Goal: Task Accomplishment & Management: Complete application form

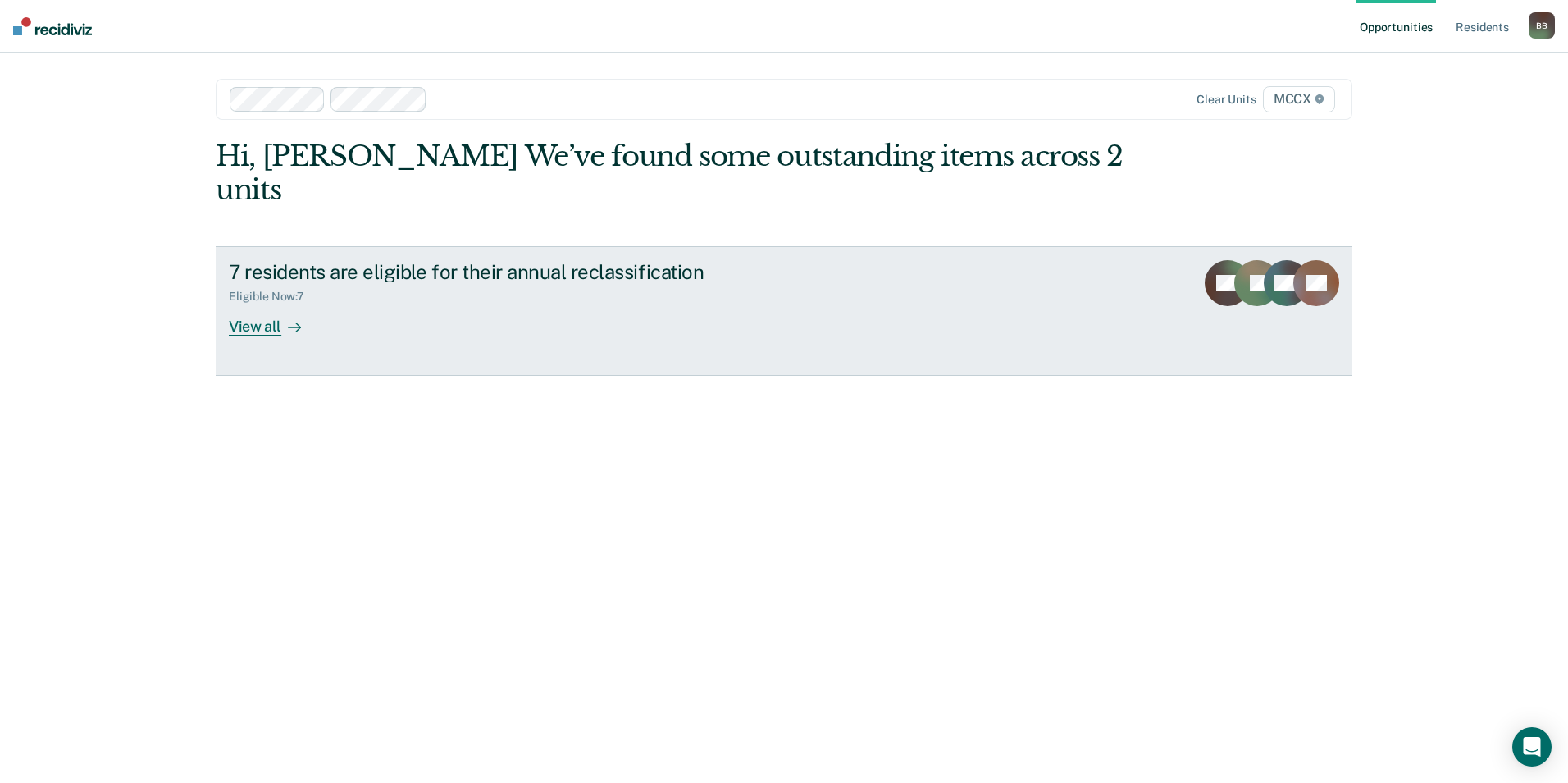
click at [275, 304] on div "View all" at bounding box center [275, 320] width 92 height 32
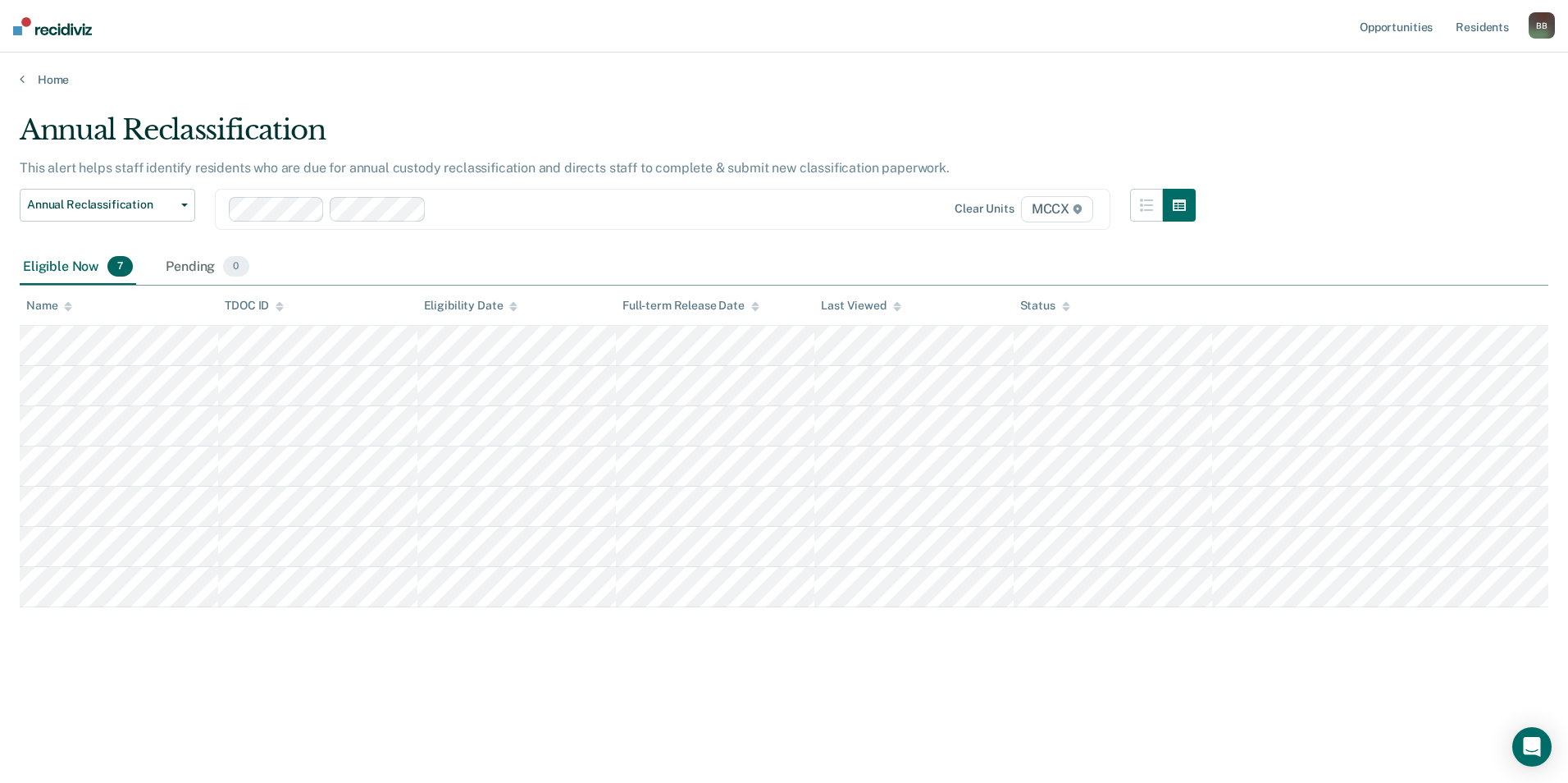
click at [622, 767] on main "Annual Reclassification This alert helps staff identify residents who are due f…" at bounding box center [784, 432] width 1568 height 691
click at [787, 689] on div "Annual Reclassification This alert helps staff identify residents who are due f…" at bounding box center [784, 413] width 1529 height 599
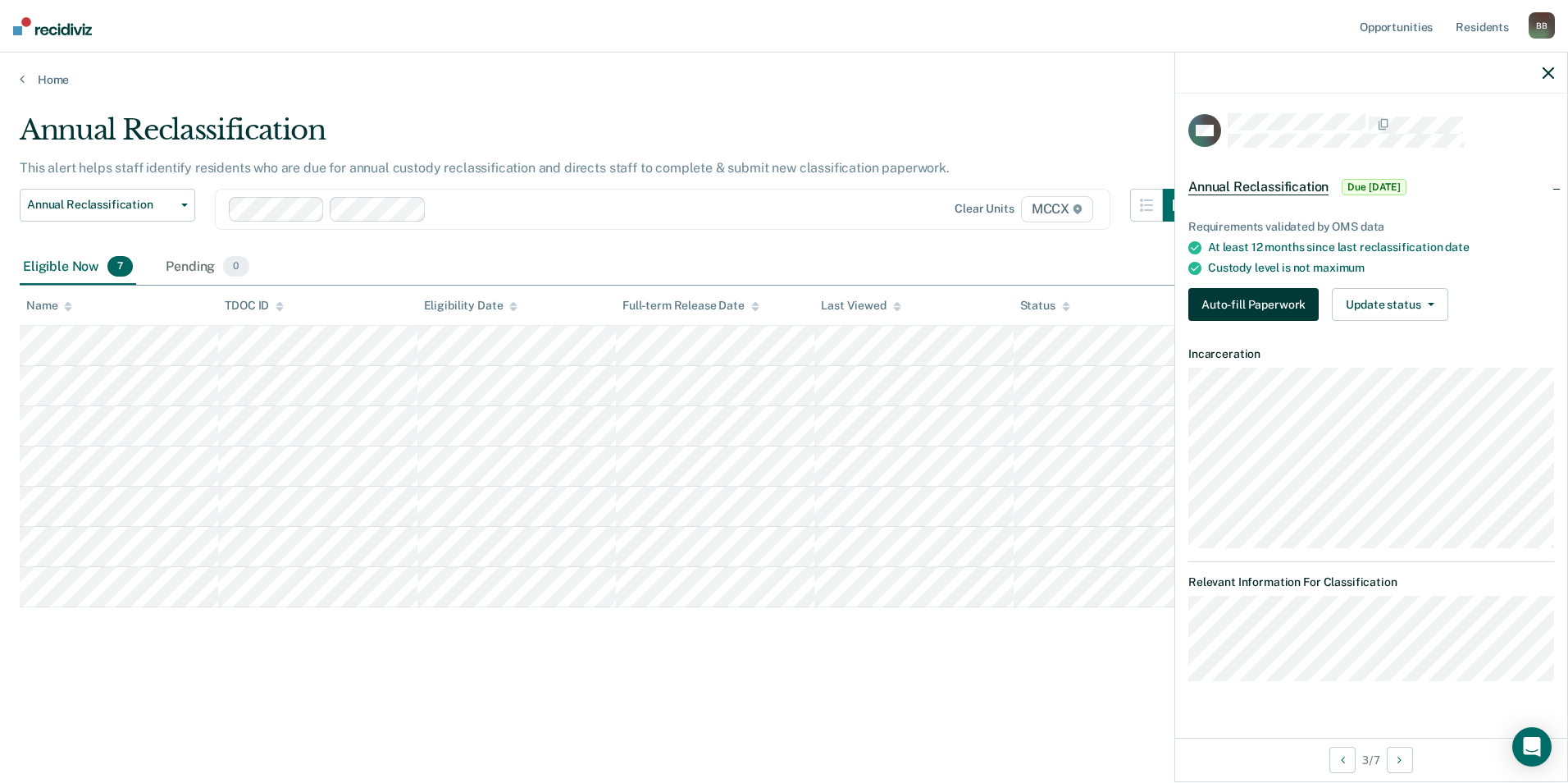
click at [1282, 306] on button "Auto-fill Paperwork" at bounding box center [1254, 305] width 131 height 33
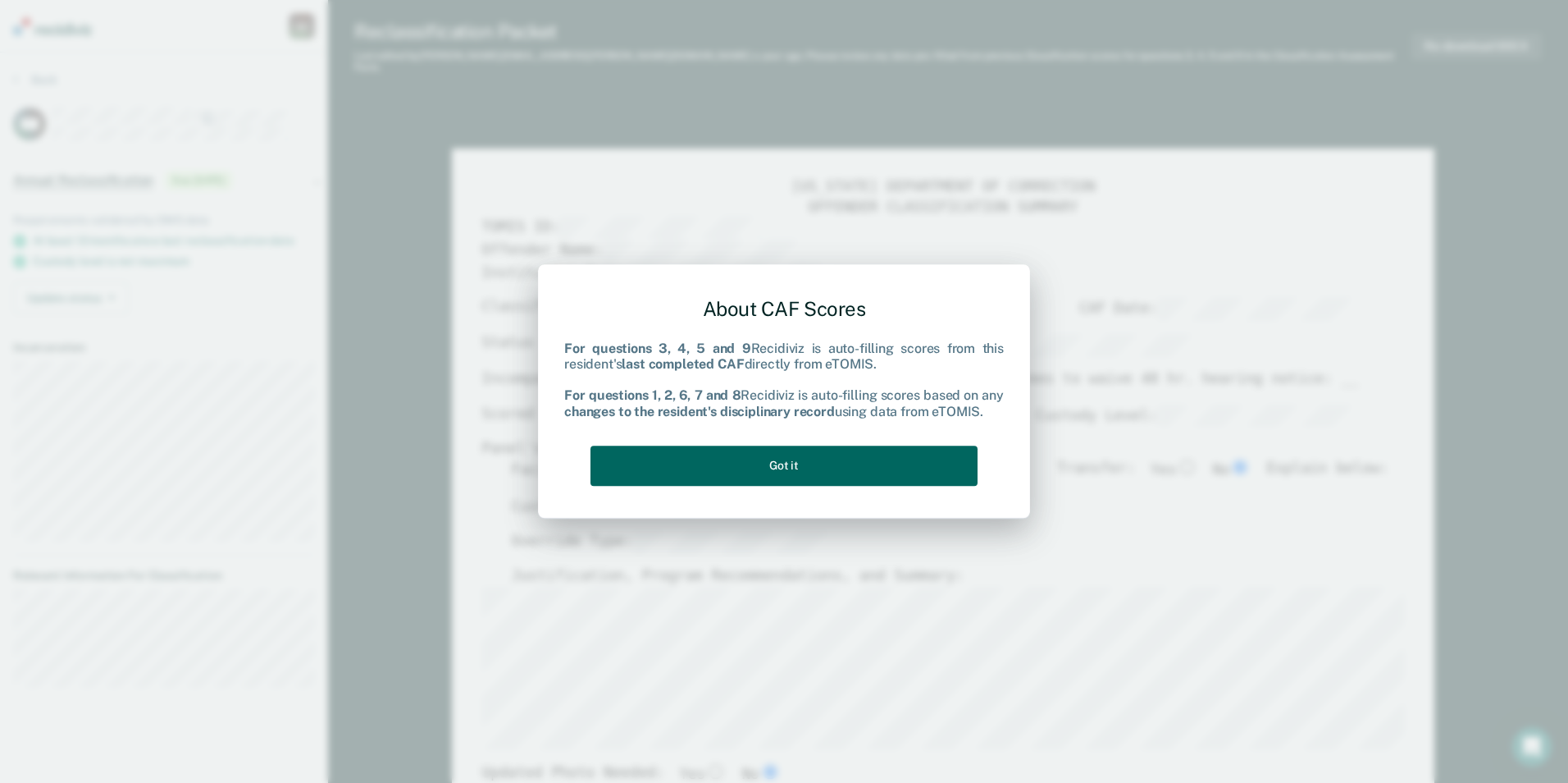
click at [929, 452] on button "Got it" at bounding box center [784, 466] width 387 height 40
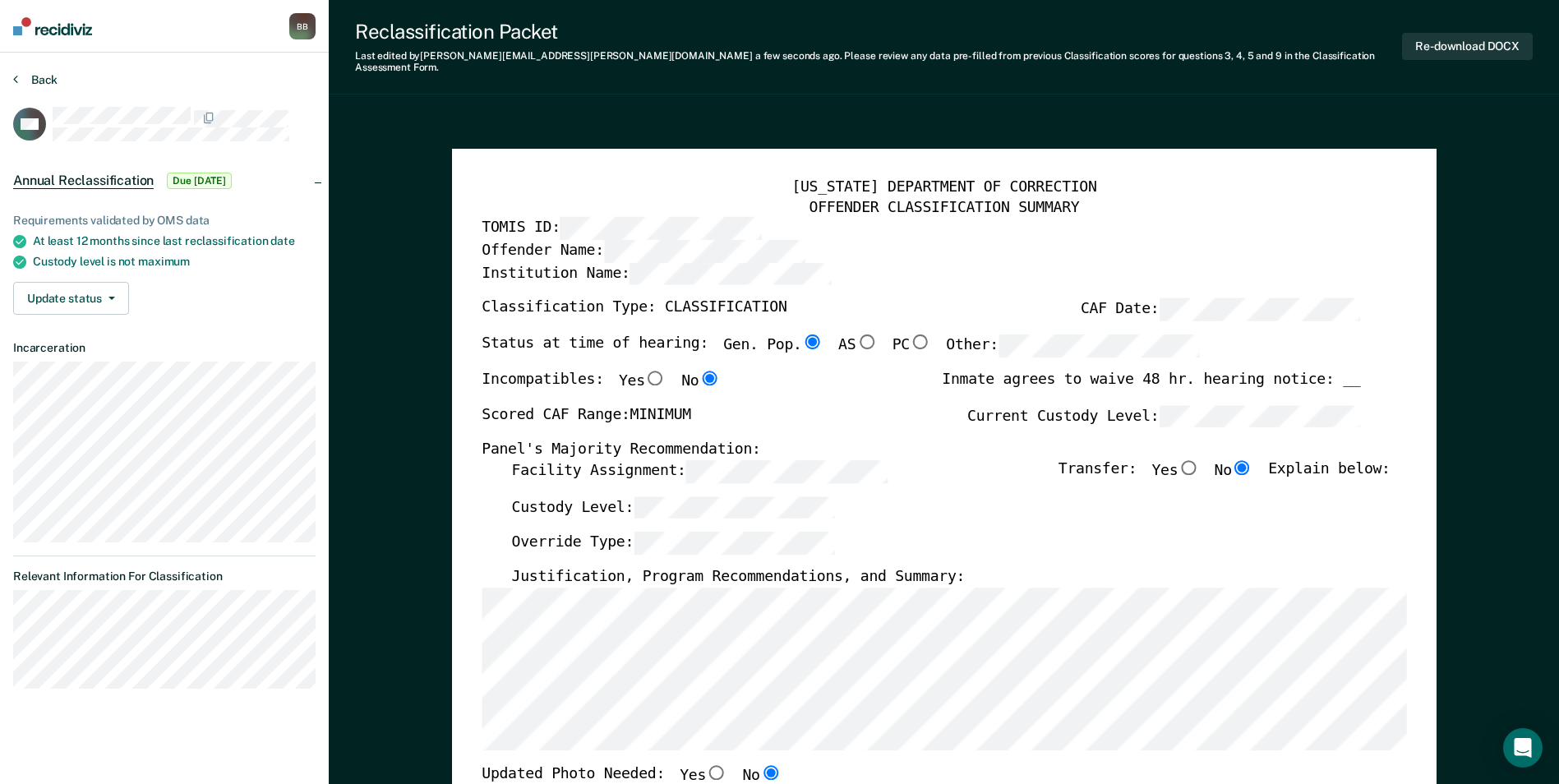
click at [39, 73] on button "Back" at bounding box center [35, 79] width 44 height 15
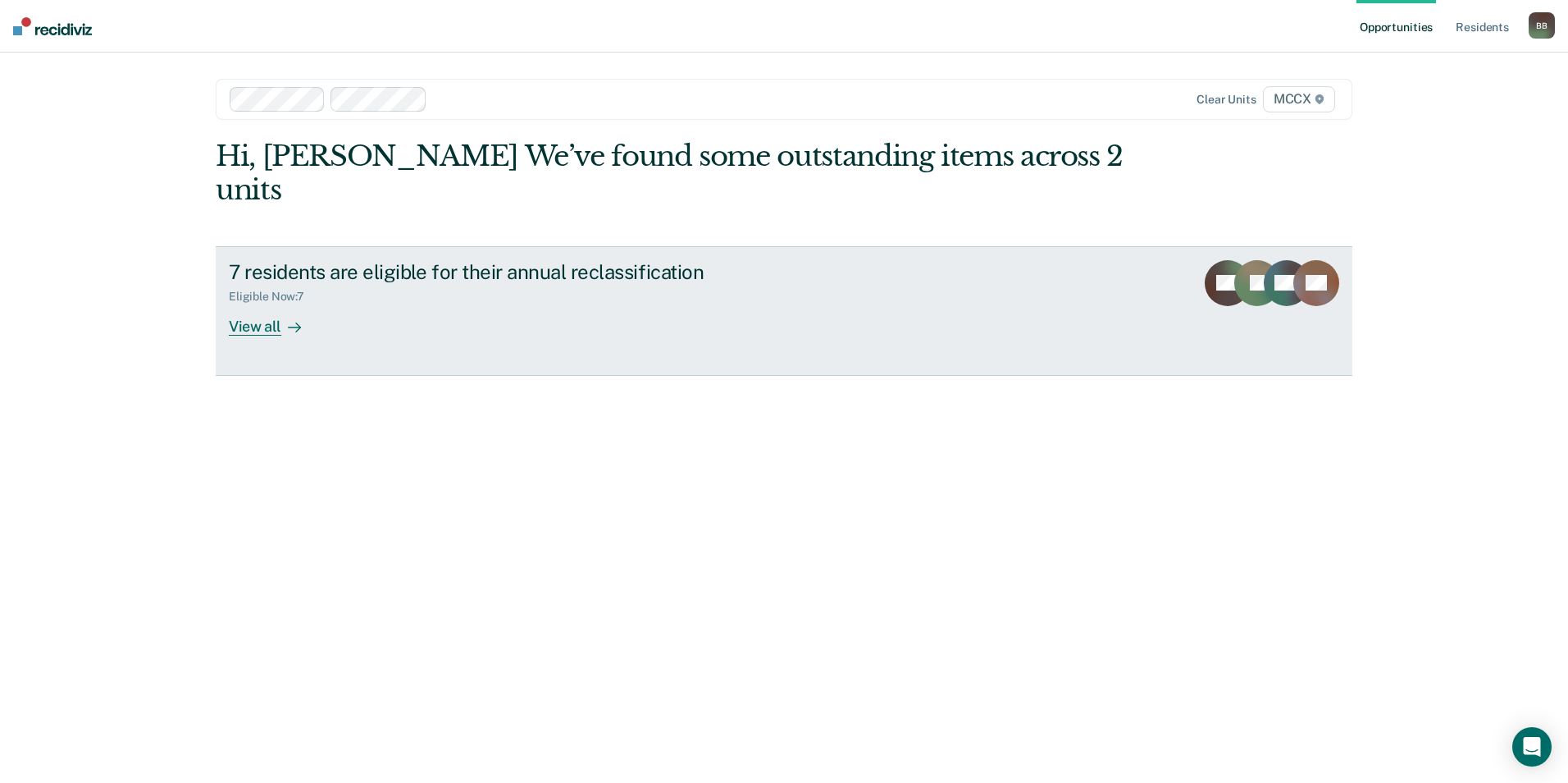
click at [295, 321] on icon at bounding box center [294, 327] width 13 height 13
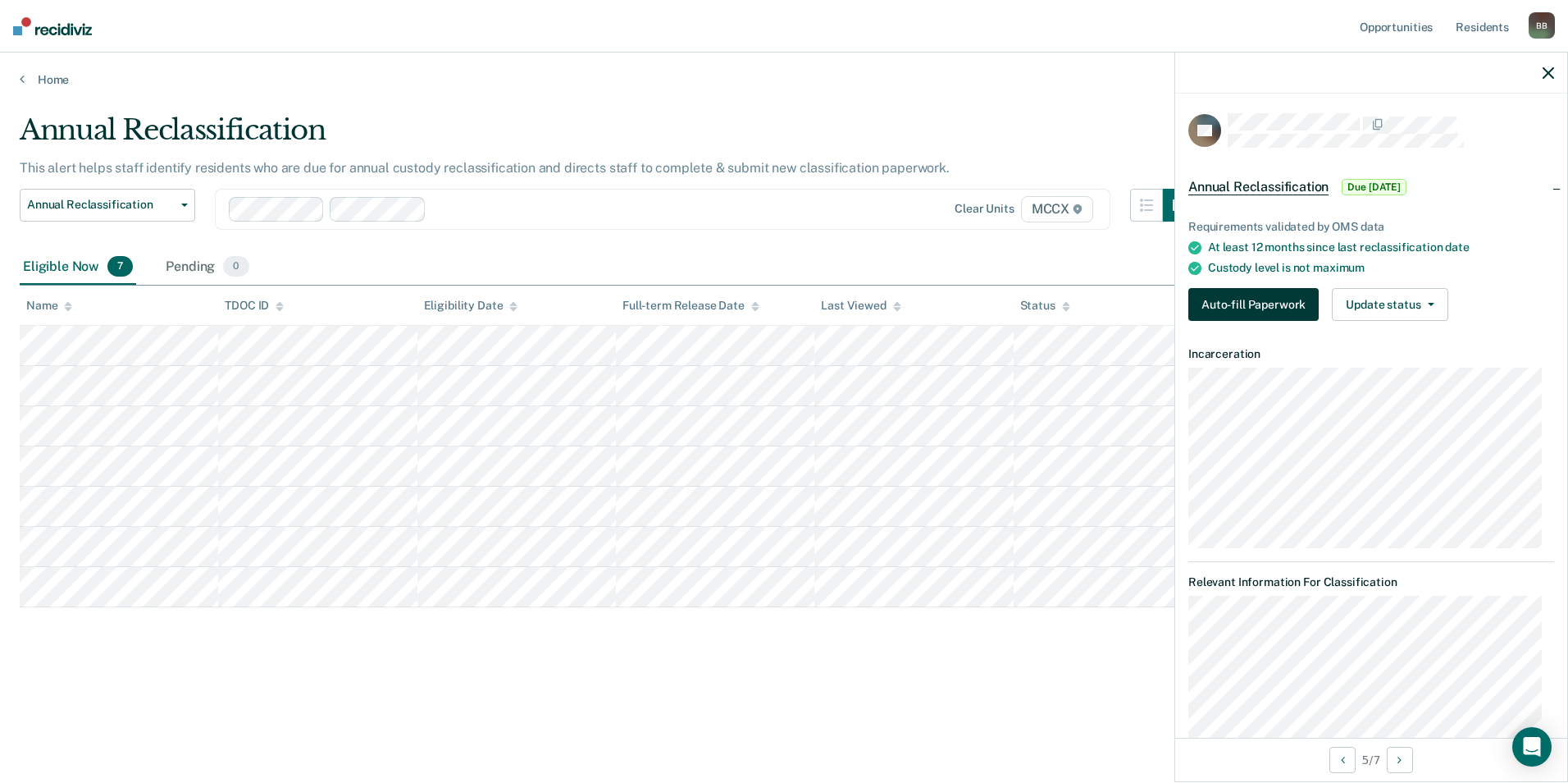
click at [1266, 316] on button "Auto-fill Paperwork" at bounding box center [1254, 305] width 131 height 33
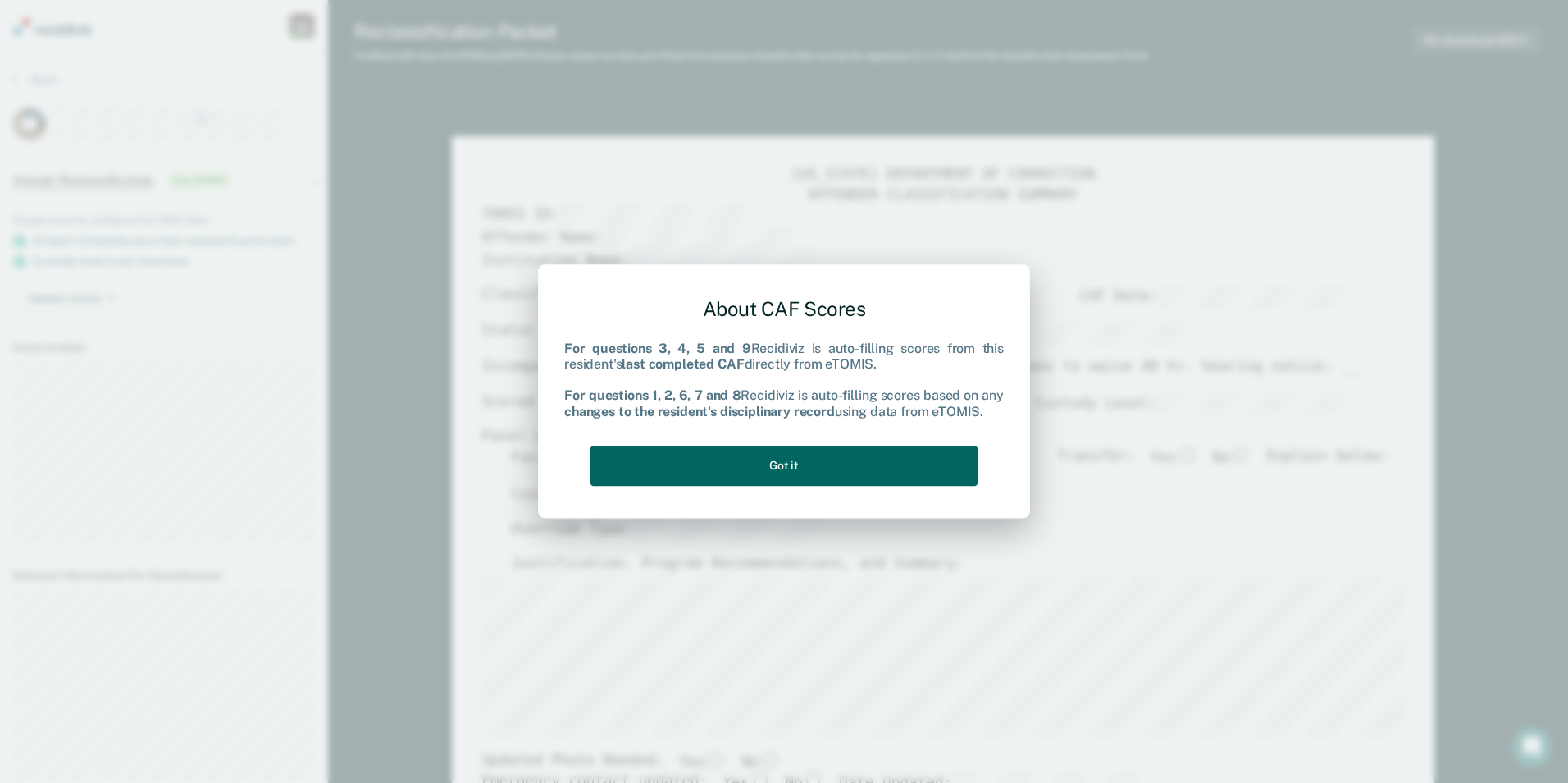
click at [718, 470] on button "Got it" at bounding box center [784, 466] width 387 height 40
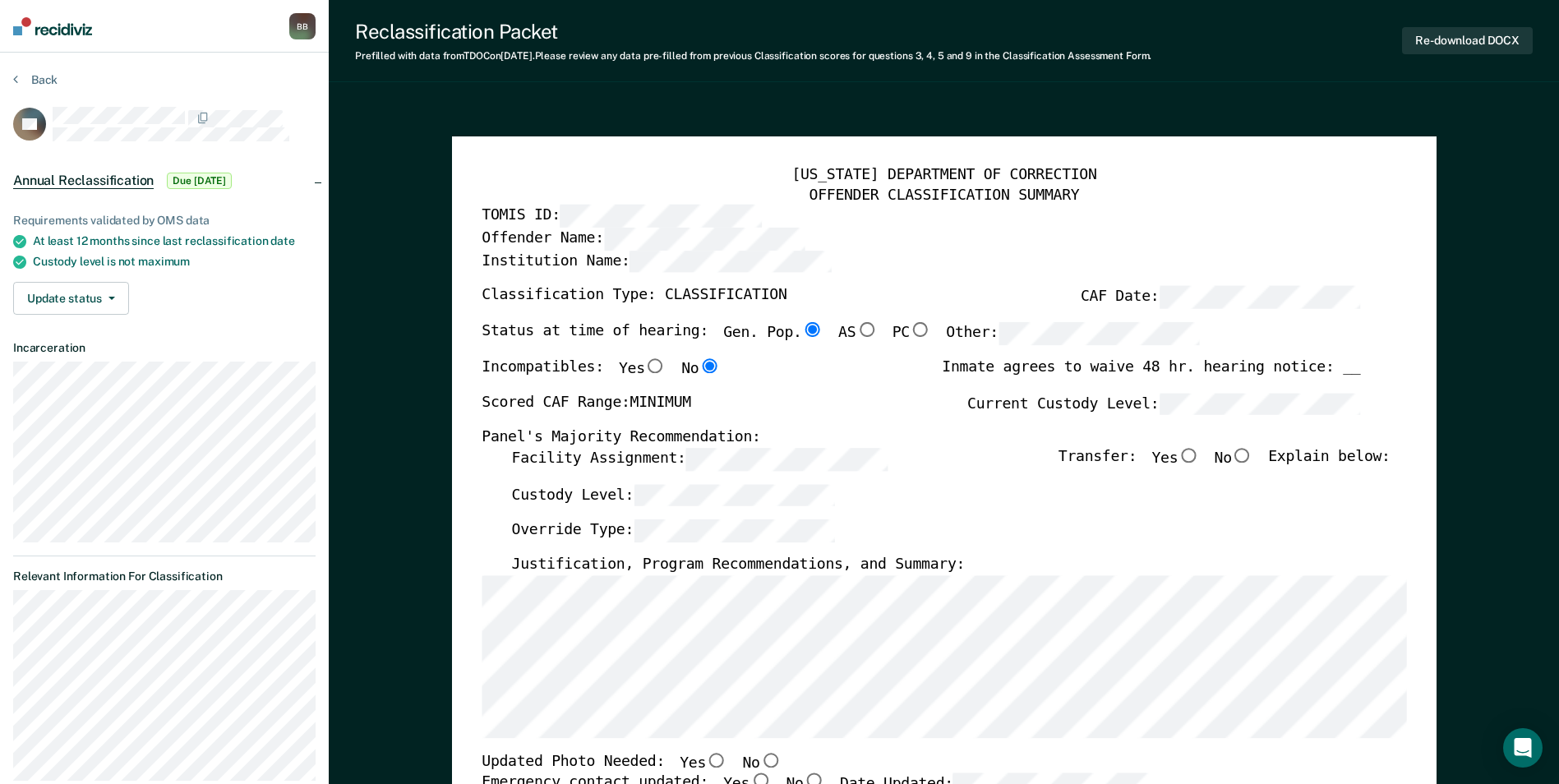
click at [1248, 453] on input "No" at bounding box center [1242, 454] width 21 height 15
type textarea "x"
radio input "true"
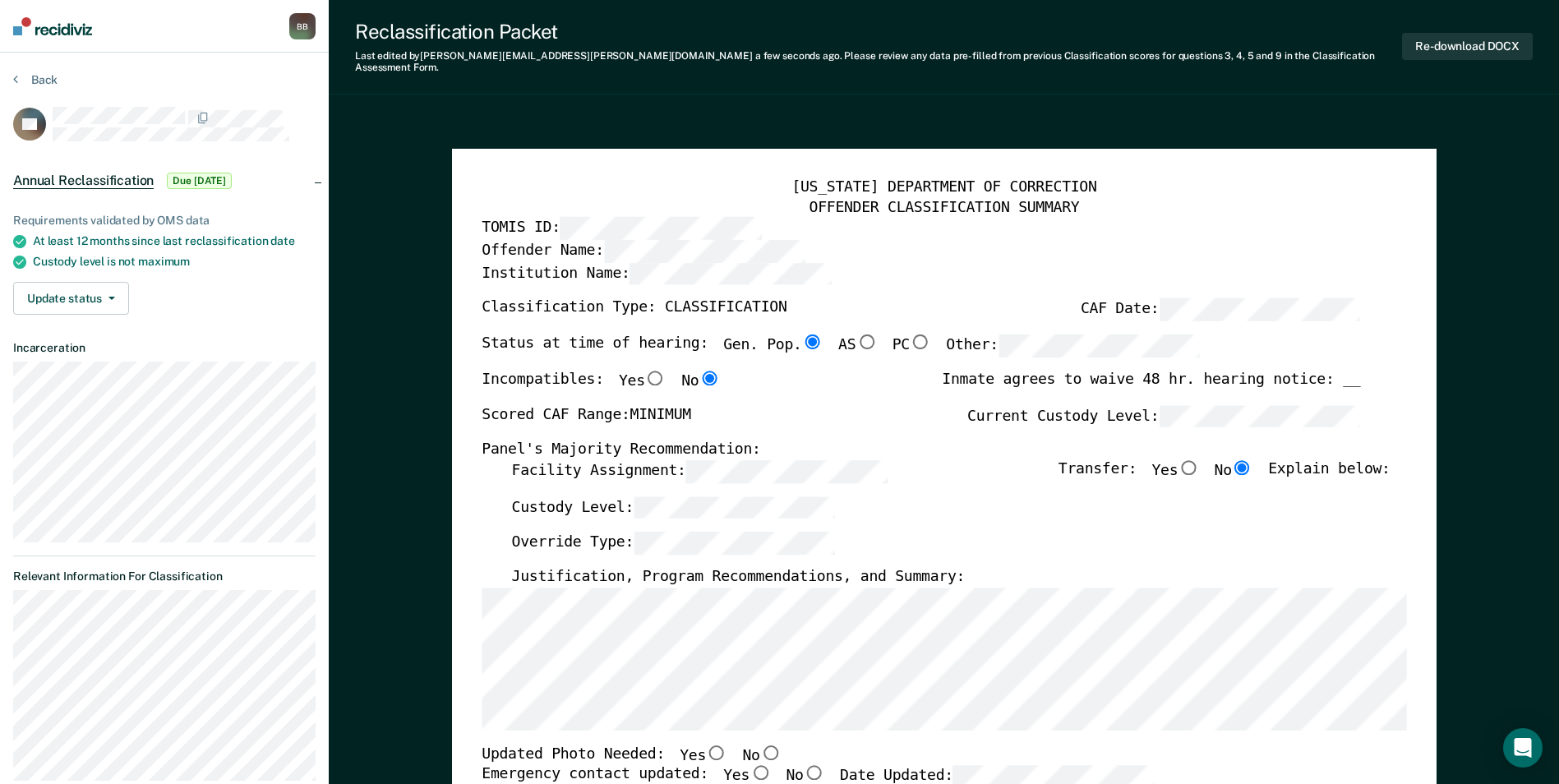
click at [706, 744] on input "Yes" at bounding box center [716, 751] width 21 height 15
type textarea "x"
radio input "true"
click at [749, 766] on input "Yes" at bounding box center [760, 772] width 21 height 15
type textarea "x"
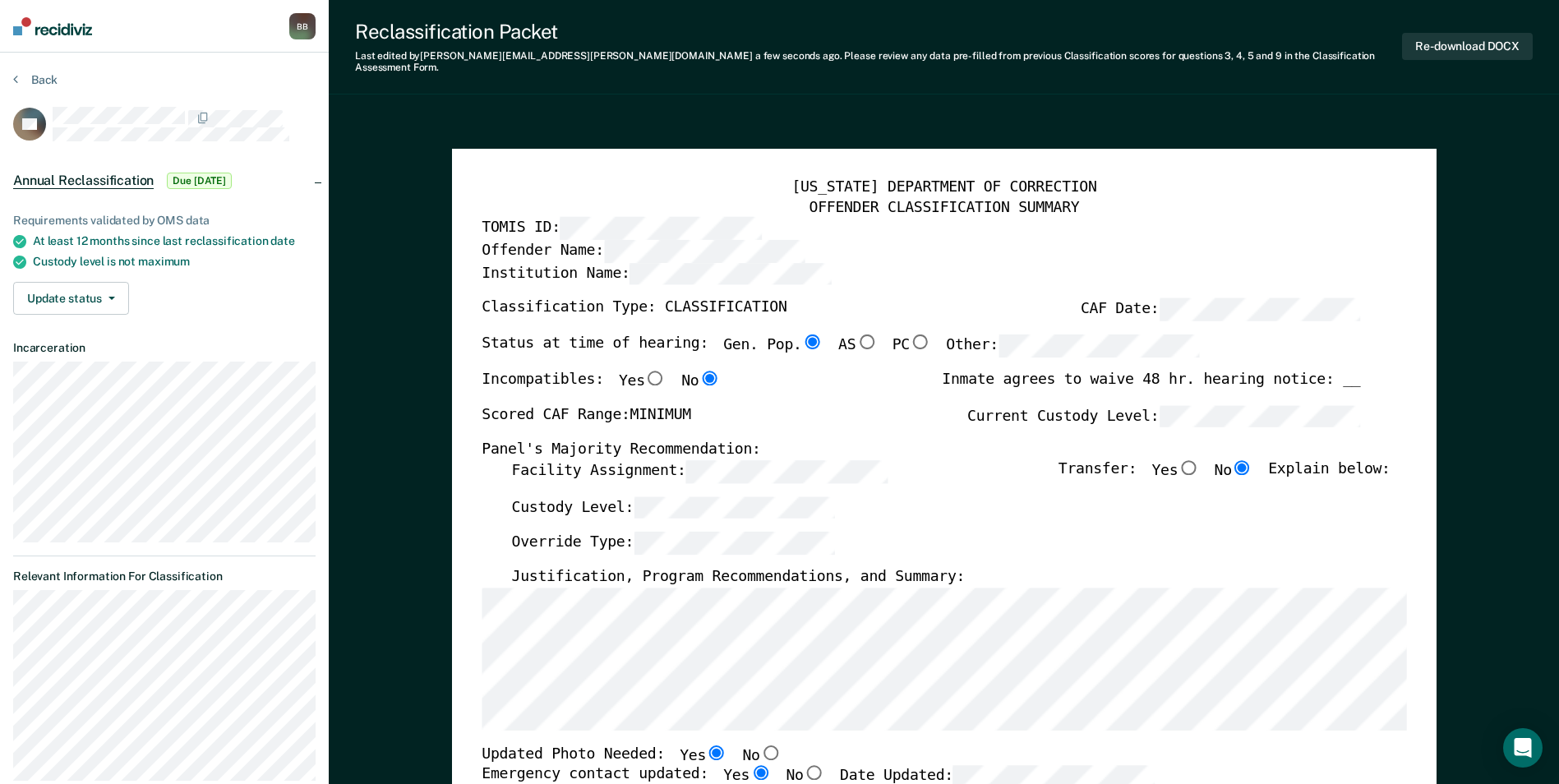
radio input "true"
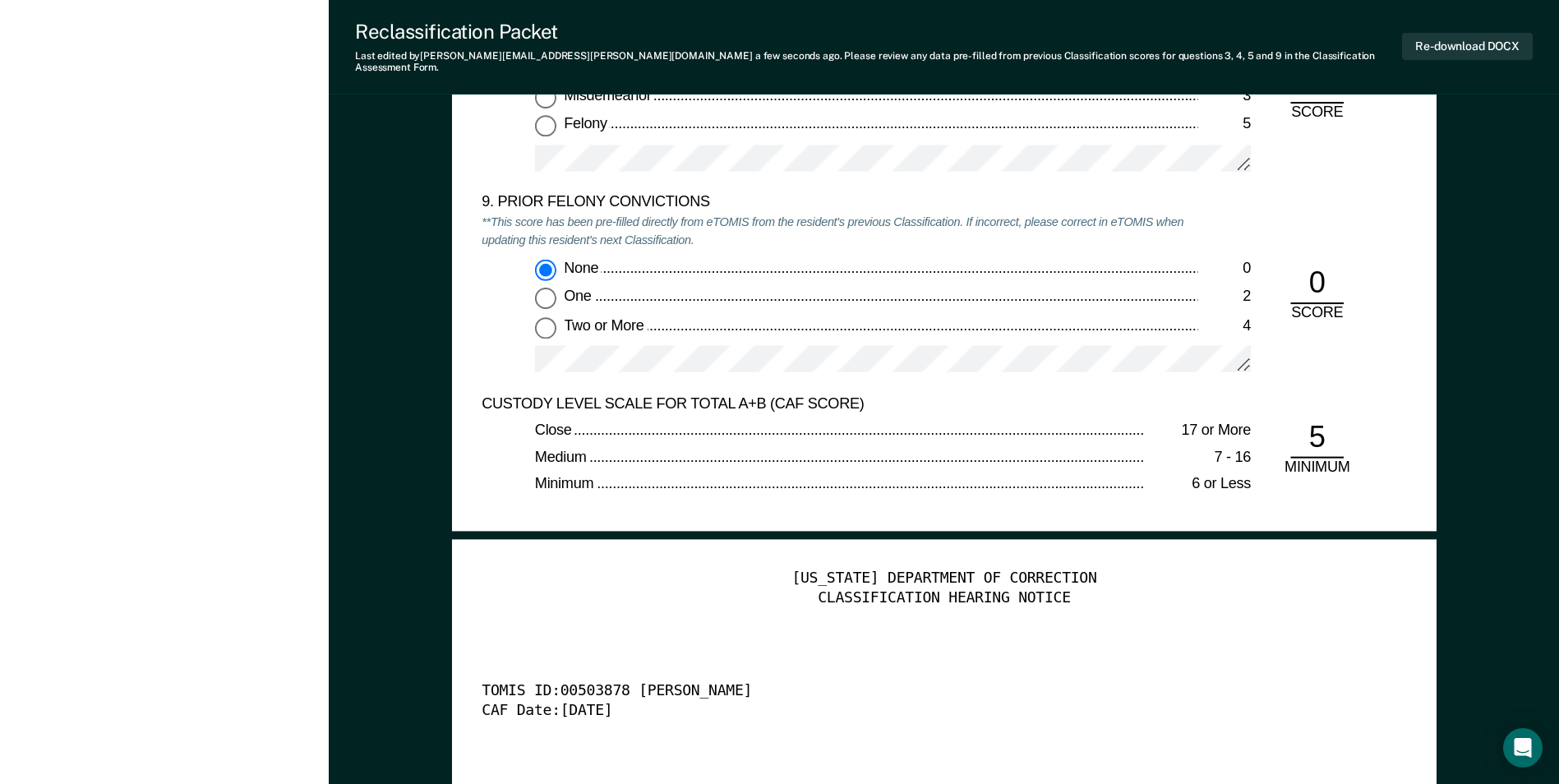
scroll to position [3861, 0]
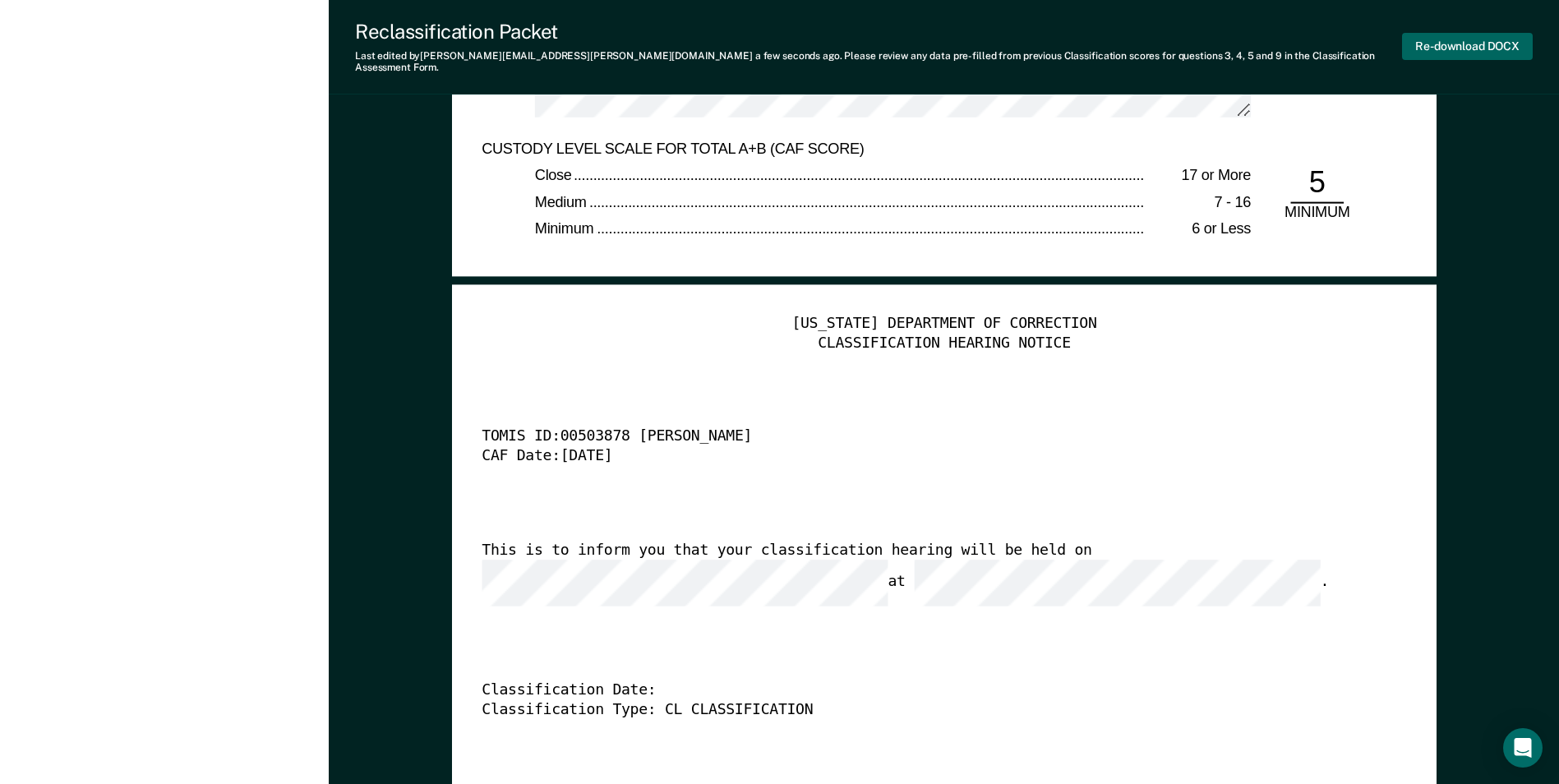
click at [1473, 35] on button "Re-download DOCX" at bounding box center [1467, 46] width 131 height 27
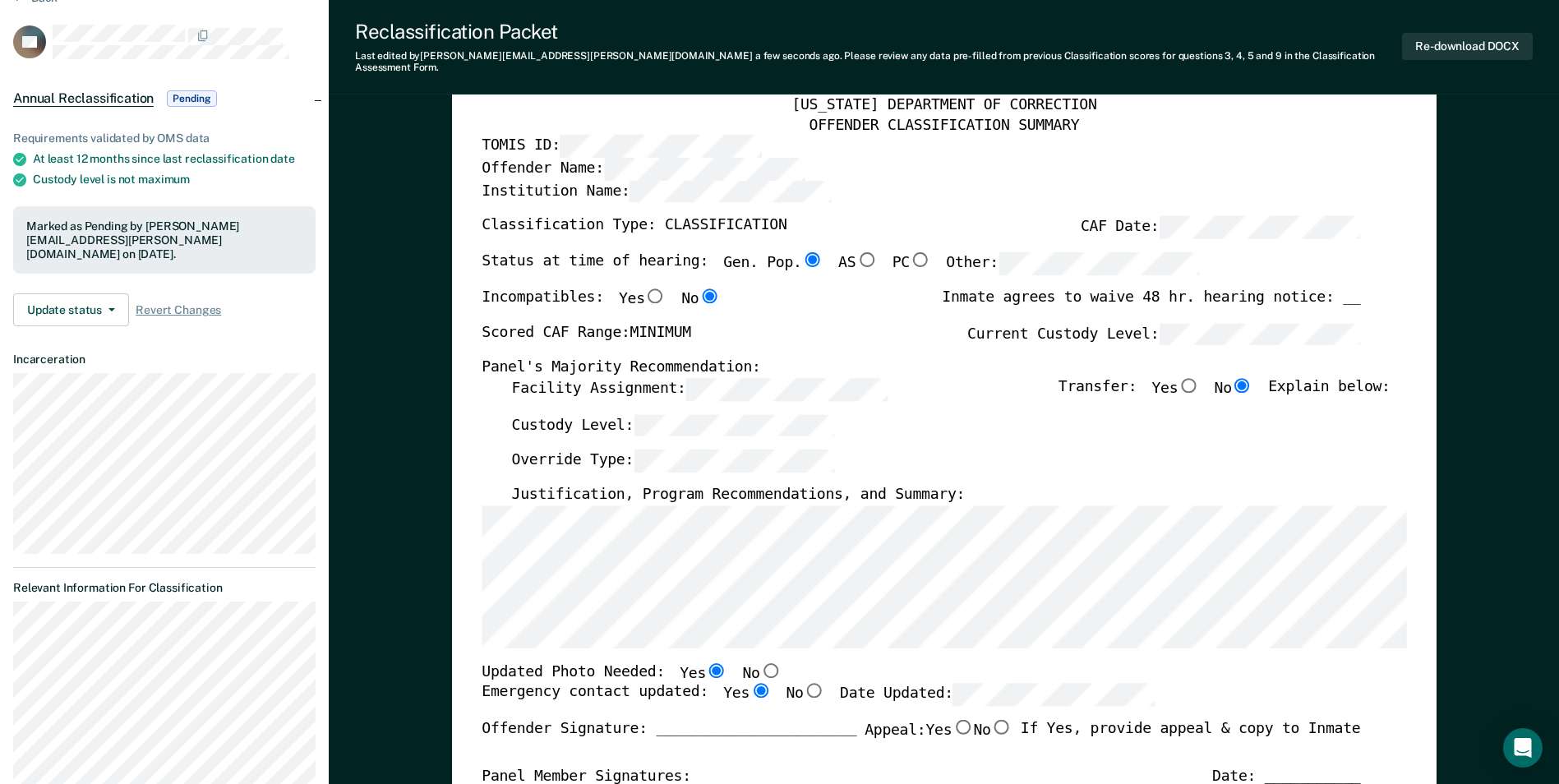
scroll to position [0, 0]
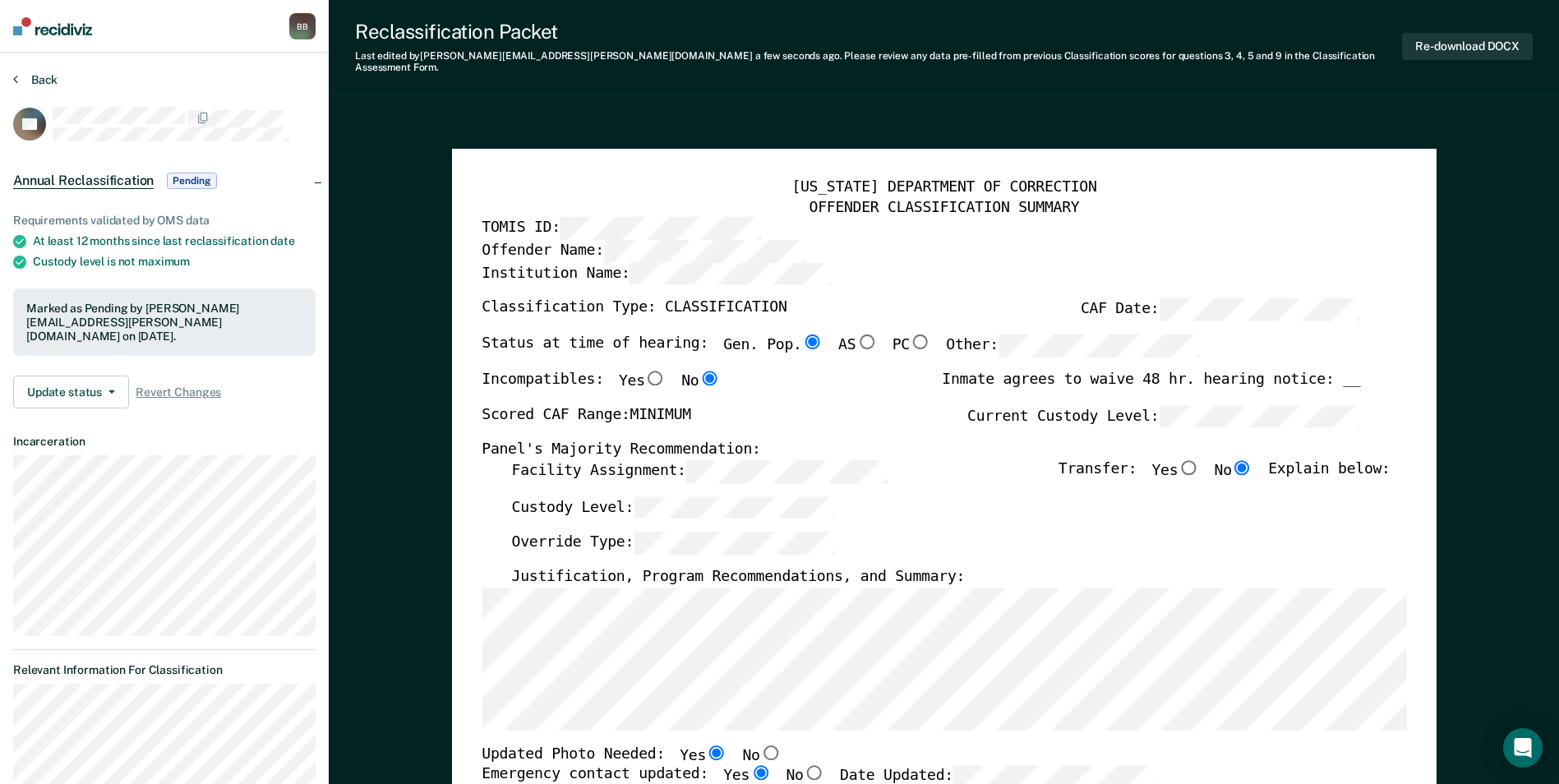
click at [26, 78] on button "Back" at bounding box center [35, 79] width 44 height 15
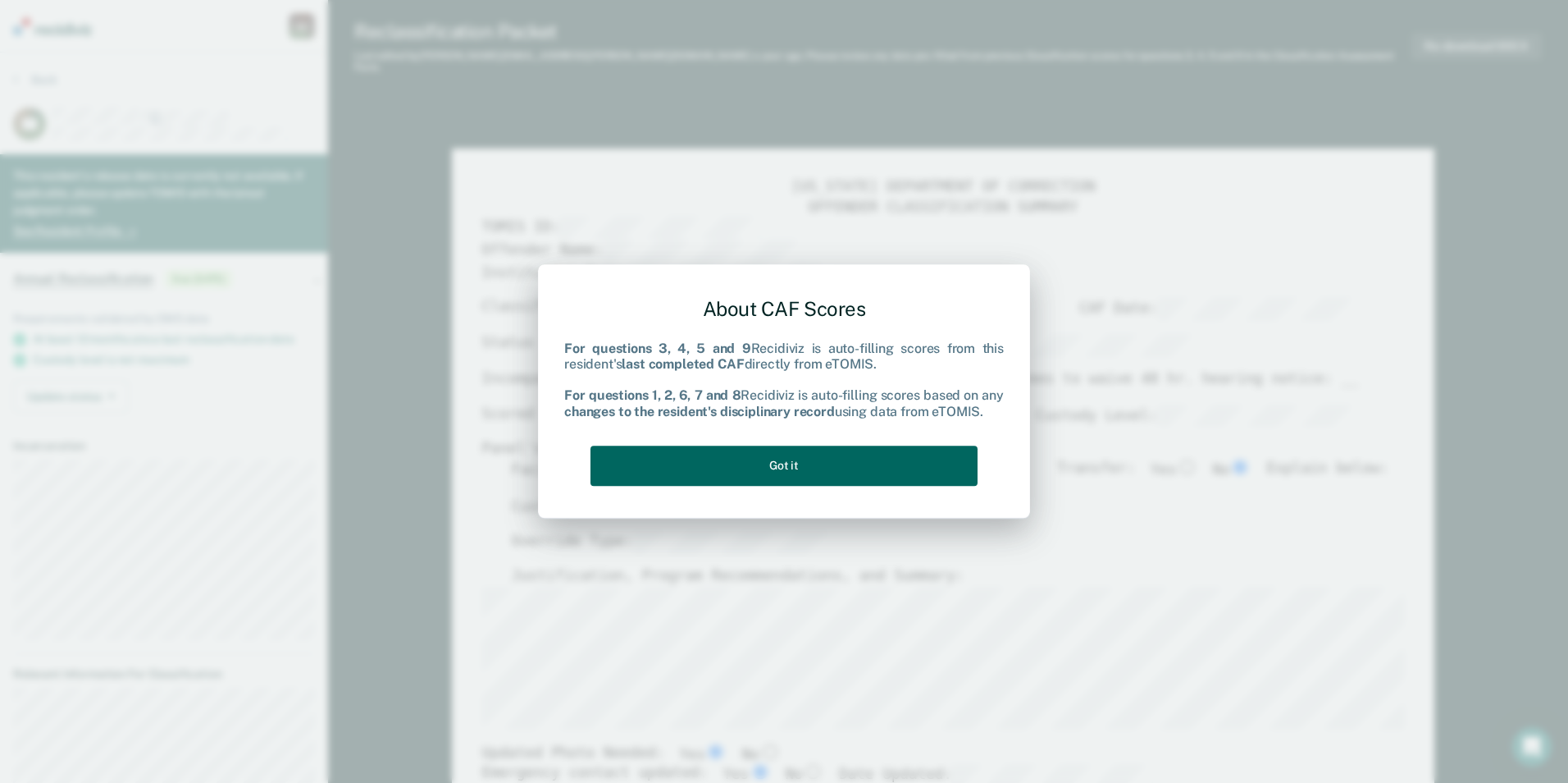
click at [872, 451] on button "Got it" at bounding box center [784, 466] width 387 height 40
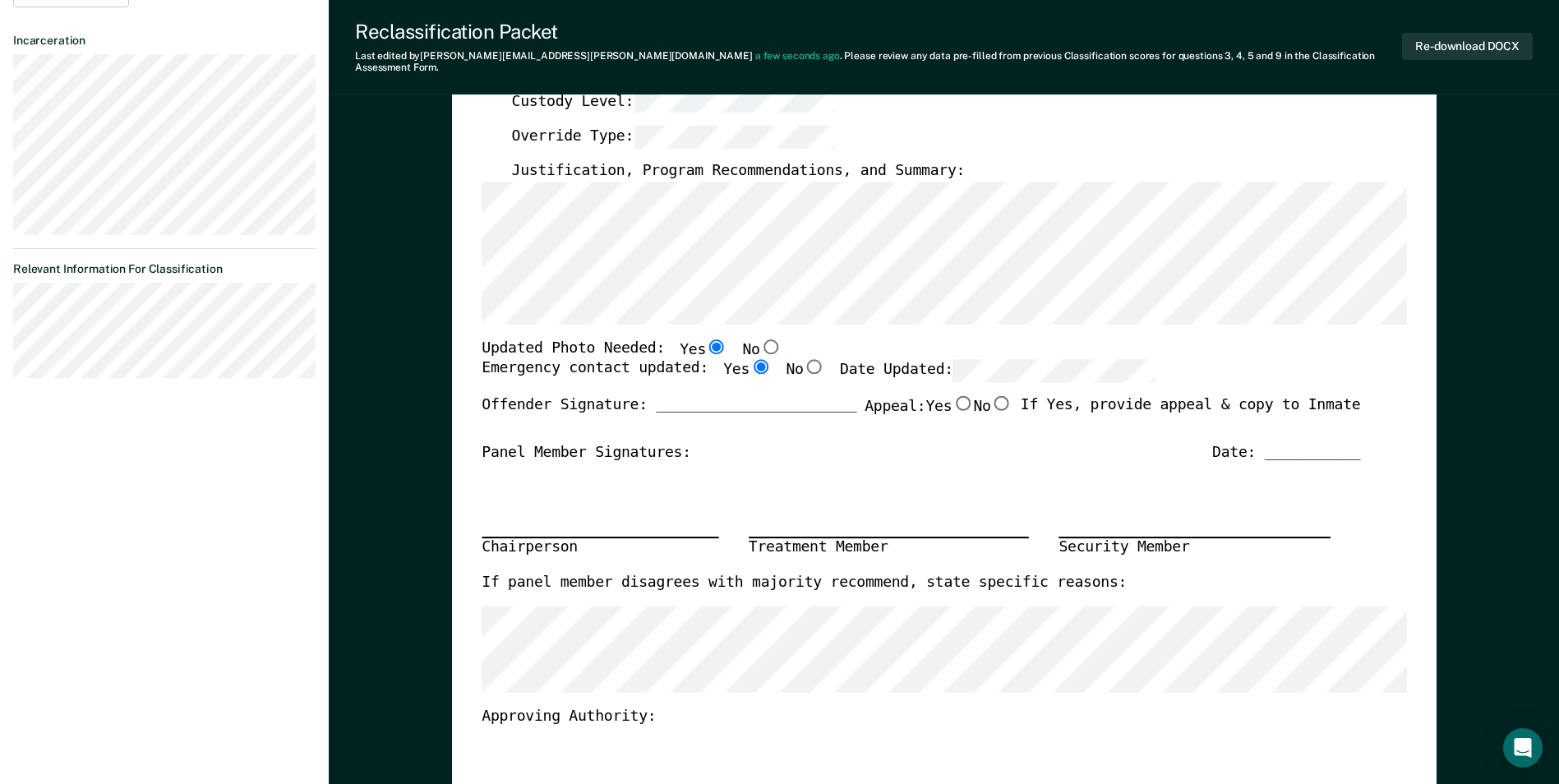
scroll to position [411, 0]
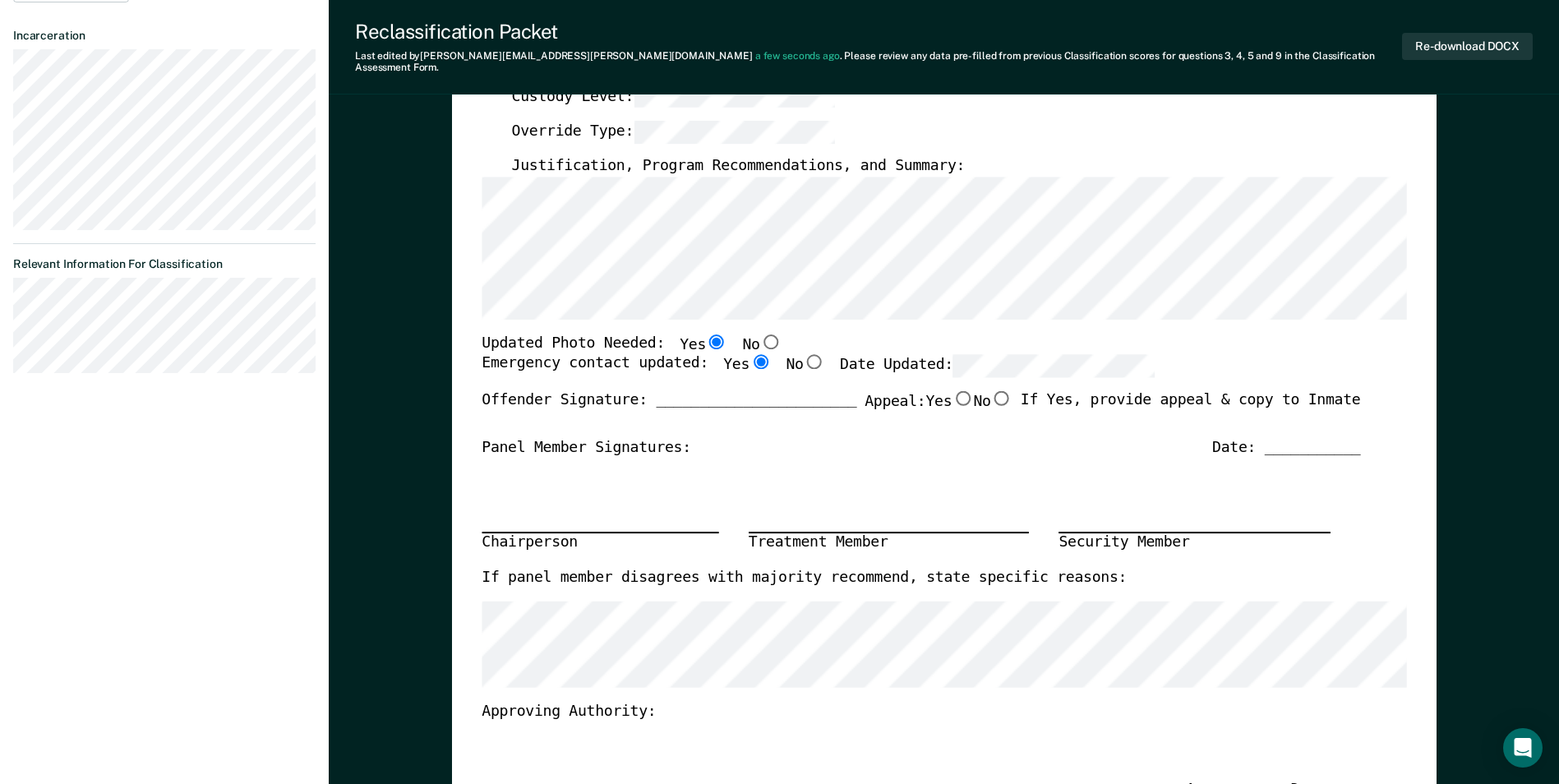
click at [875, 356] on label "Date Updated:" at bounding box center [997, 365] width 315 height 23
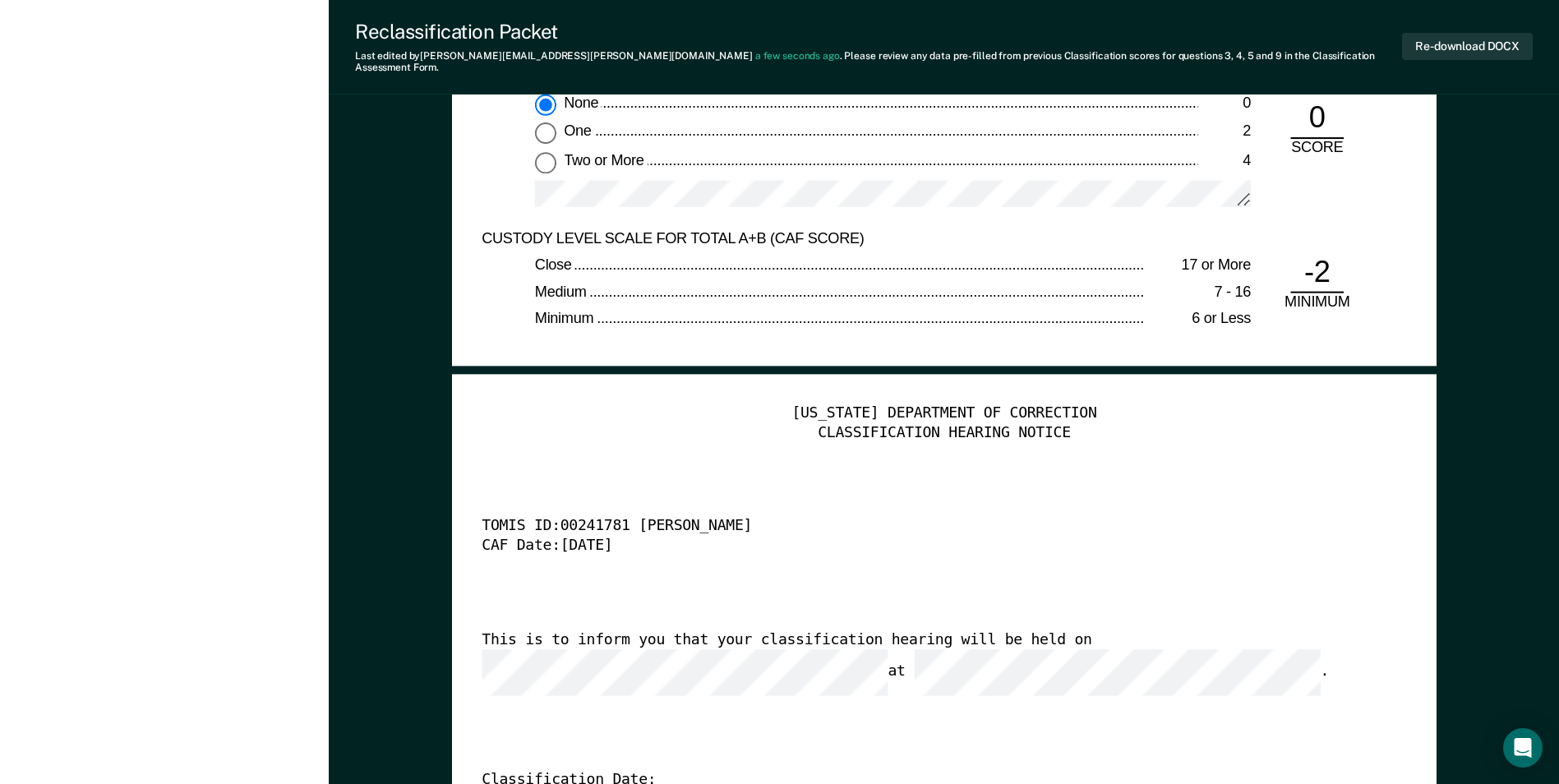
scroll to position [3779, 0]
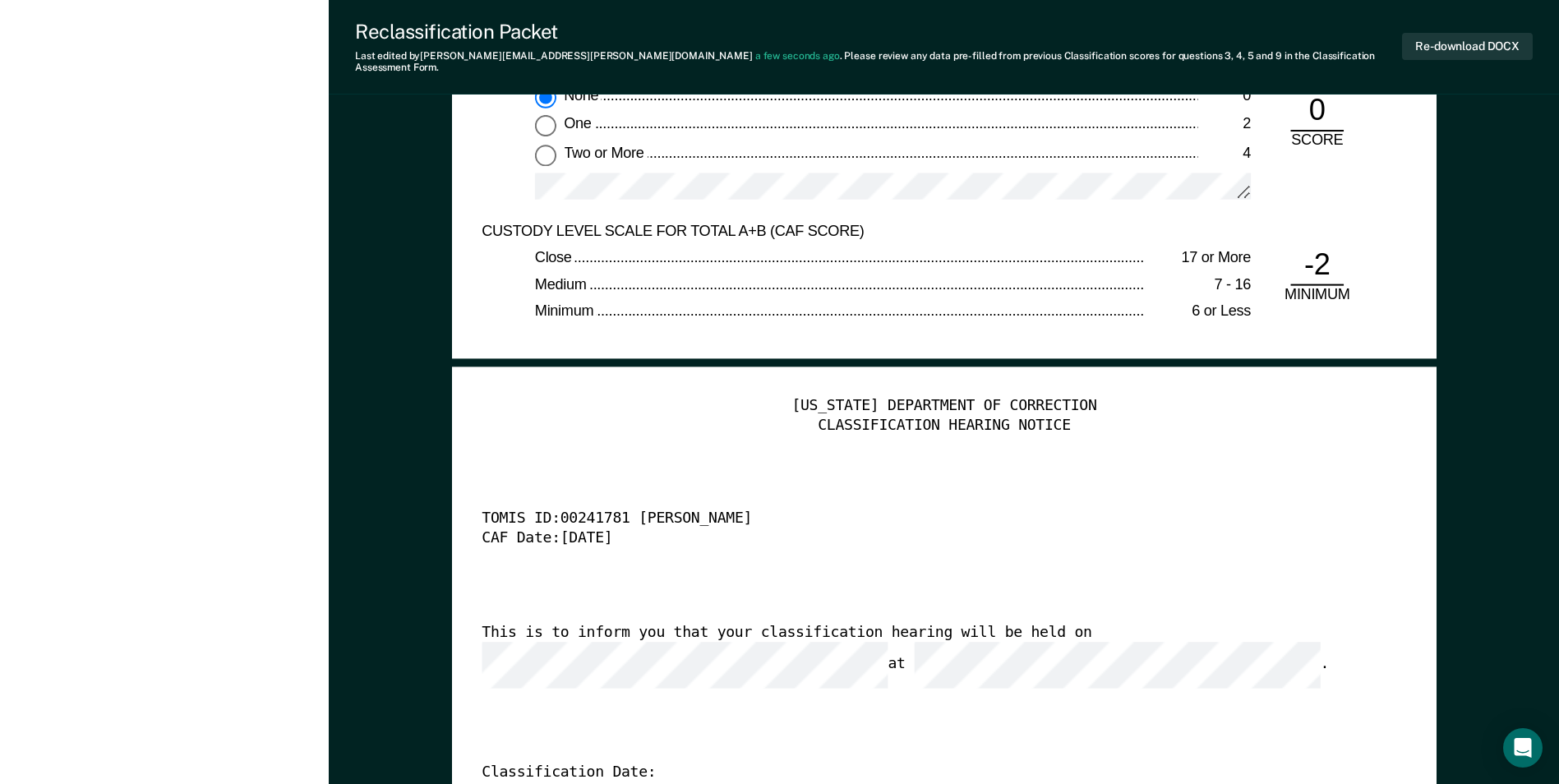
click at [985, 624] on div "This is to inform you that your classification hearing will be held on at ." at bounding box center [920, 656] width 879 height 65
click at [1462, 41] on button "Re-download DOCX" at bounding box center [1467, 46] width 131 height 27
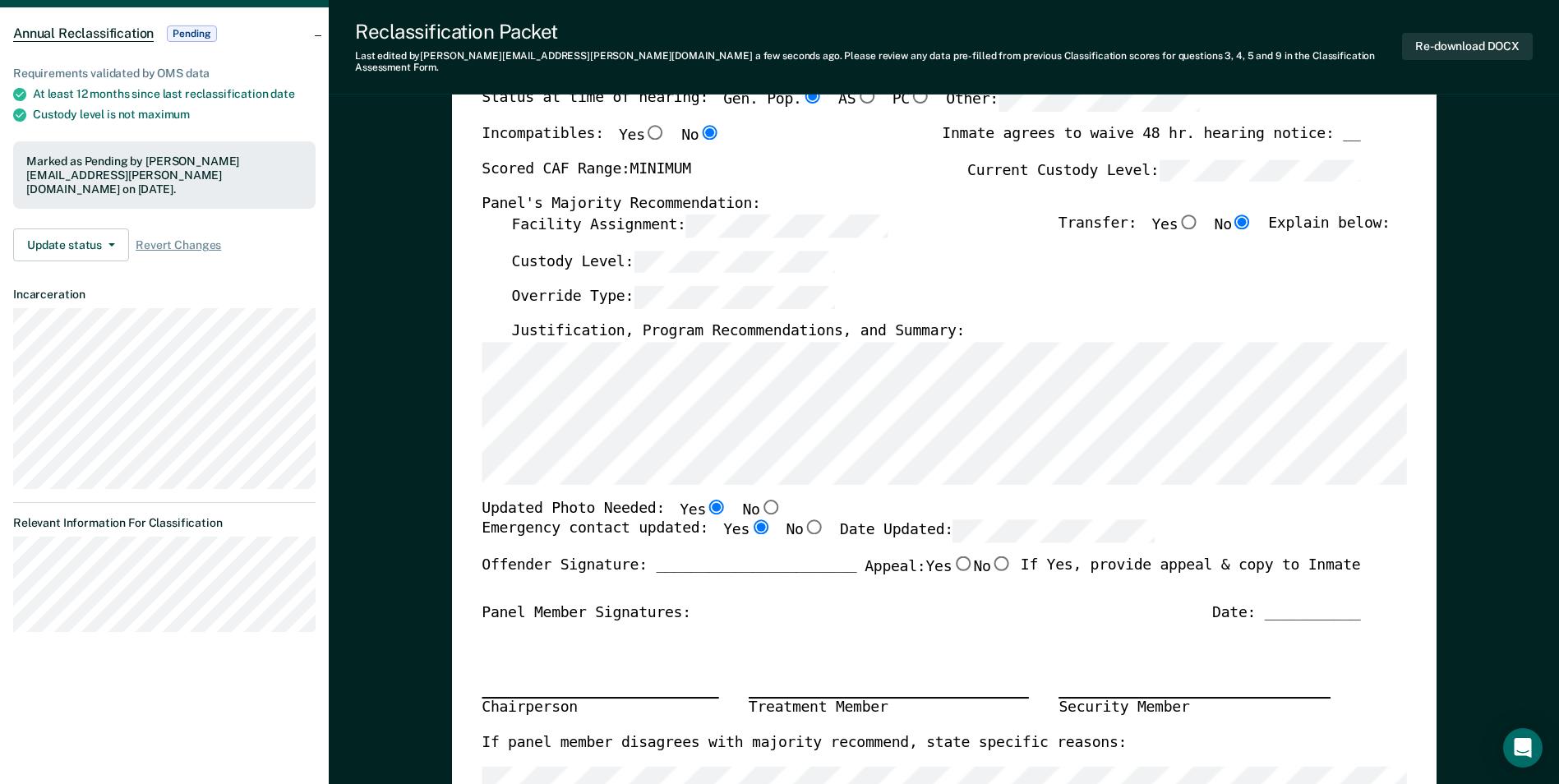
scroll to position [0, 0]
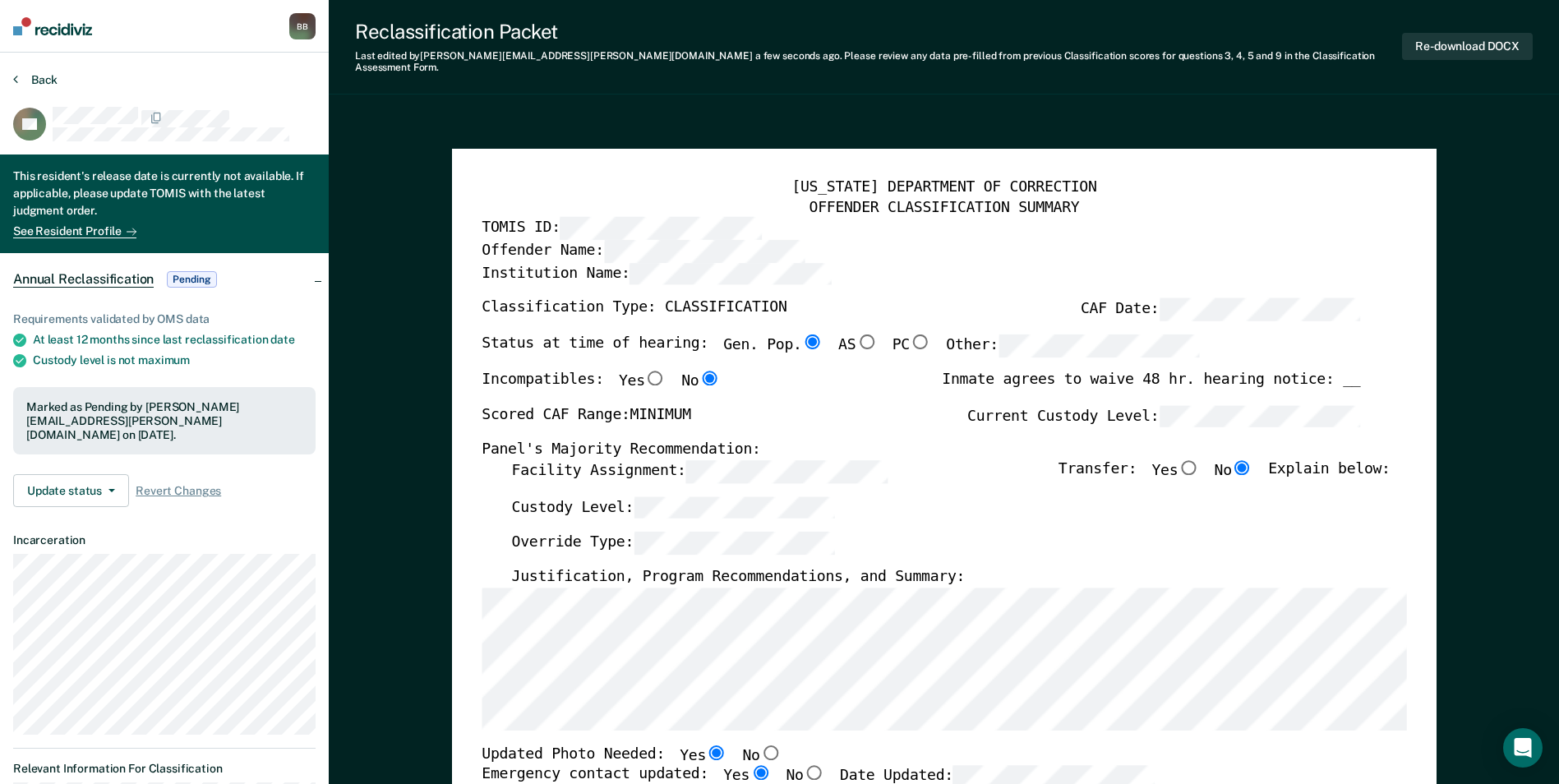
click at [44, 85] on button "Back" at bounding box center [35, 79] width 44 height 15
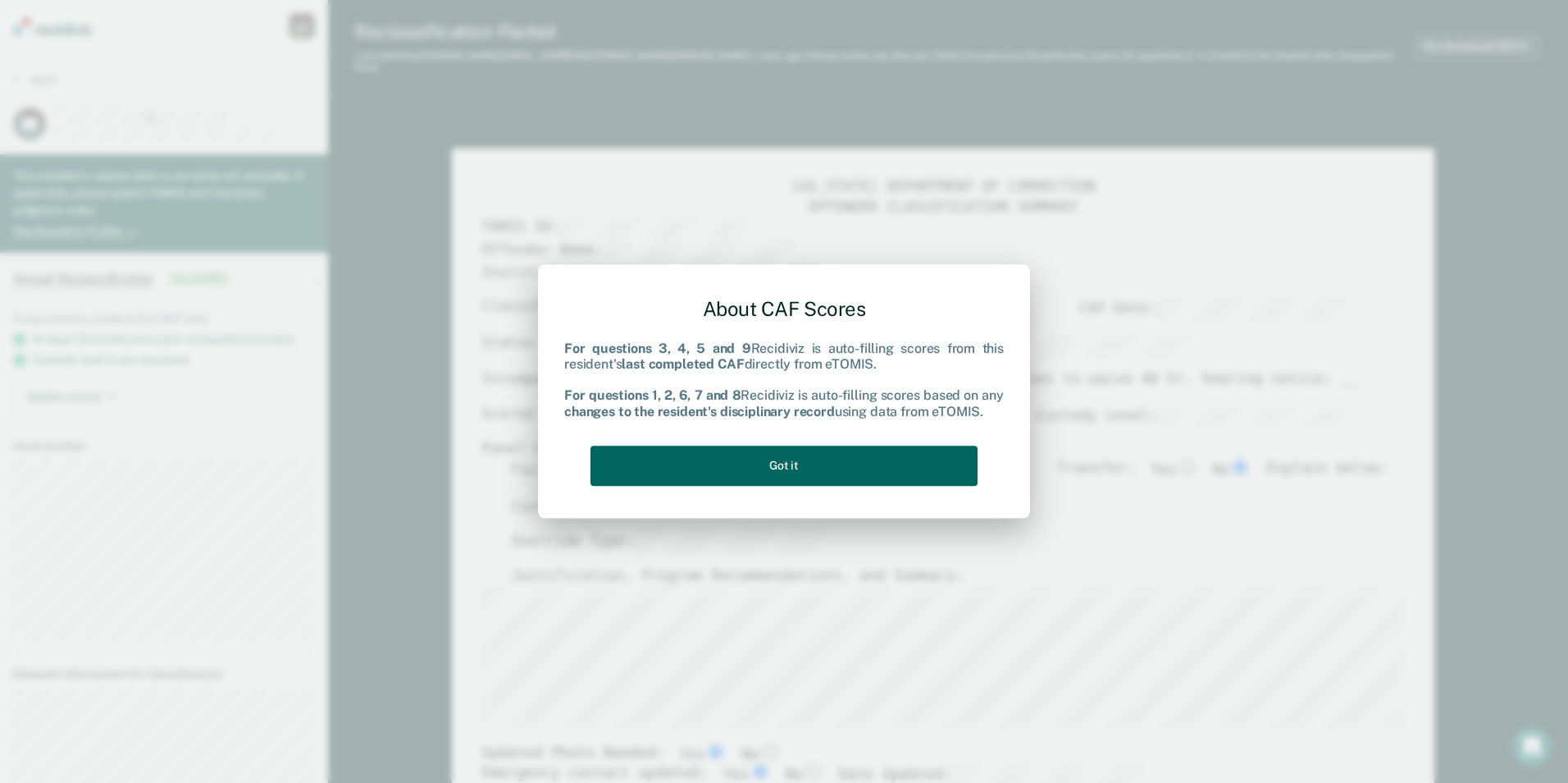
click at [884, 471] on button "Got it" at bounding box center [784, 466] width 387 height 40
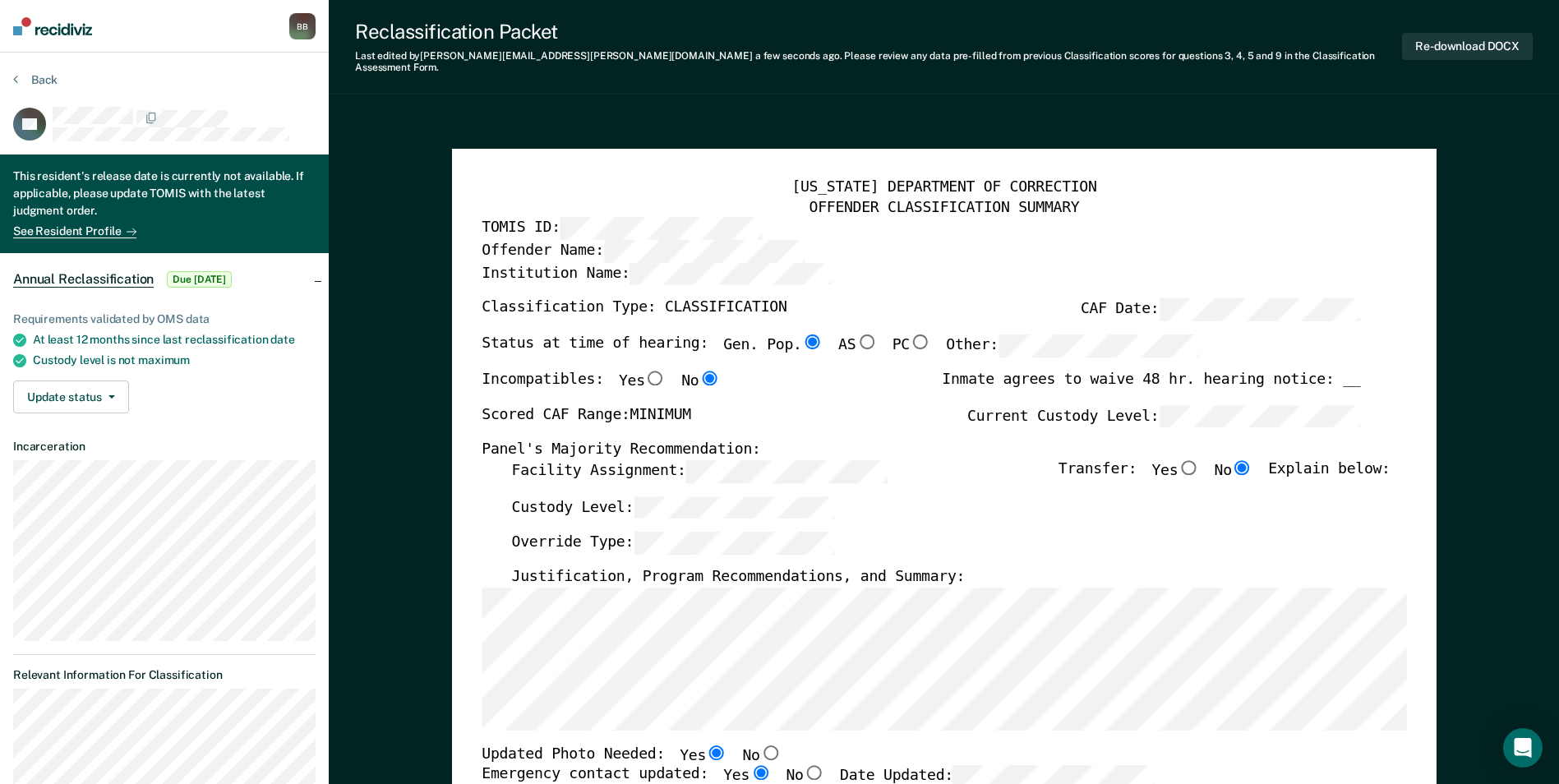
click at [840, 765] on label "Date Updated:" at bounding box center [997, 776] width 315 height 23
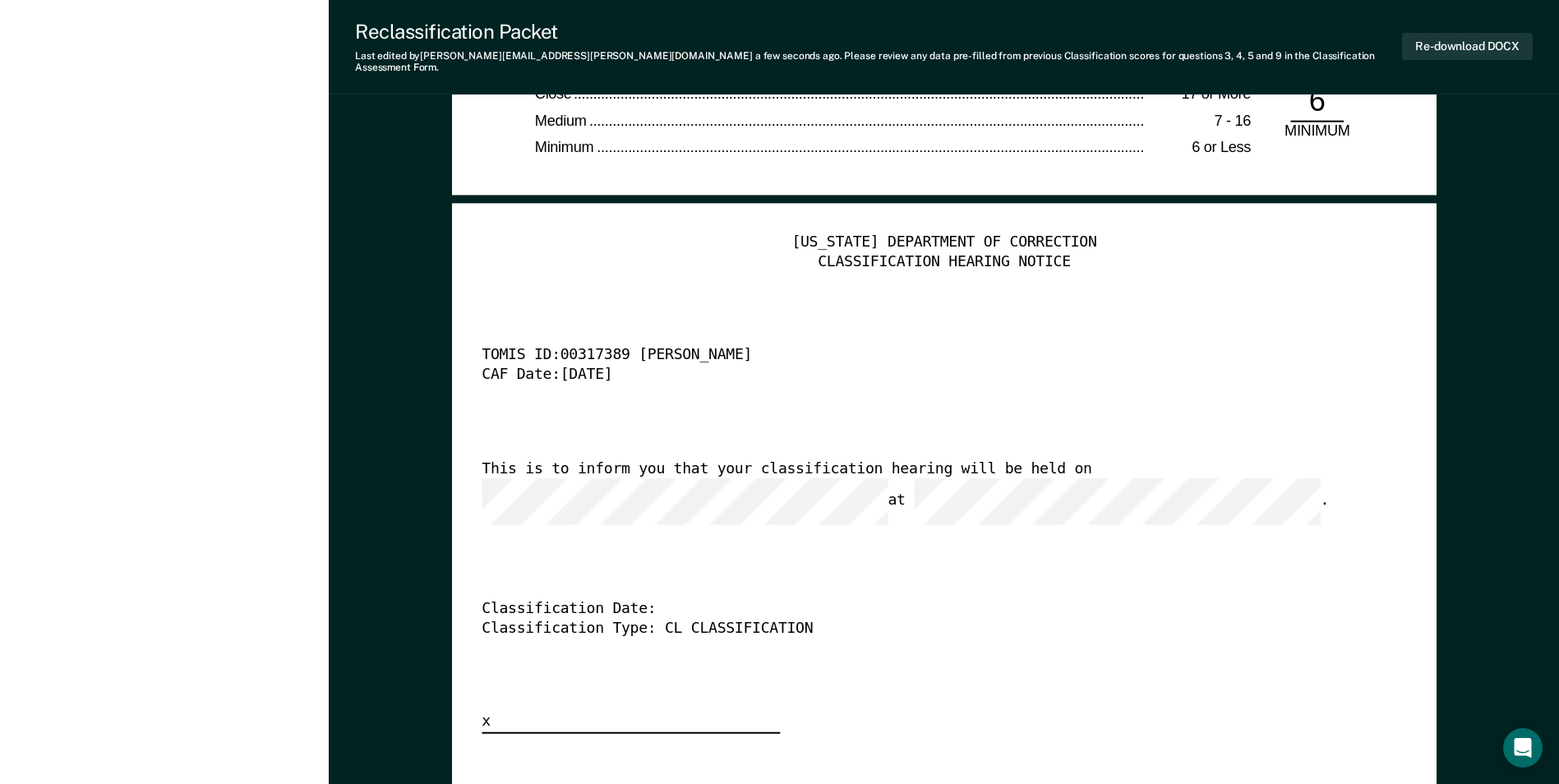
scroll to position [3944, 0]
click at [878, 460] on div "This is to inform you that your classification hearing will be held on at ." at bounding box center [920, 492] width 879 height 65
click at [1426, 40] on button "Re-download DOCX" at bounding box center [1467, 46] width 131 height 27
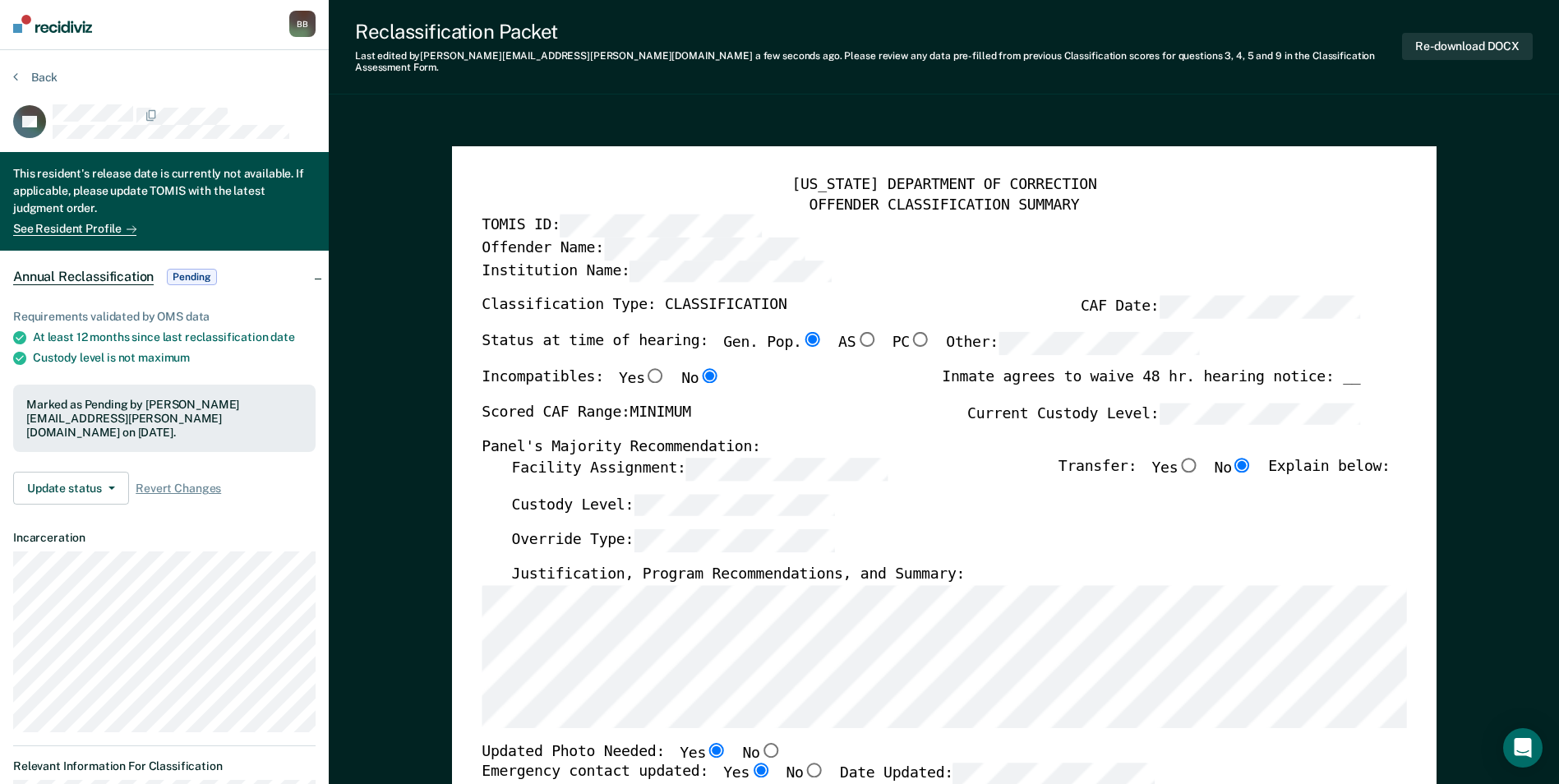
scroll to position [0, 0]
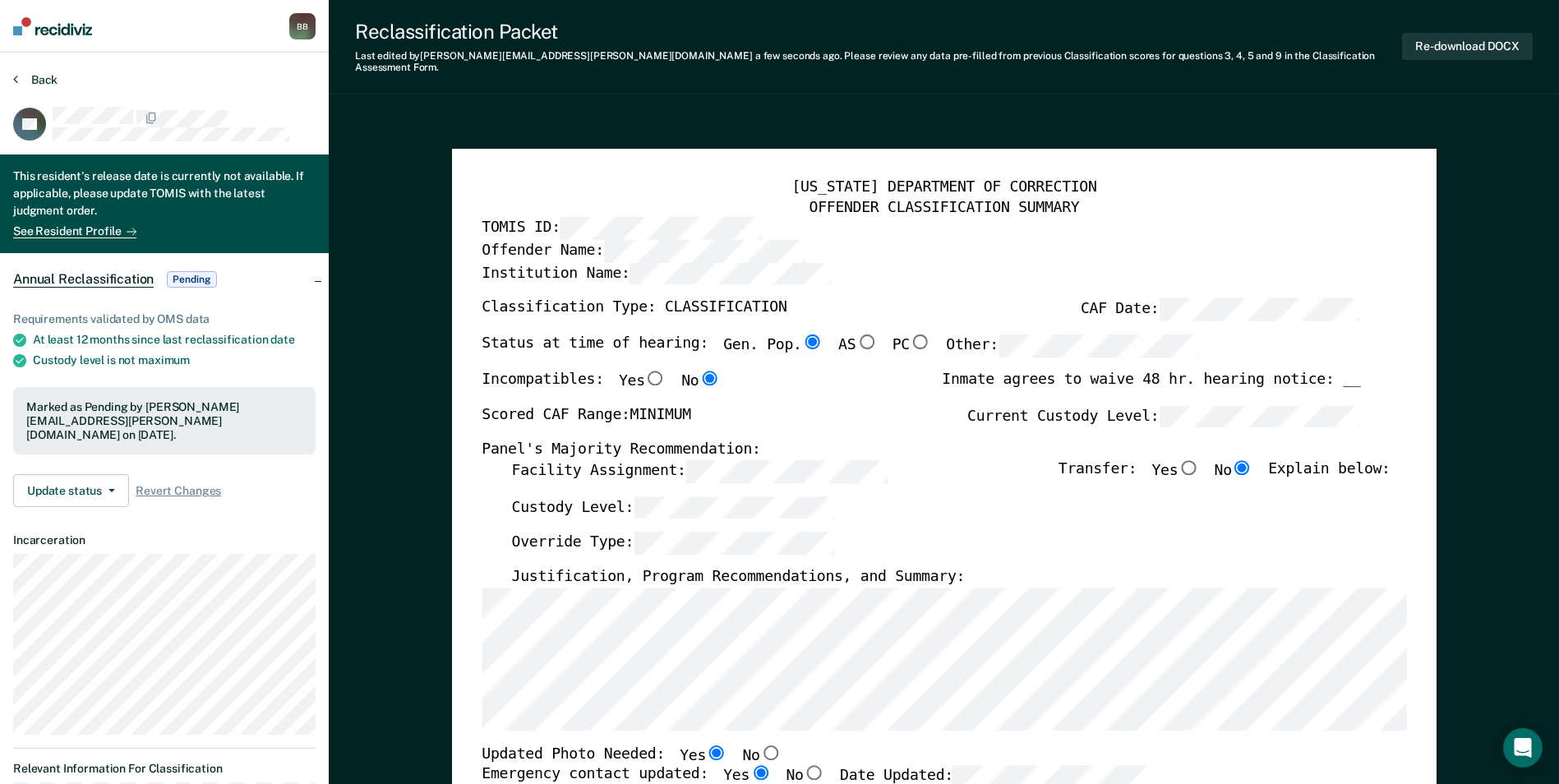
click at [34, 78] on button "Back" at bounding box center [35, 79] width 44 height 15
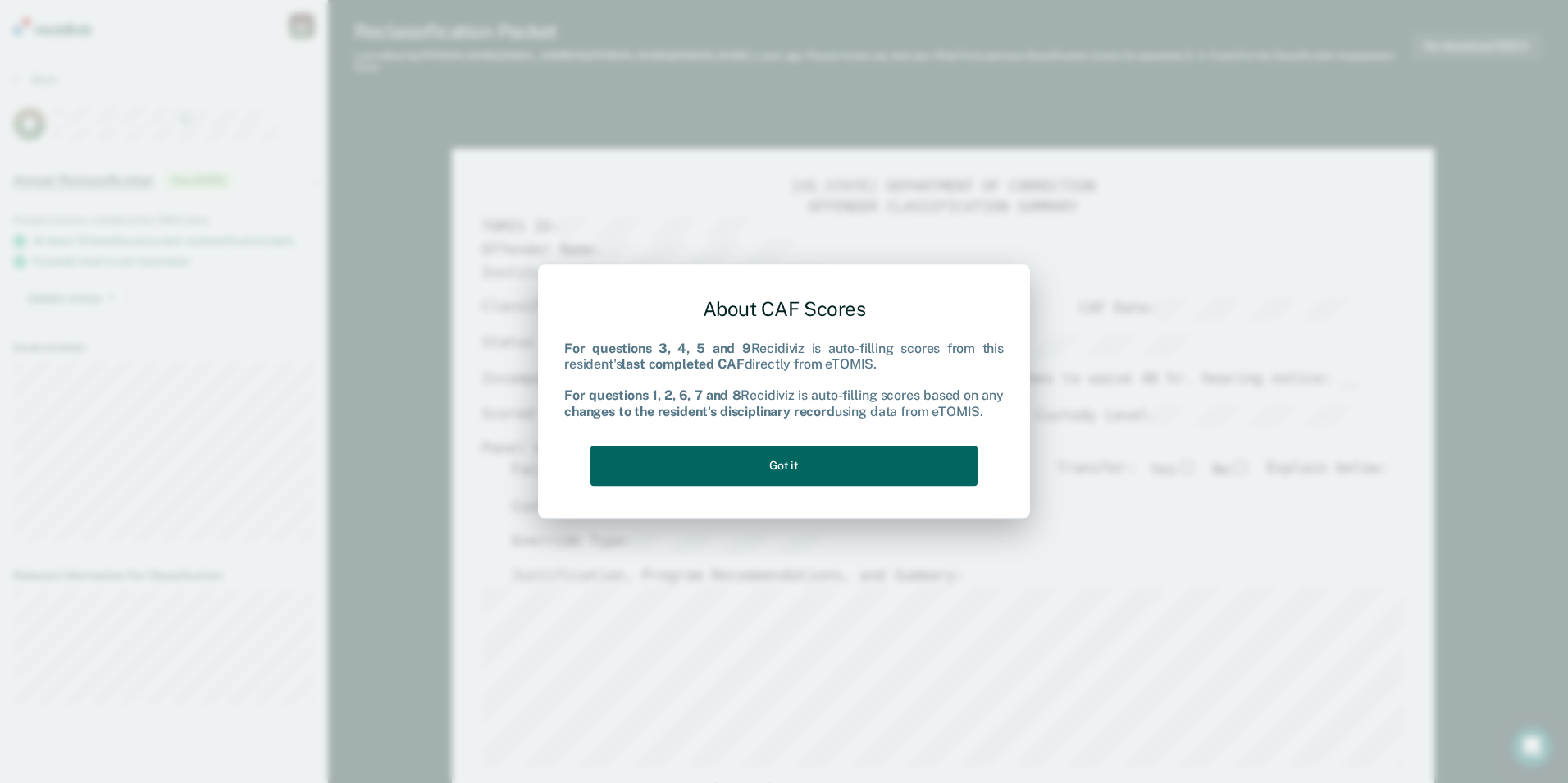
click at [707, 454] on button "Got it" at bounding box center [784, 466] width 387 height 40
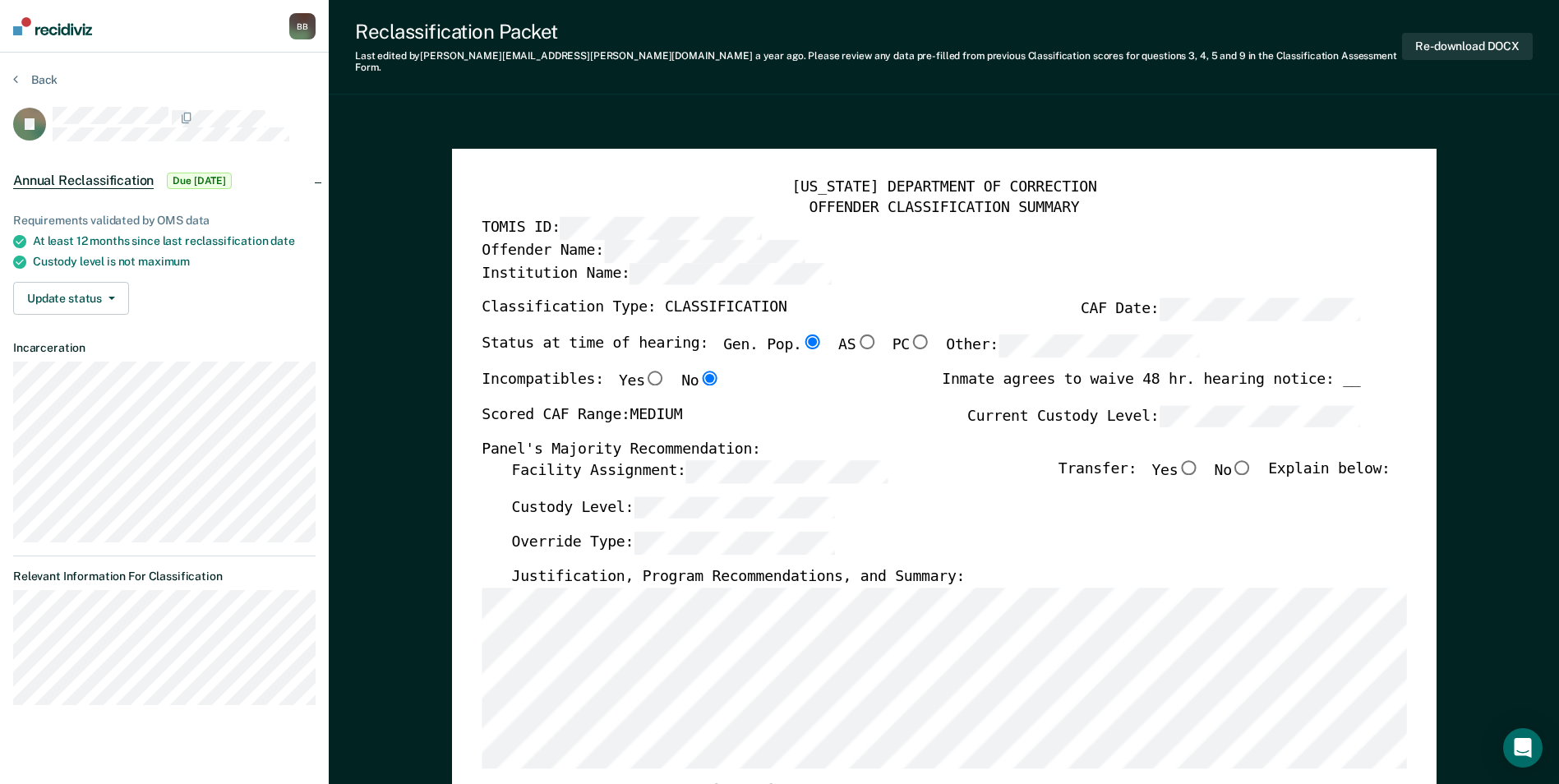
drag, startPoint x: 1253, startPoint y: 457, endPoint x: 1268, endPoint y: 460, distance: 15.3
click at [1253, 460] on input "No" at bounding box center [1242, 467] width 21 height 15
type textarea "x"
radio input "true"
click at [706, 481] on div "Facility Assignment: Transfer: Yes No Explain below:" at bounding box center [950, 477] width 879 height 36
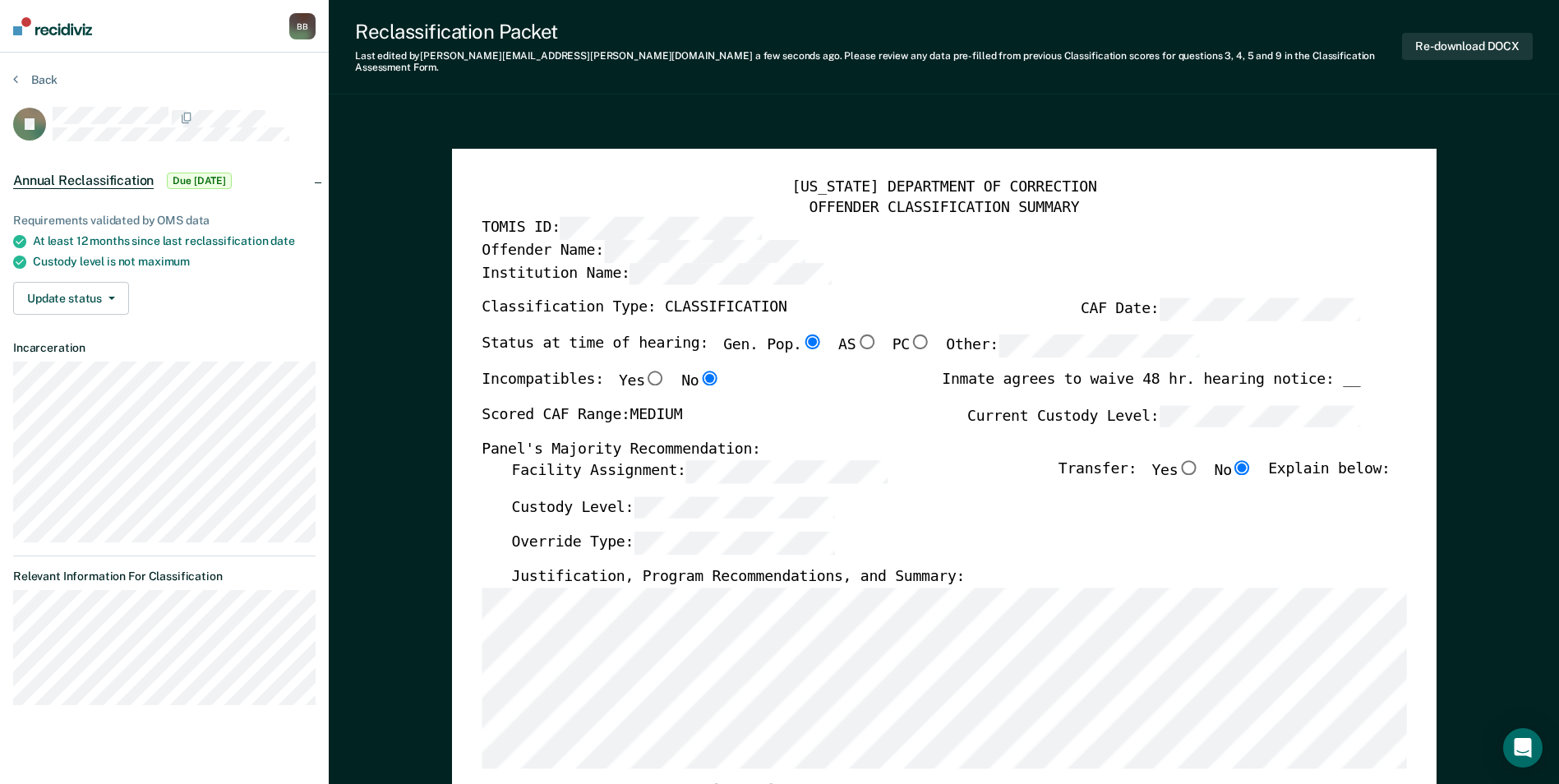
scroll to position [247, 0]
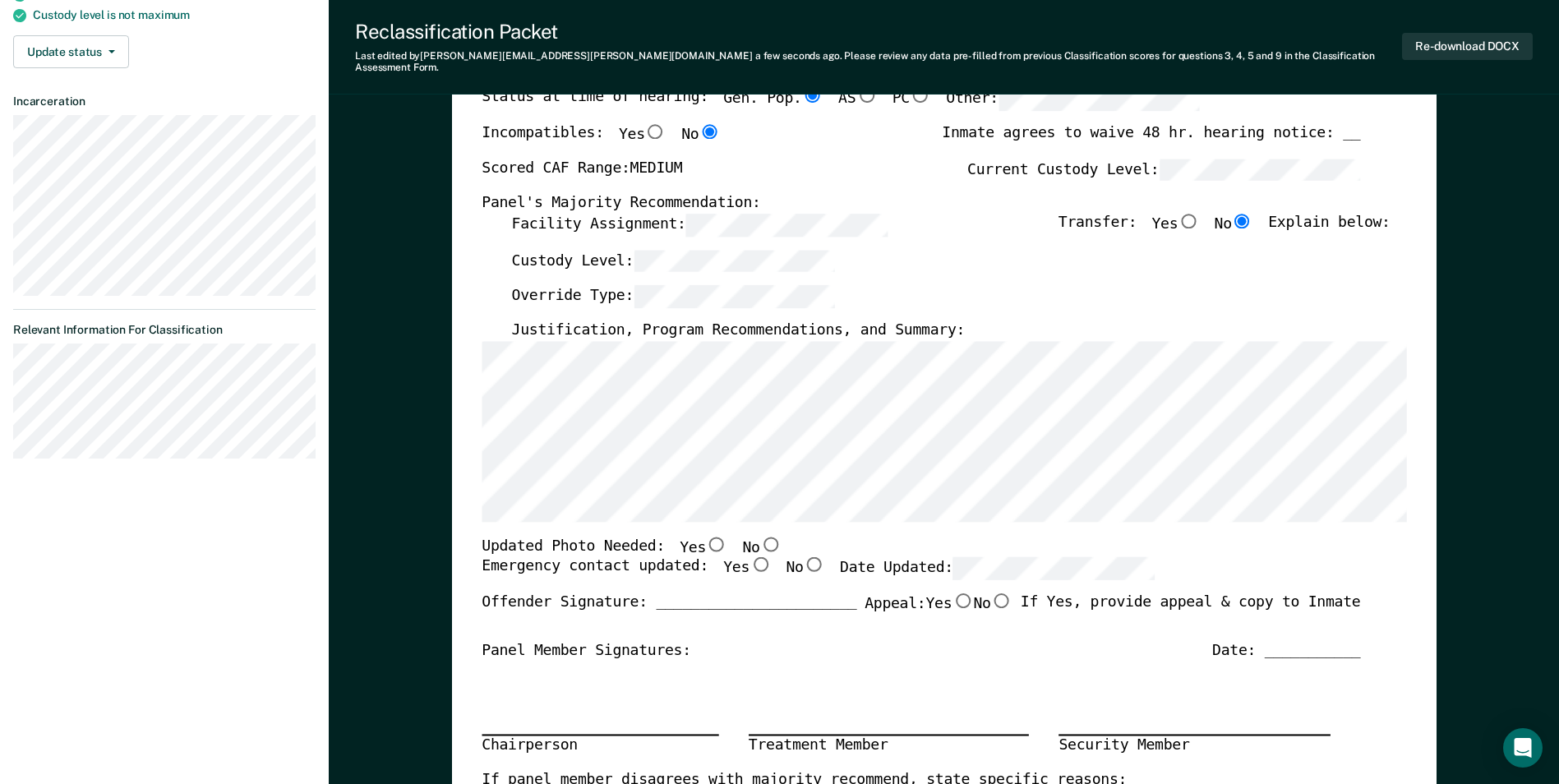
click at [759, 535] on input "No" at bounding box center [769, 542] width 21 height 15
type textarea "x"
radio input "true"
click at [749, 558] on input "Yes" at bounding box center [760, 564] width 21 height 15
type textarea "x"
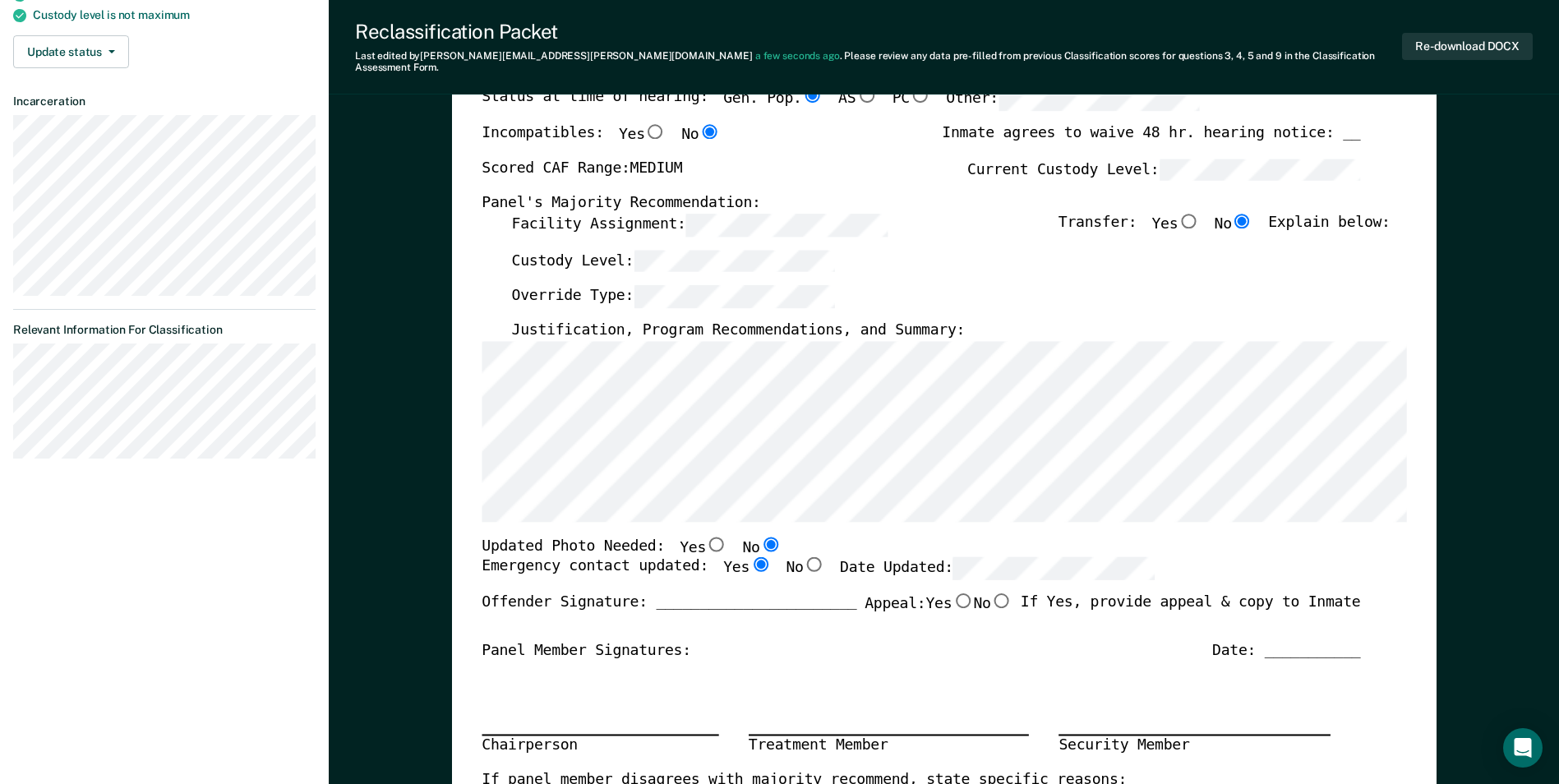
radio input "true"
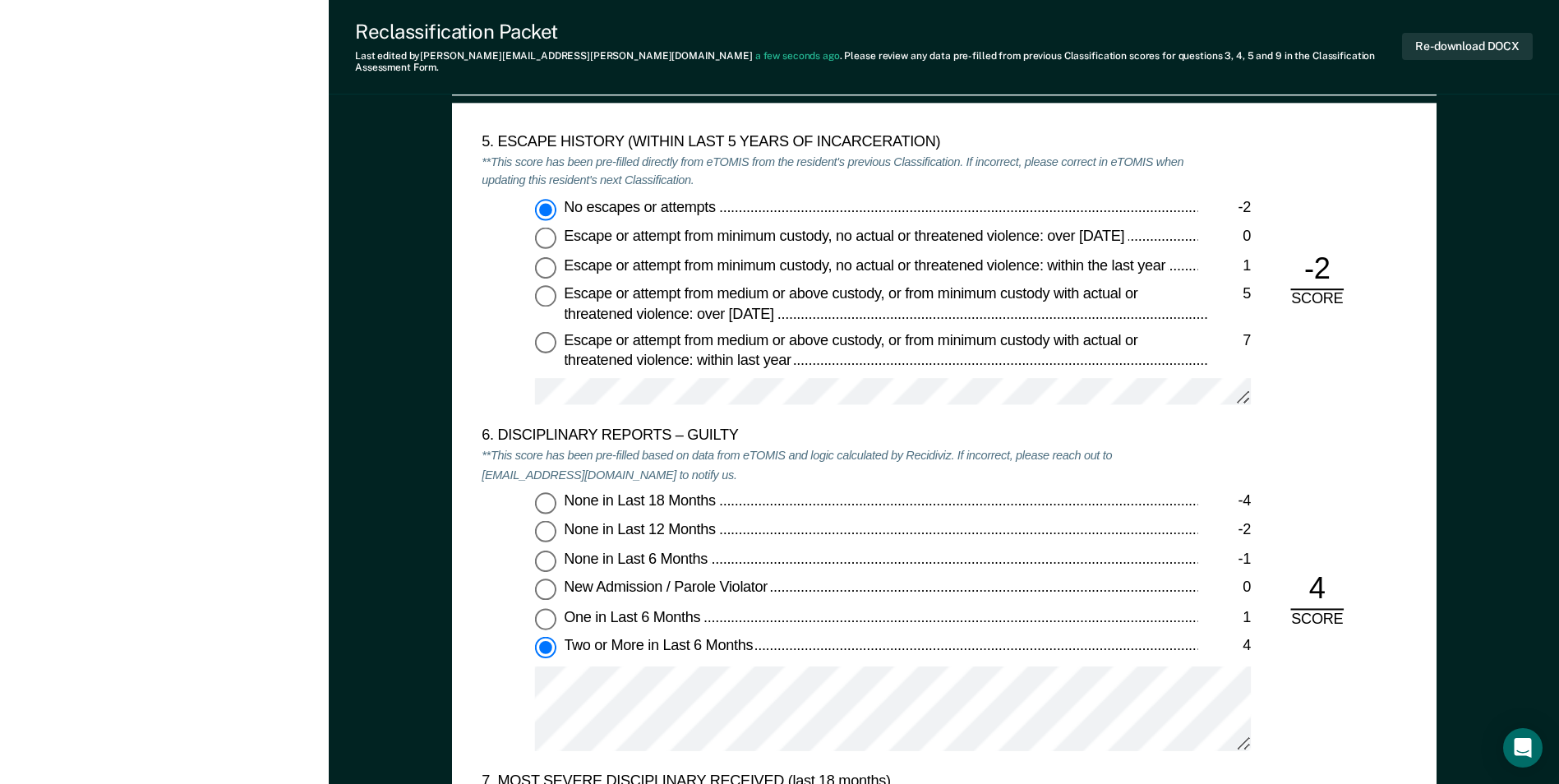
scroll to position [2793, 0]
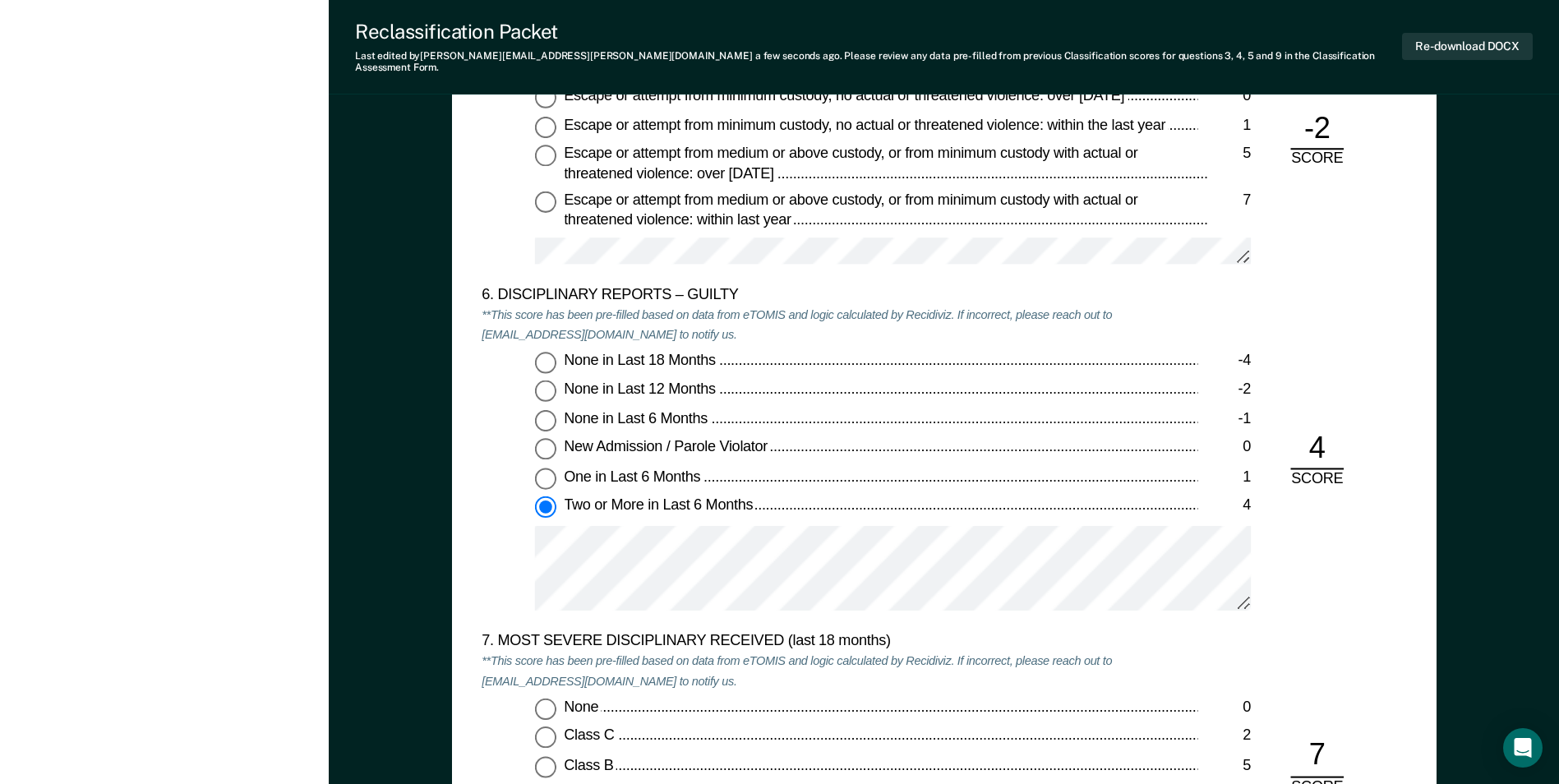
click at [564, 467] on span "One in Last 6 Months" at bounding box center [633, 475] width 140 height 17
click at [557, 467] on input "One in Last 6 Months 1" at bounding box center [545, 478] width 21 height 21
type textarea "x"
radio input "true"
radio input "false"
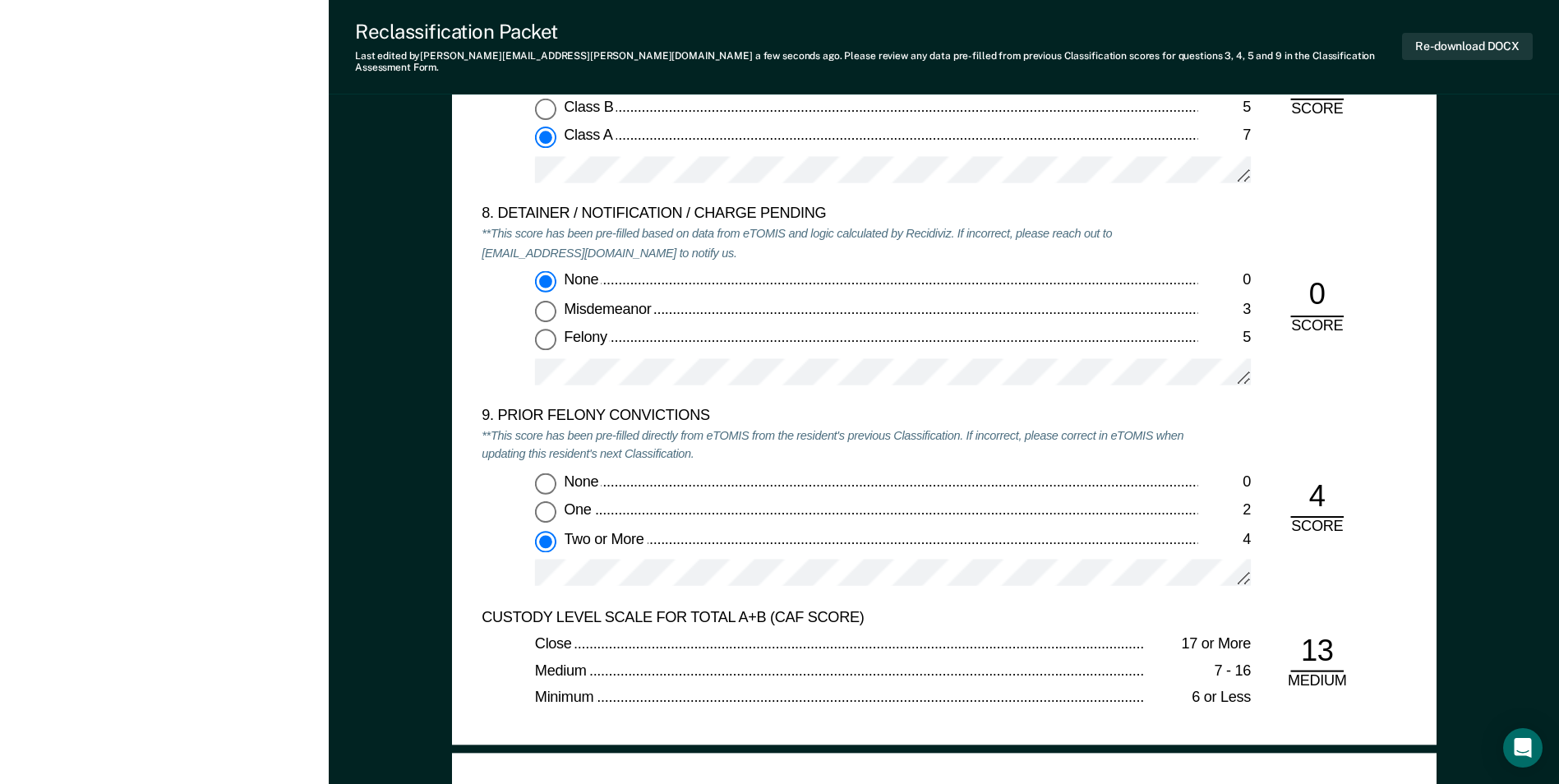
scroll to position [3450, 0]
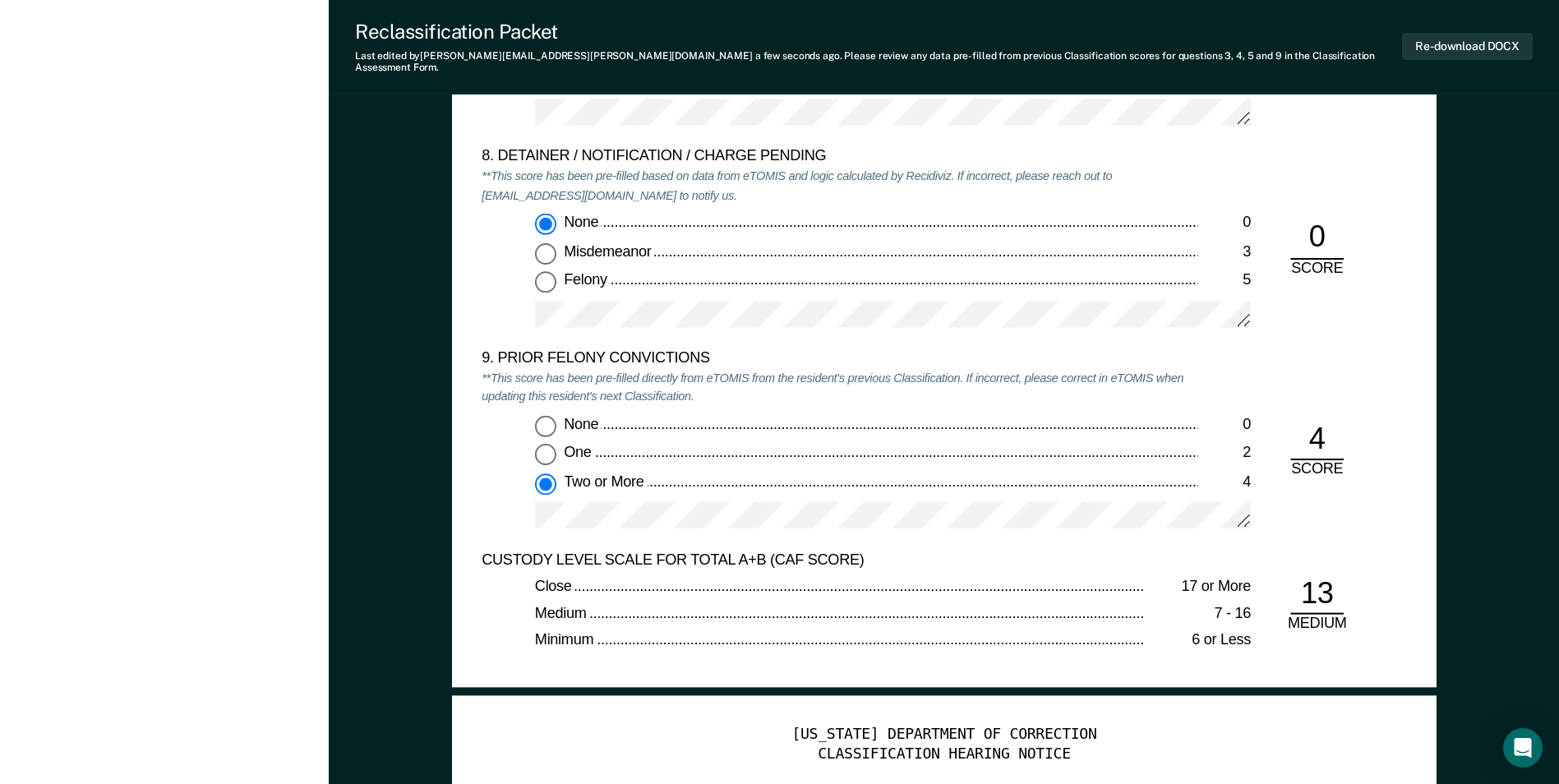
click at [728, 517] on div at bounding box center [892, 522] width 715 height 41
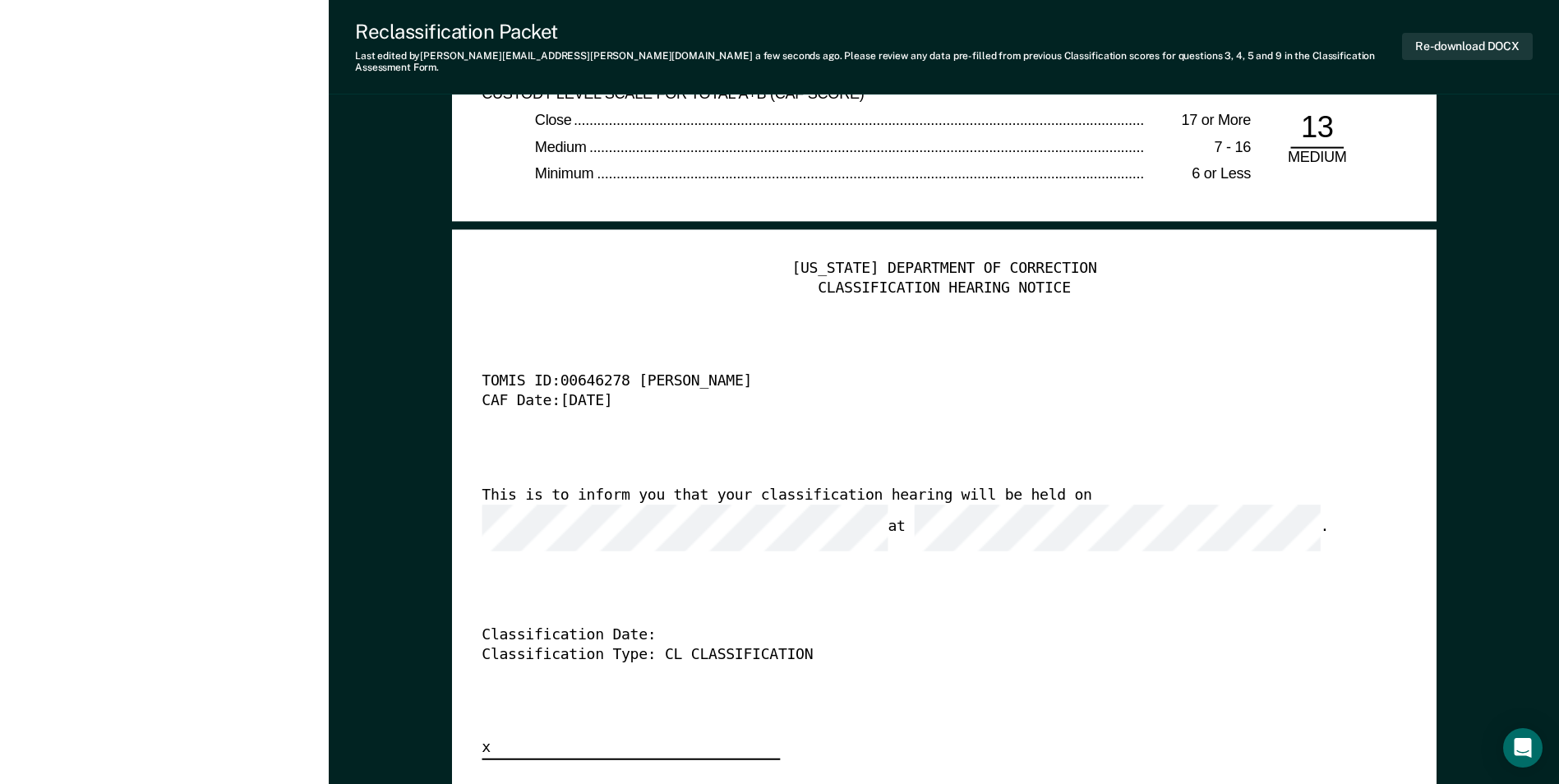
scroll to position [3944, 0]
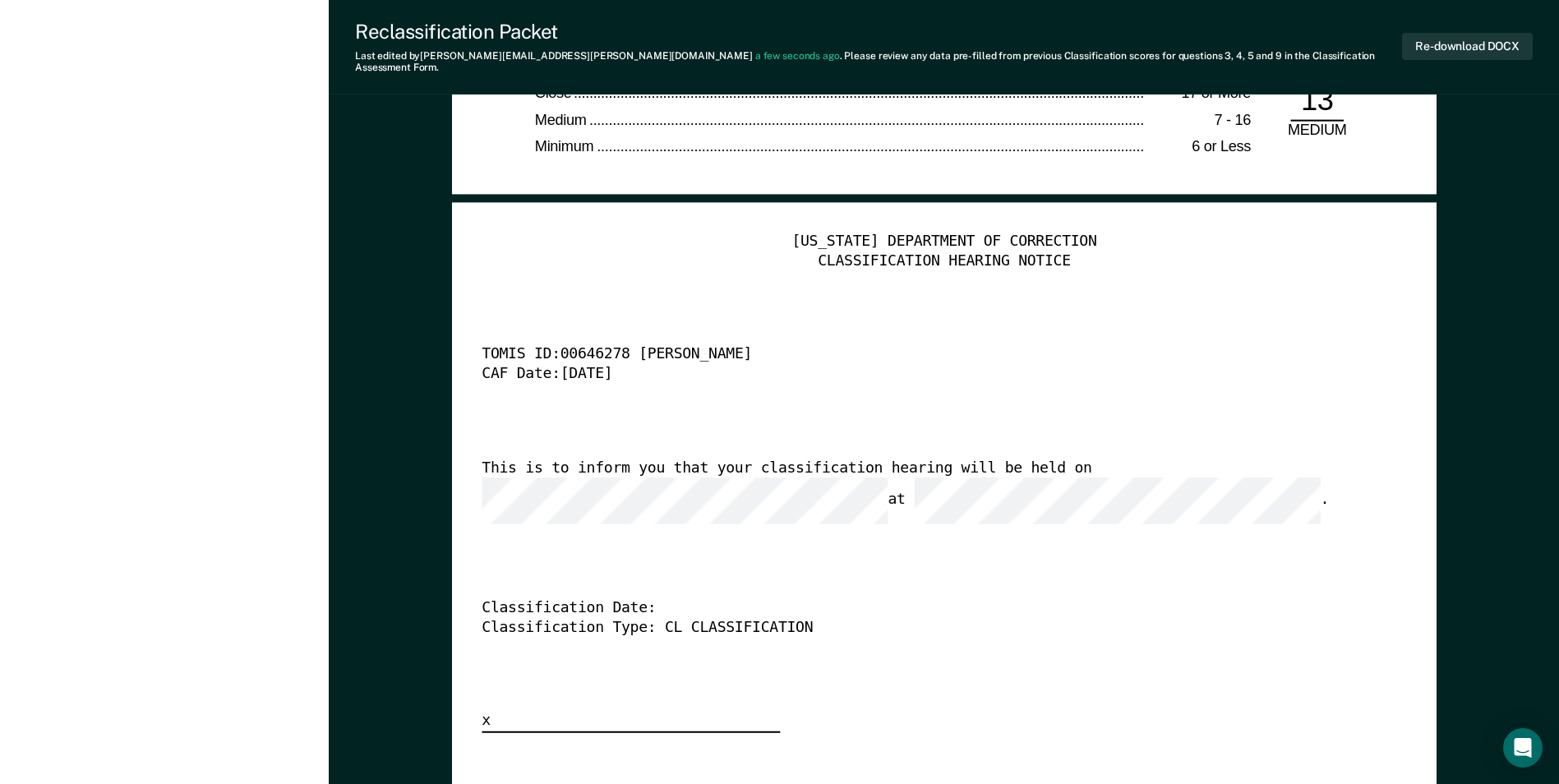
click at [891, 460] on div "This is to inform you that your classification hearing will be held on at ." at bounding box center [920, 492] width 879 height 65
click at [1462, 51] on button "Re-download DOCX" at bounding box center [1467, 46] width 131 height 27
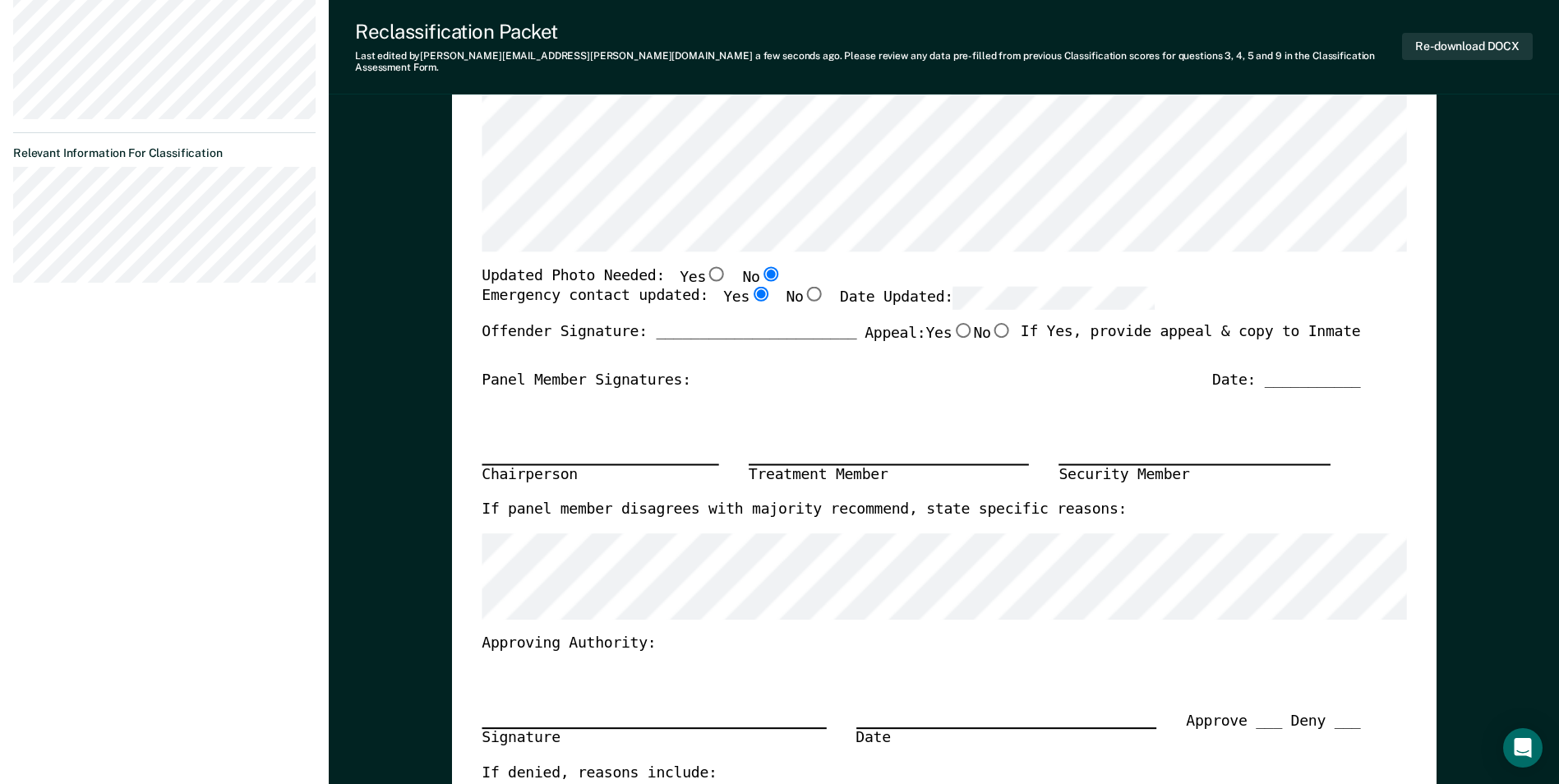
scroll to position [0, 0]
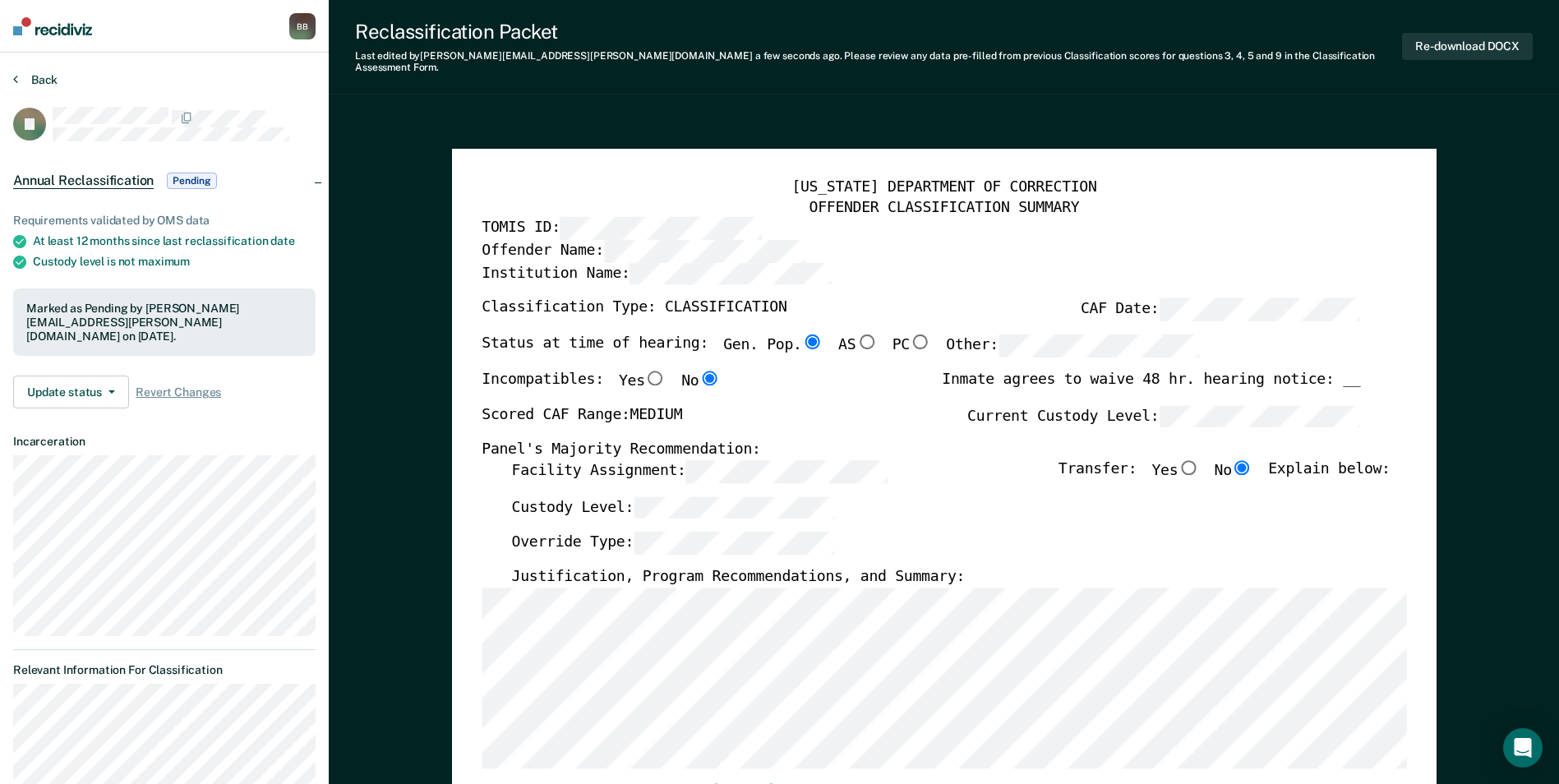
click at [36, 75] on button "Back" at bounding box center [35, 79] width 44 height 15
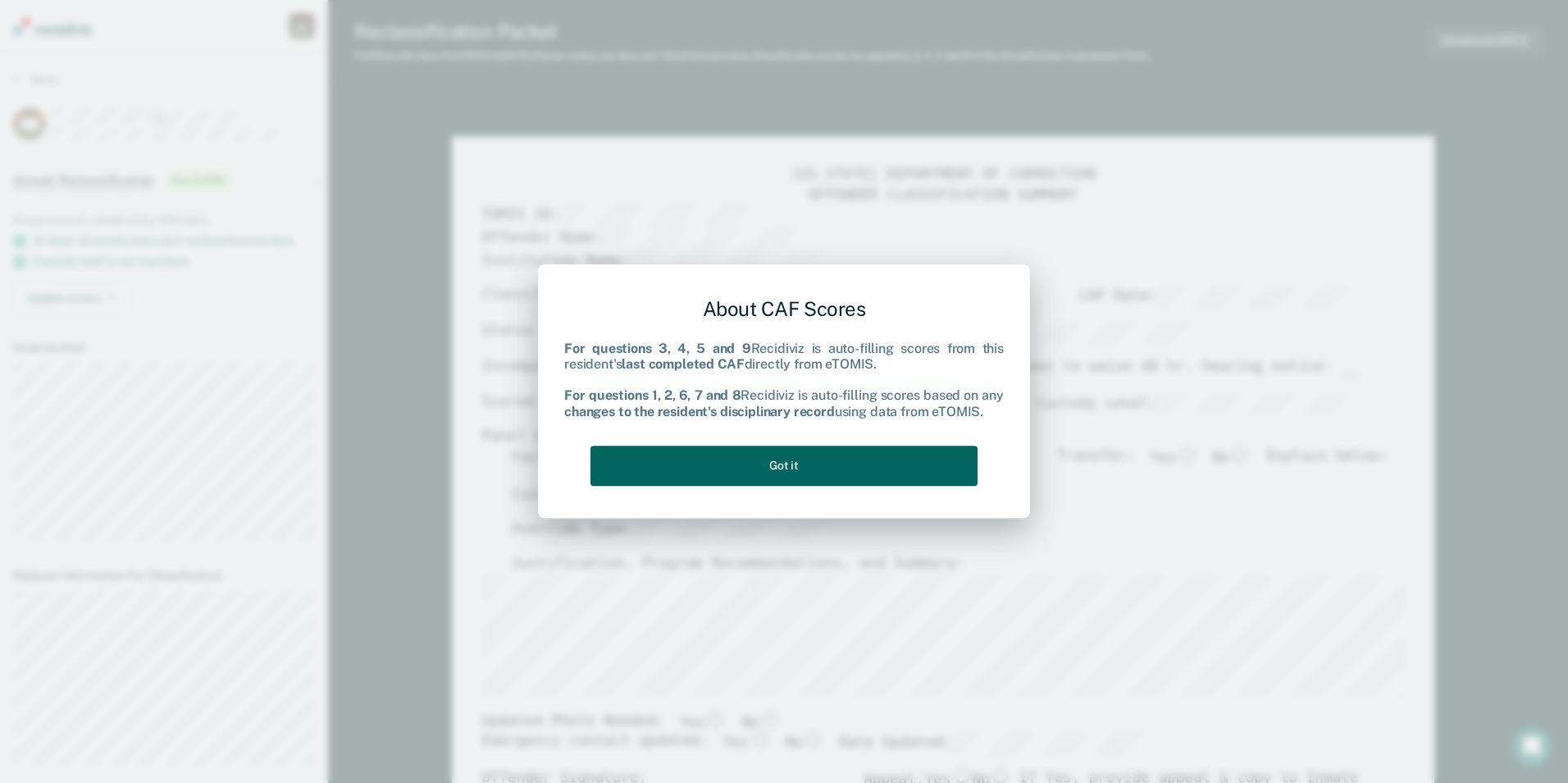
click at [857, 462] on button "Got it" at bounding box center [784, 466] width 387 height 40
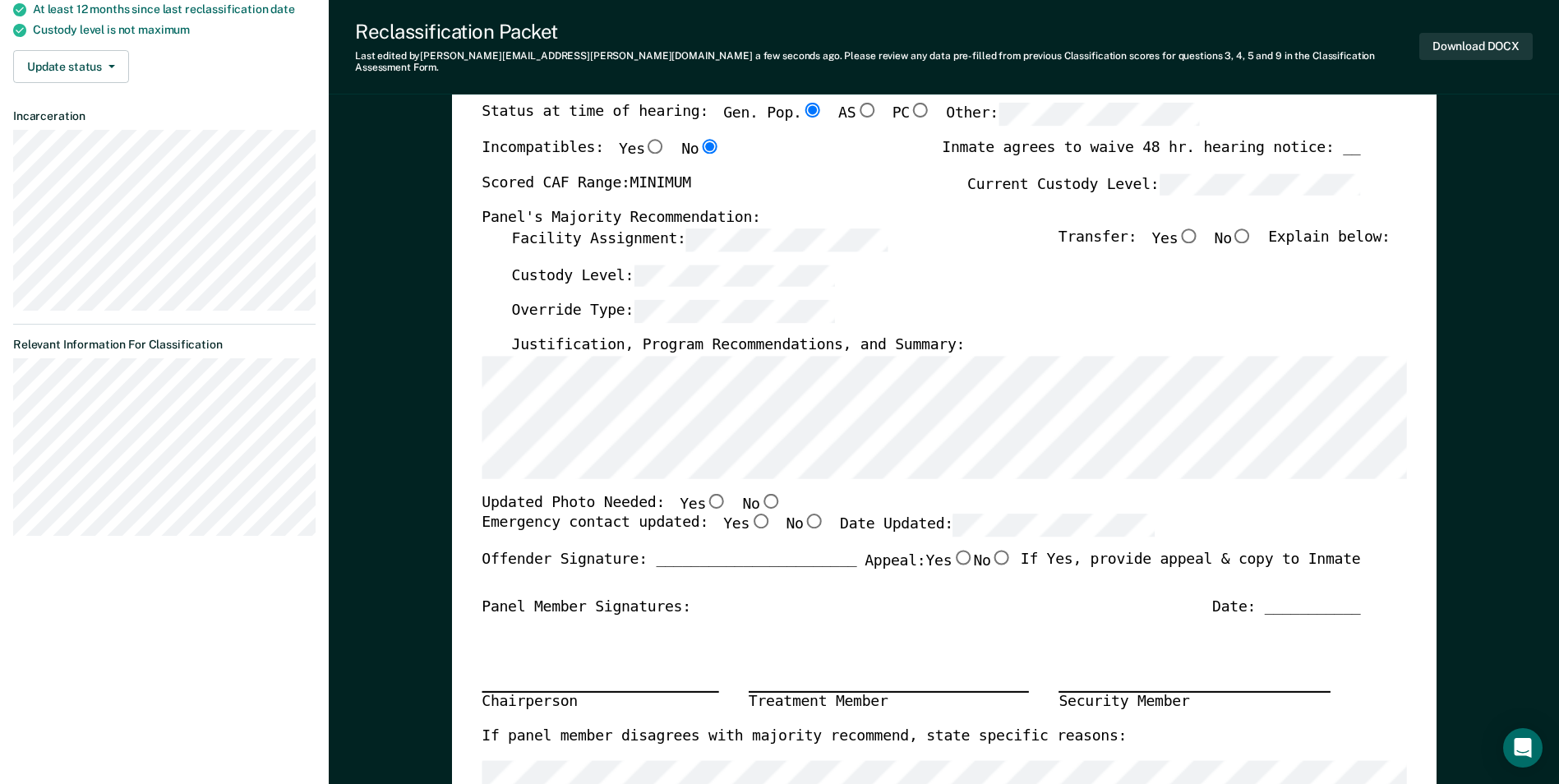
scroll to position [247, 0]
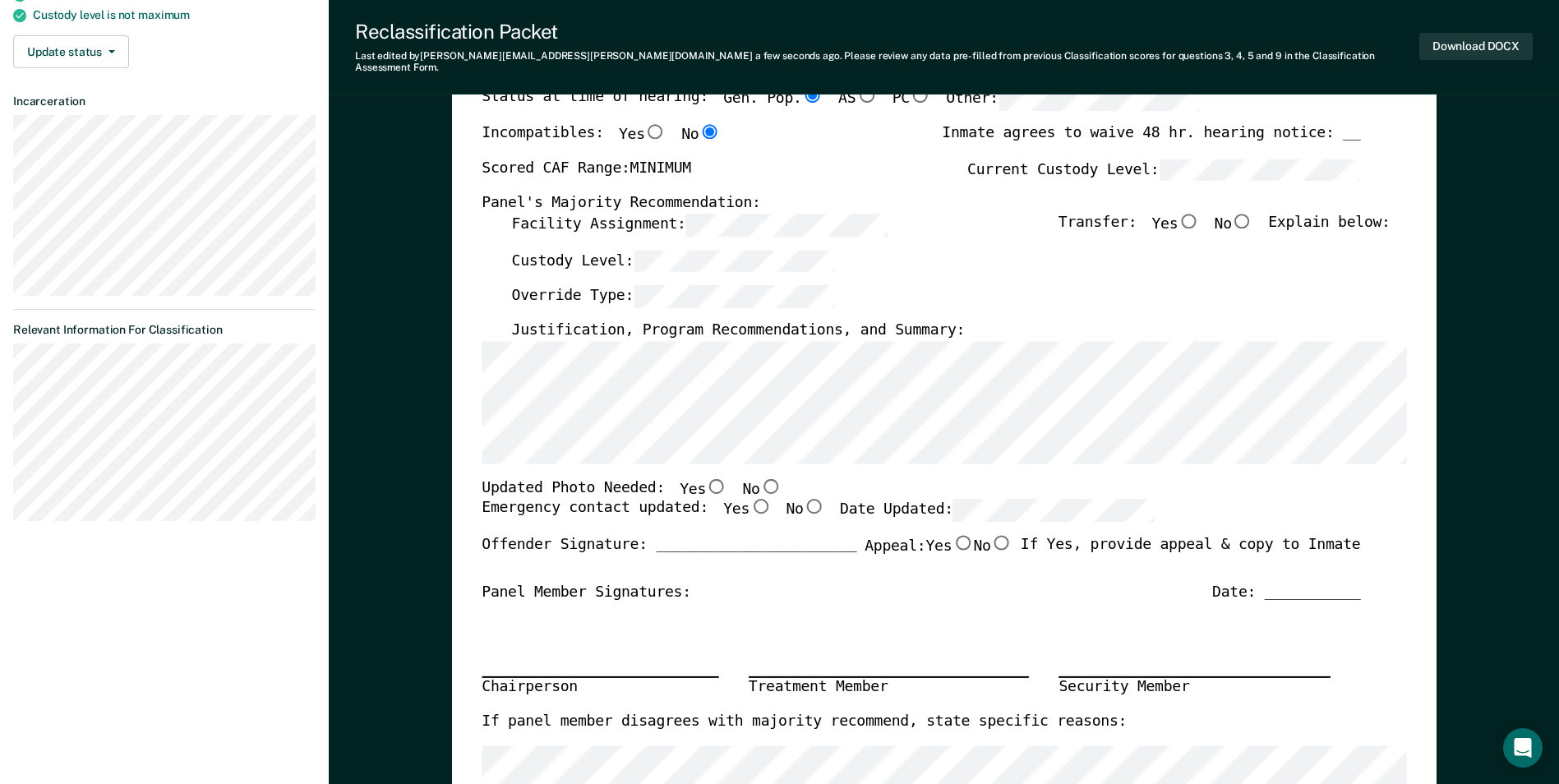
click at [1254, 214] on input "No" at bounding box center [1242, 220] width 21 height 15
type textarea "x"
radio input "true"
click at [480, 366] on div "[US_STATE] DEPARTMENT OF CORRECTION OFFENDER CLASSIFICATION SUMMARY TOMIS ID: O…" at bounding box center [944, 543] width 985 height 1282
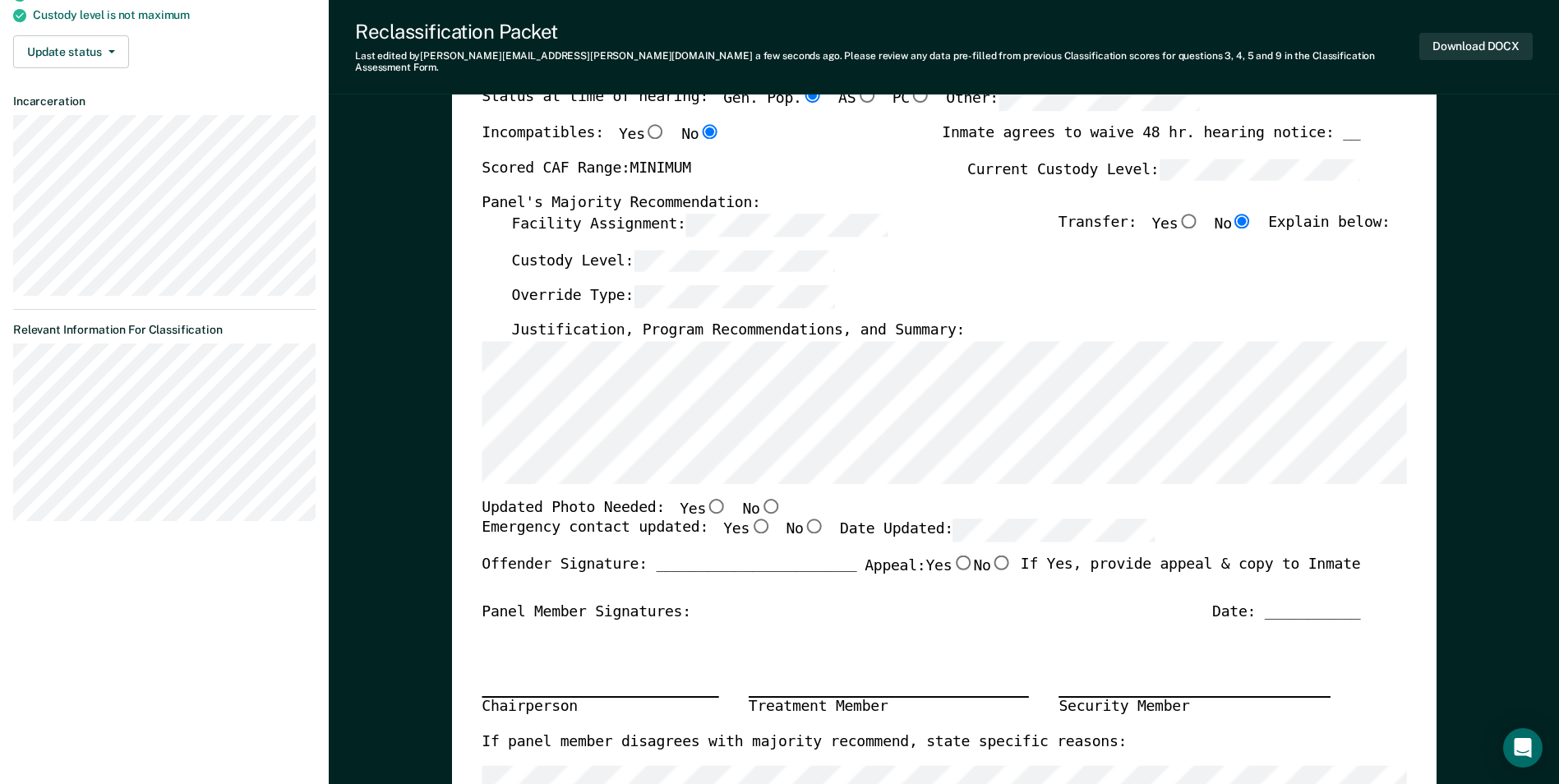
click at [759, 498] on input "No" at bounding box center [769, 505] width 21 height 15
type textarea "x"
radio input "true"
click at [749, 522] on input "Yes" at bounding box center [760, 525] width 21 height 15
type textarea "x"
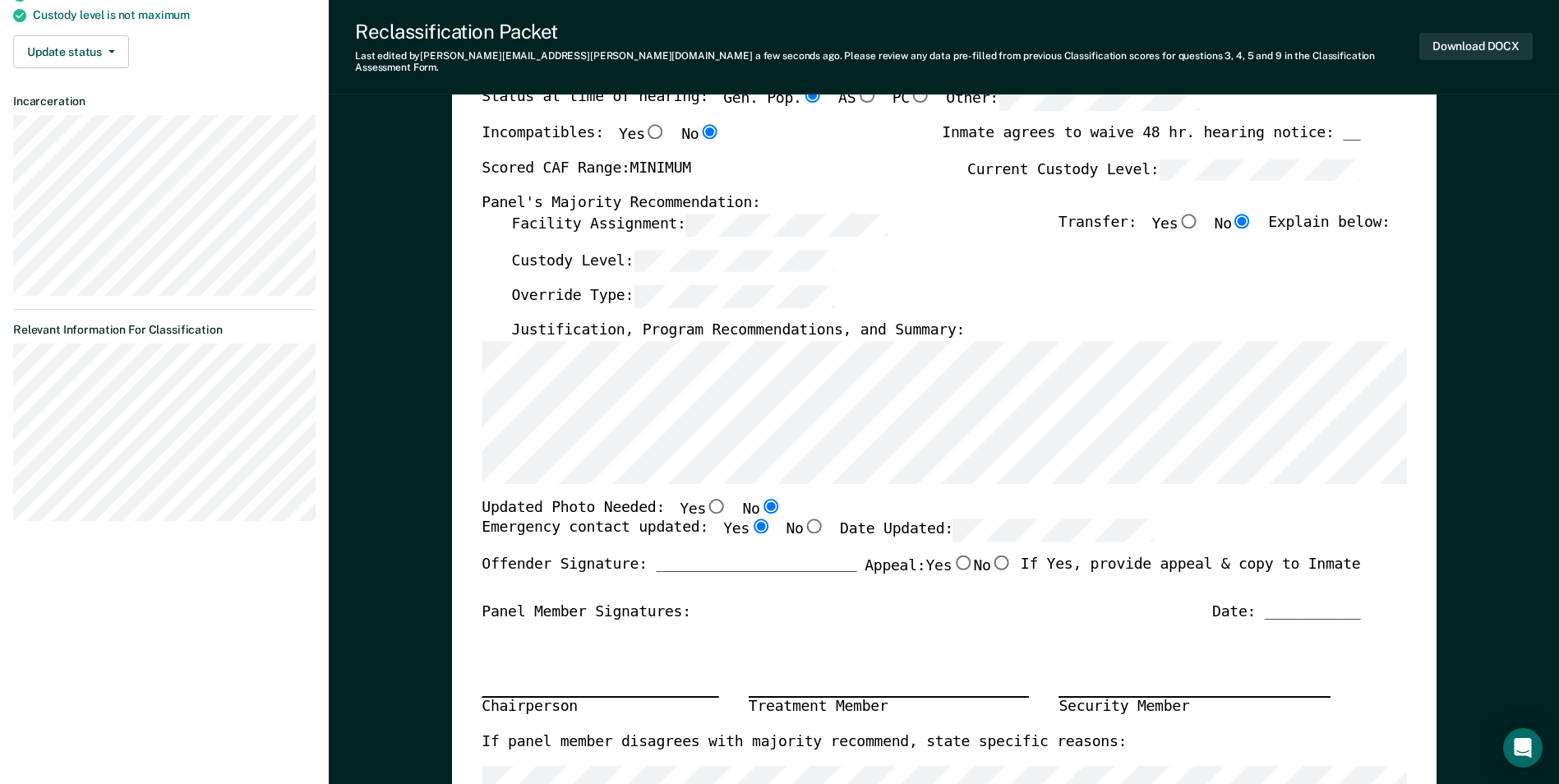
radio input "true"
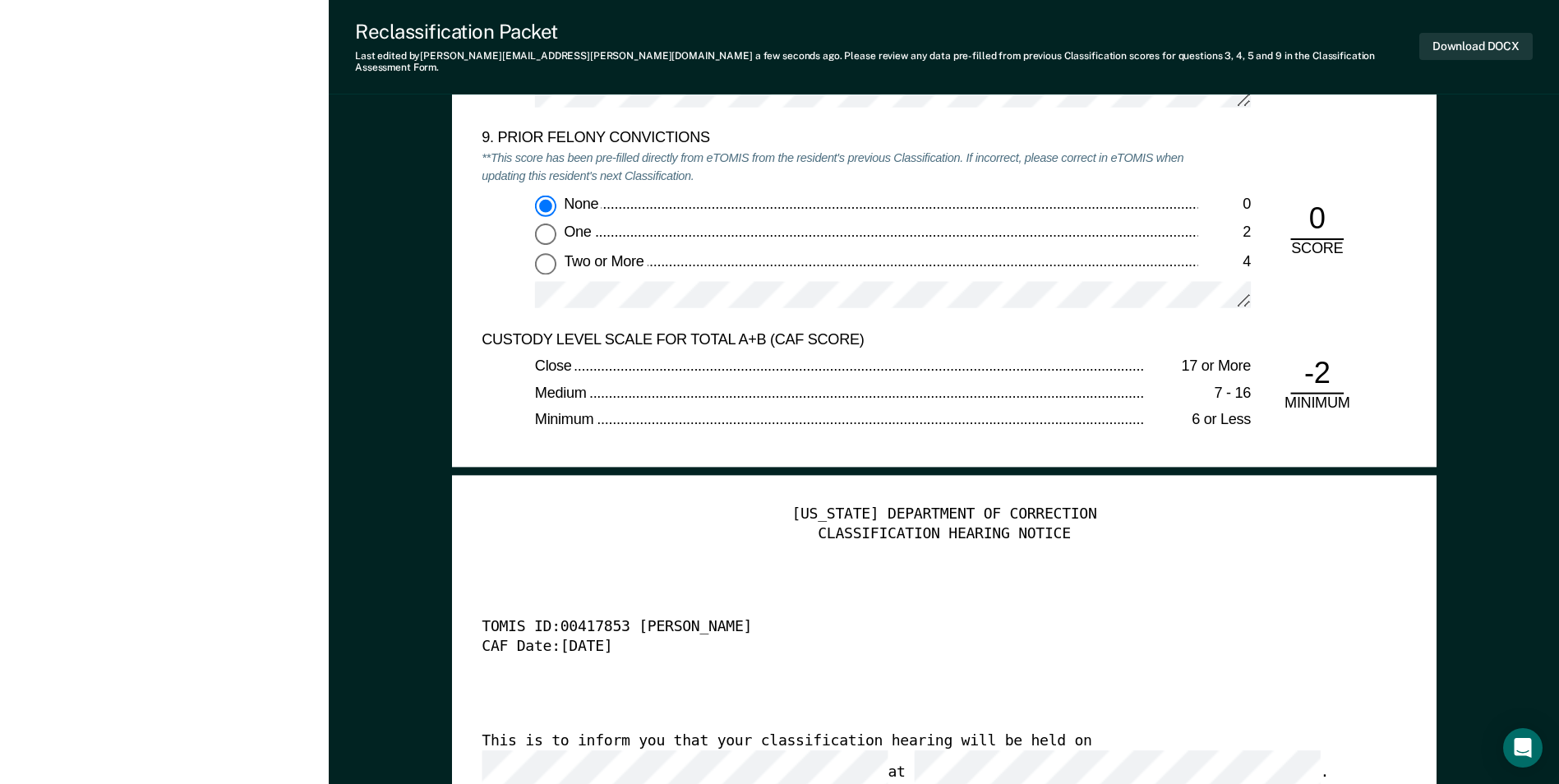
scroll to position [3697, 0]
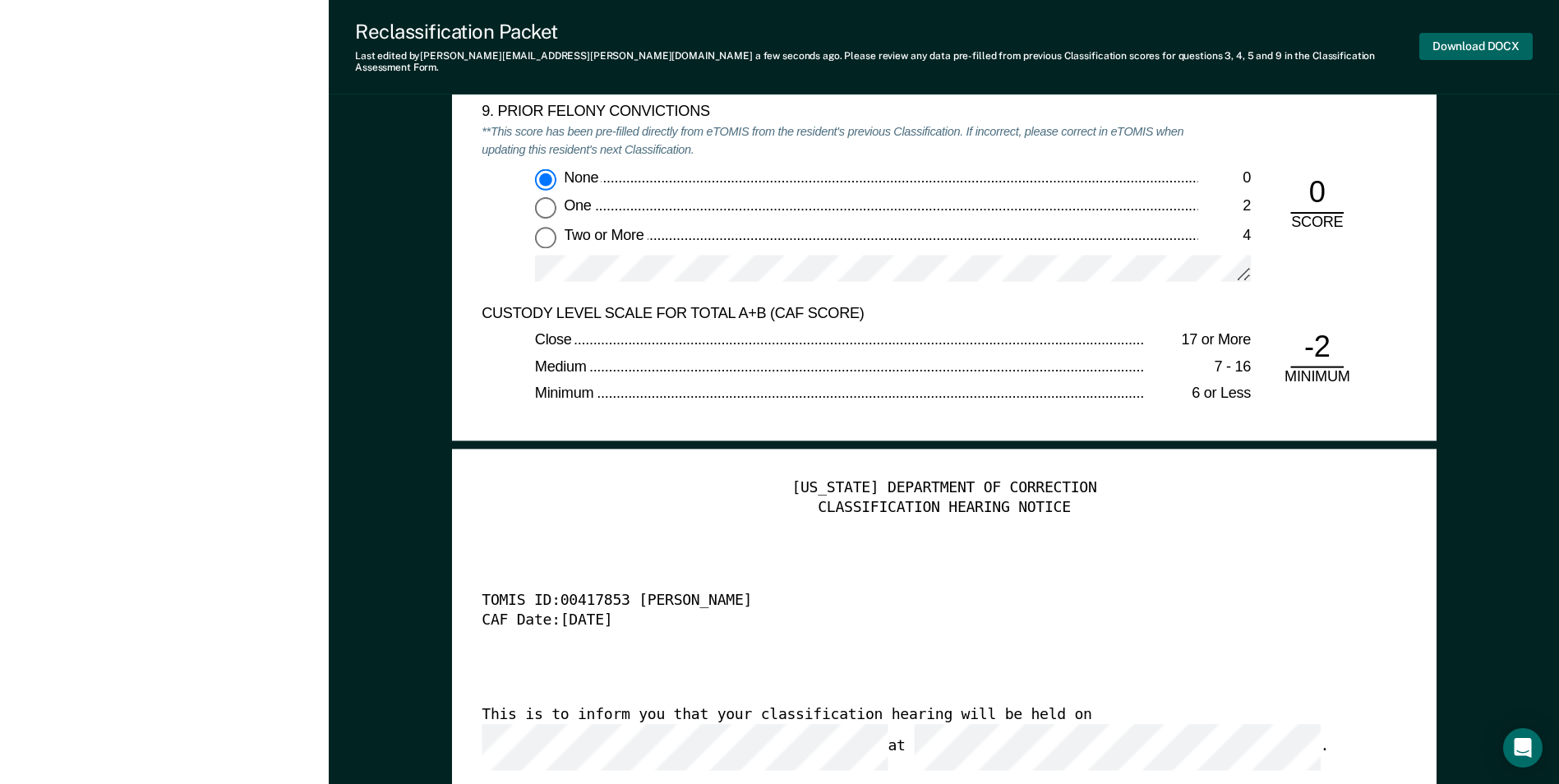
click at [1469, 36] on button "Download DOCX" at bounding box center [1476, 46] width 113 height 27
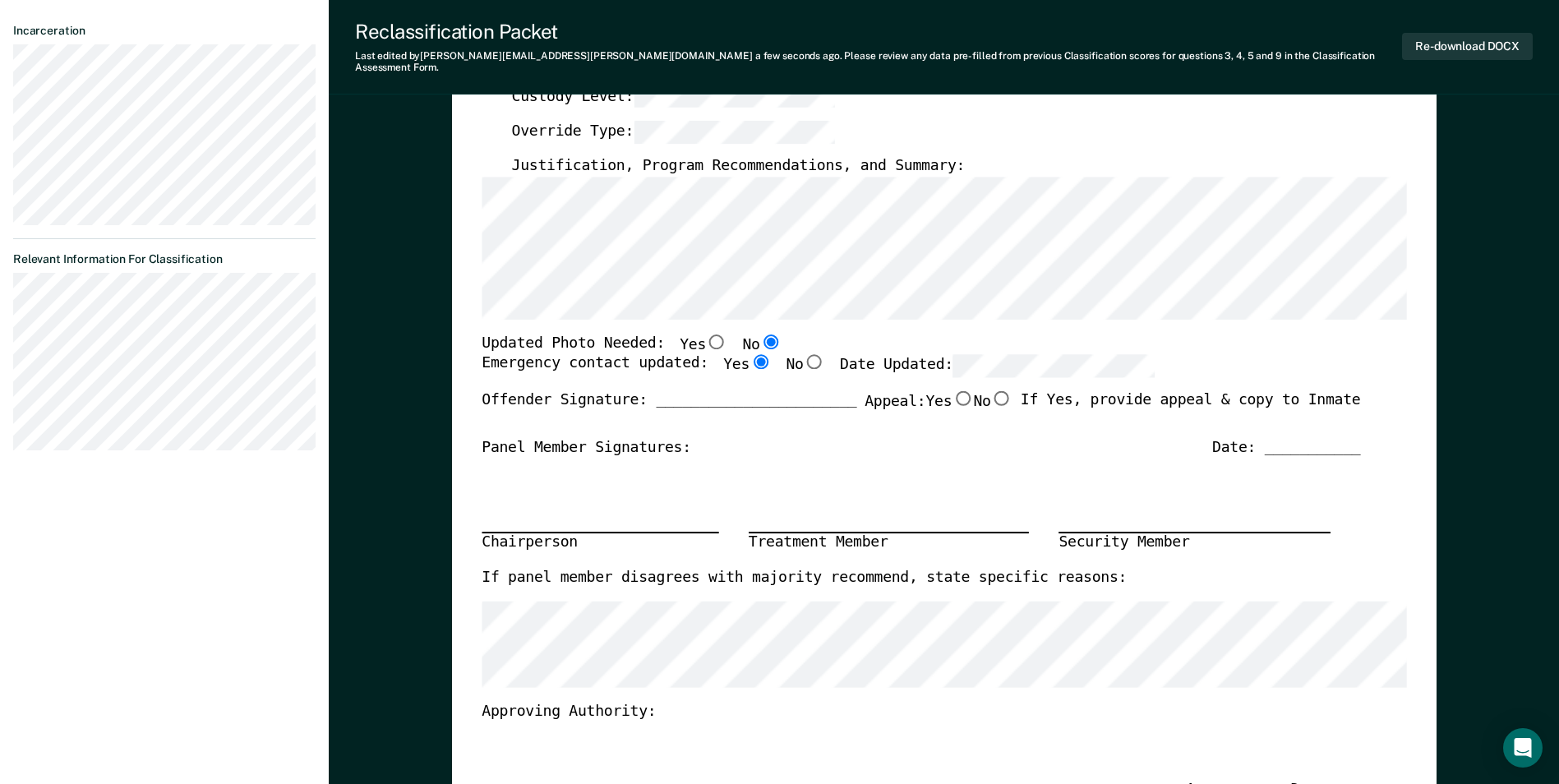
scroll to position [0, 0]
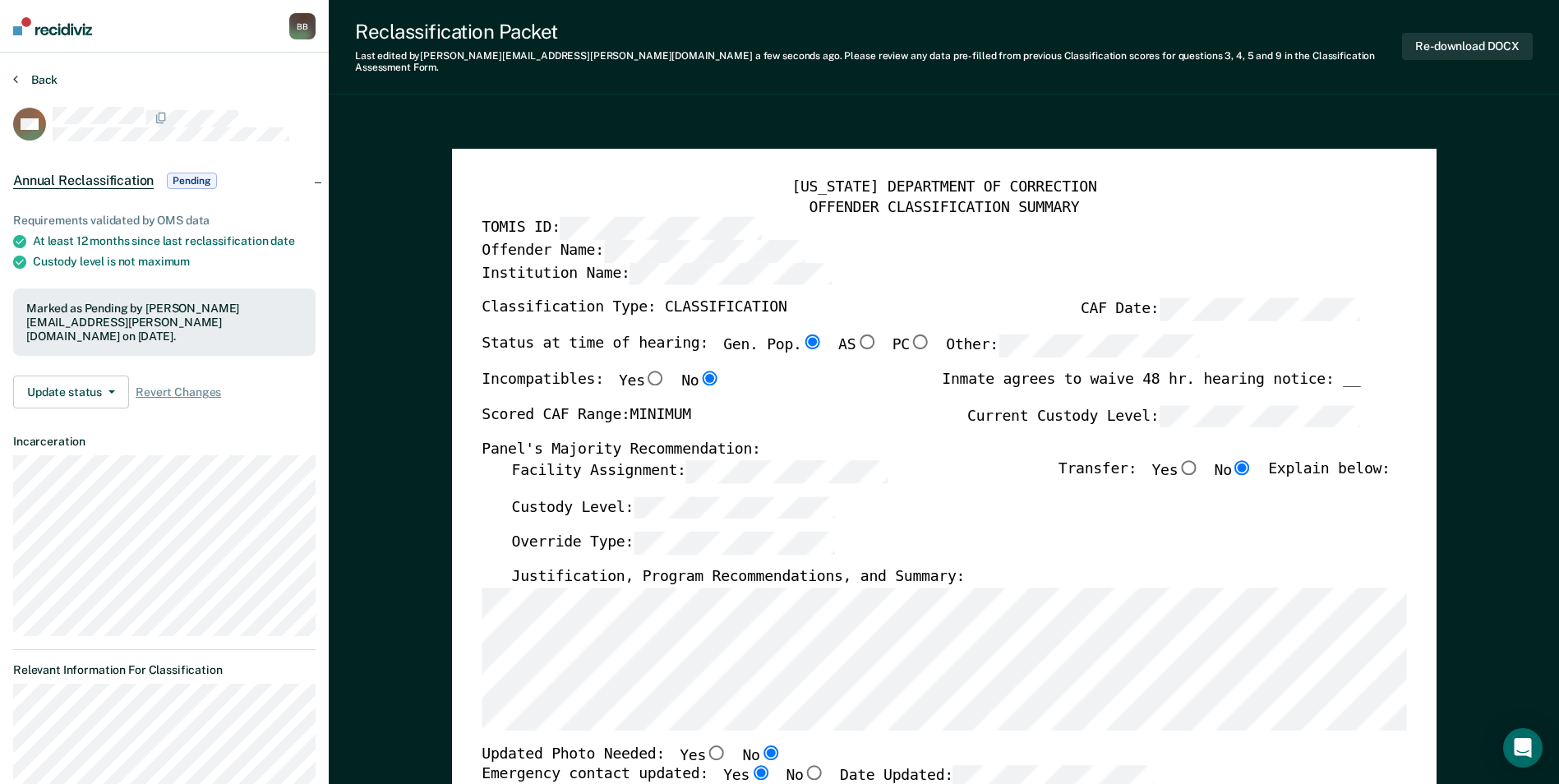
click at [39, 78] on button "Back" at bounding box center [35, 79] width 44 height 15
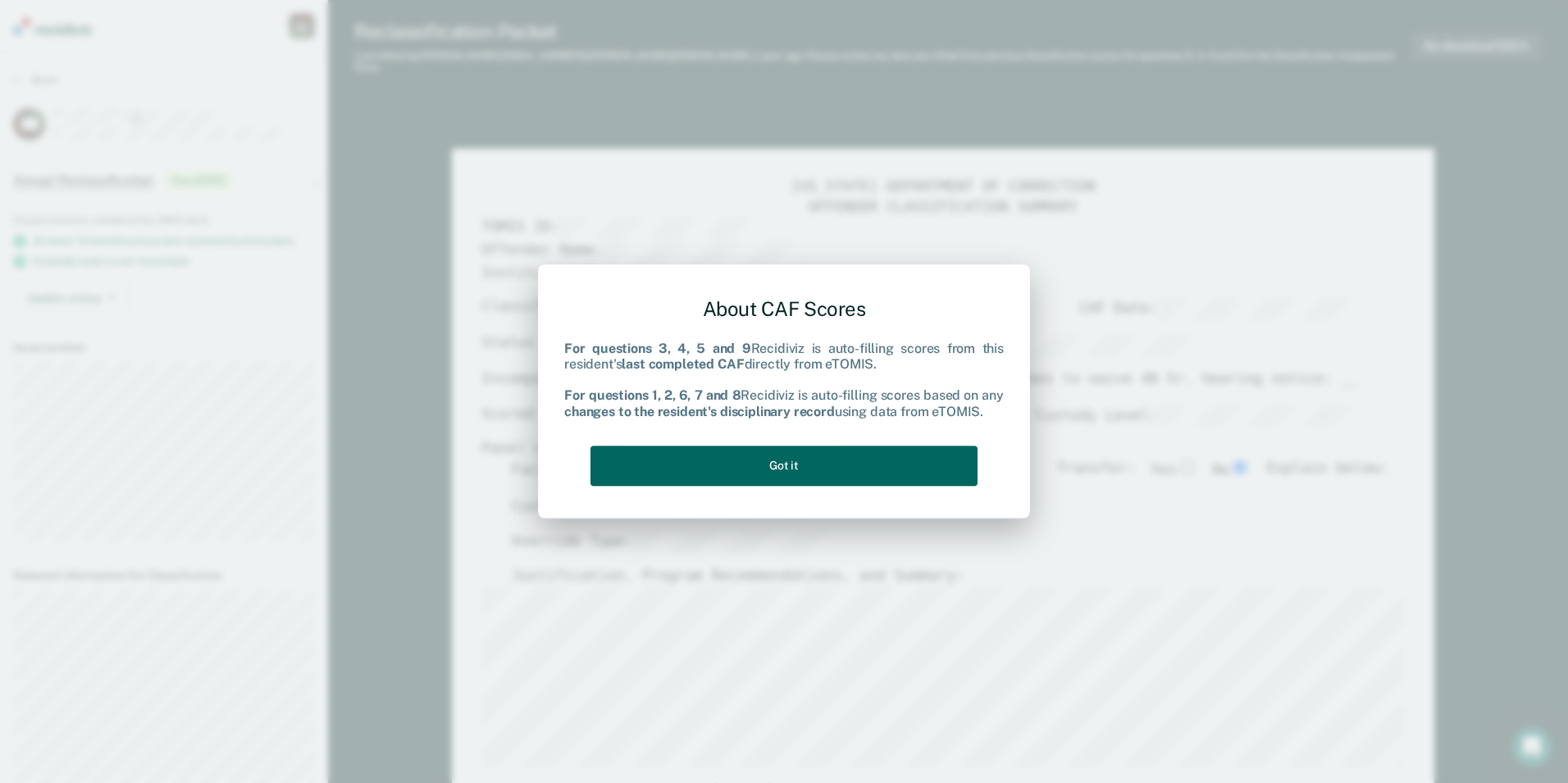
click at [863, 465] on button "Got it" at bounding box center [784, 466] width 387 height 40
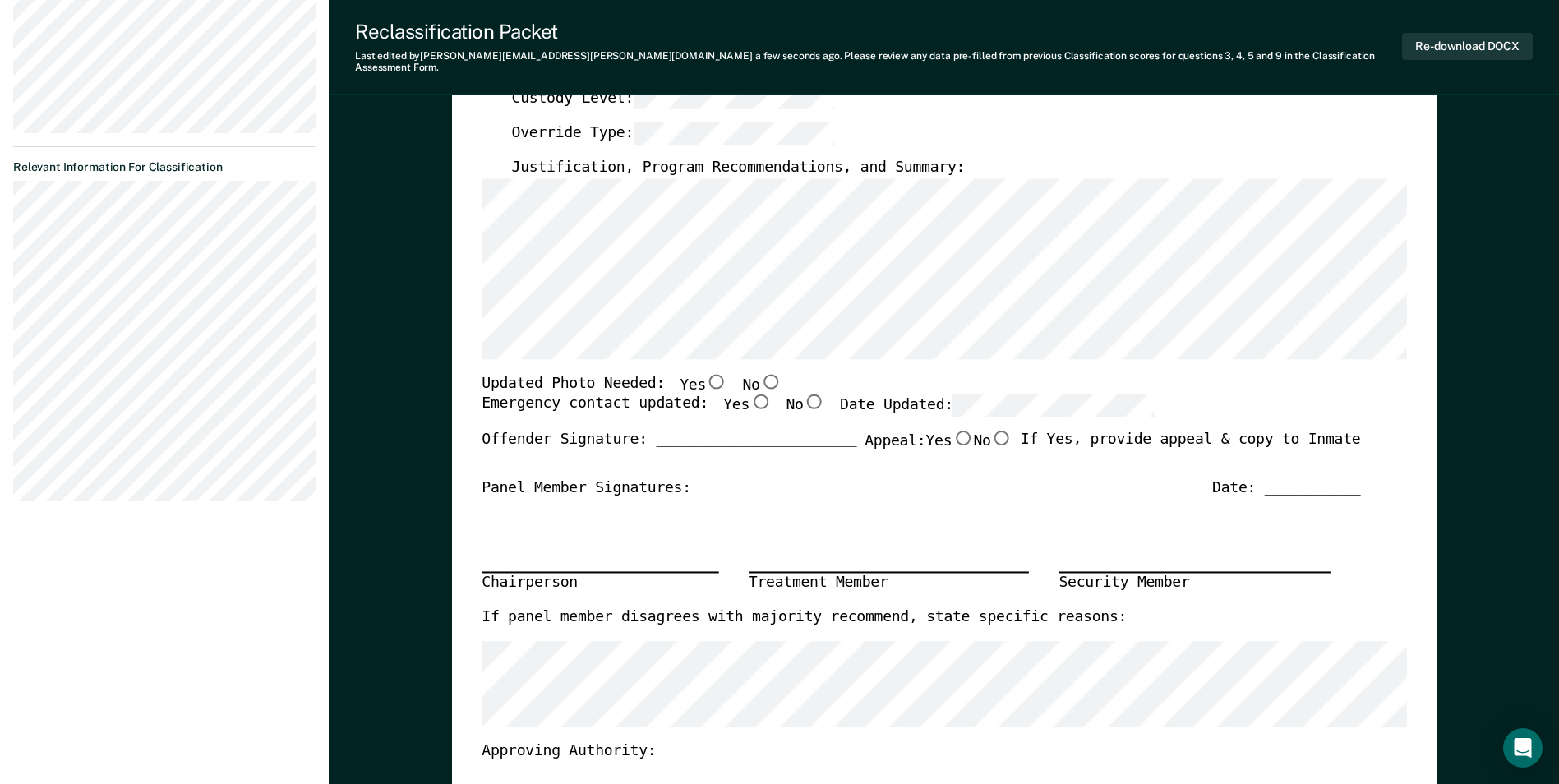
scroll to position [411, 0]
click at [706, 372] on input "Yes" at bounding box center [716, 378] width 21 height 15
type textarea "x"
radio input "true"
click at [749, 392] on input "Yes" at bounding box center [760, 399] width 21 height 15
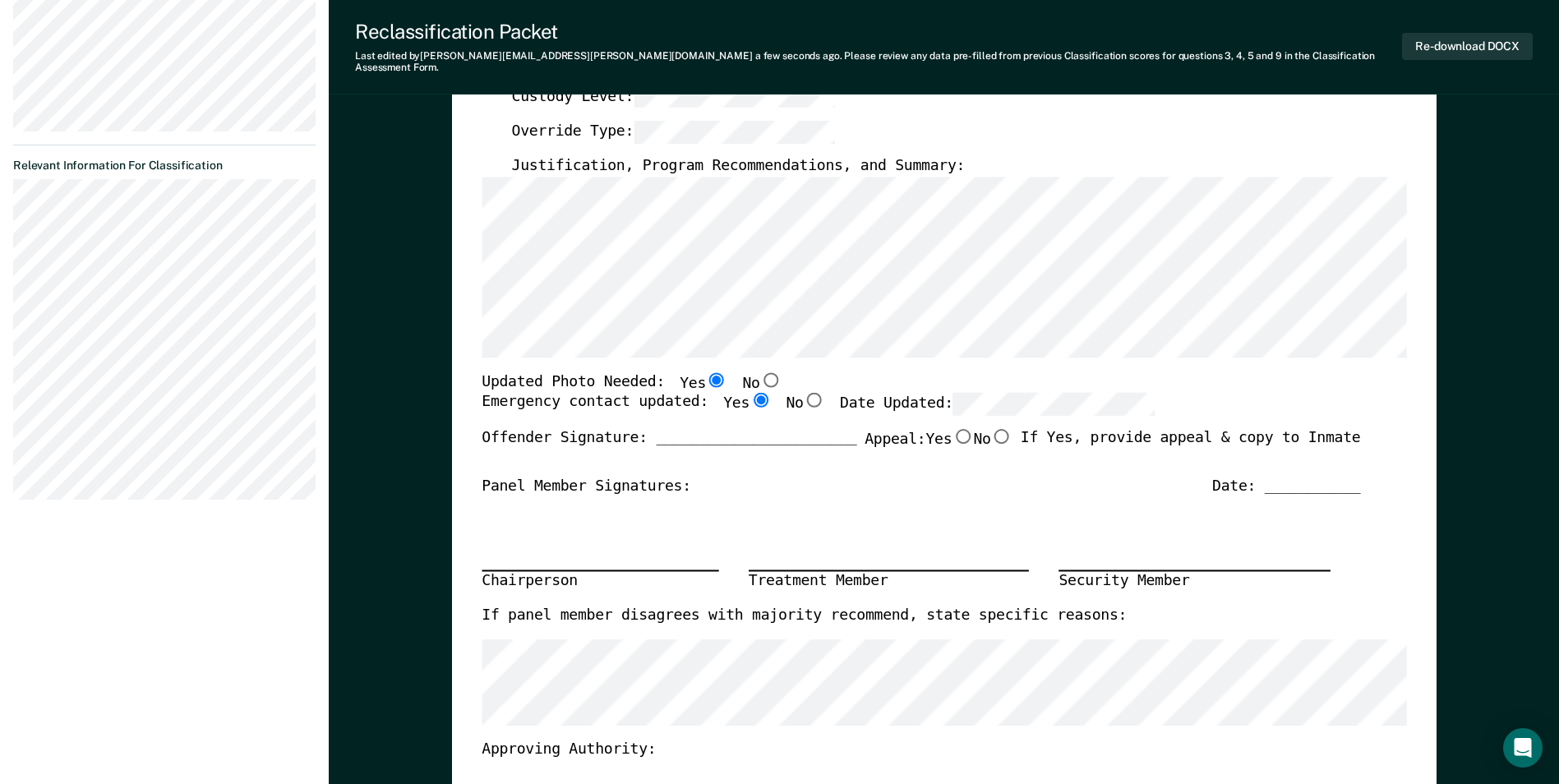
type textarea "x"
radio input "true"
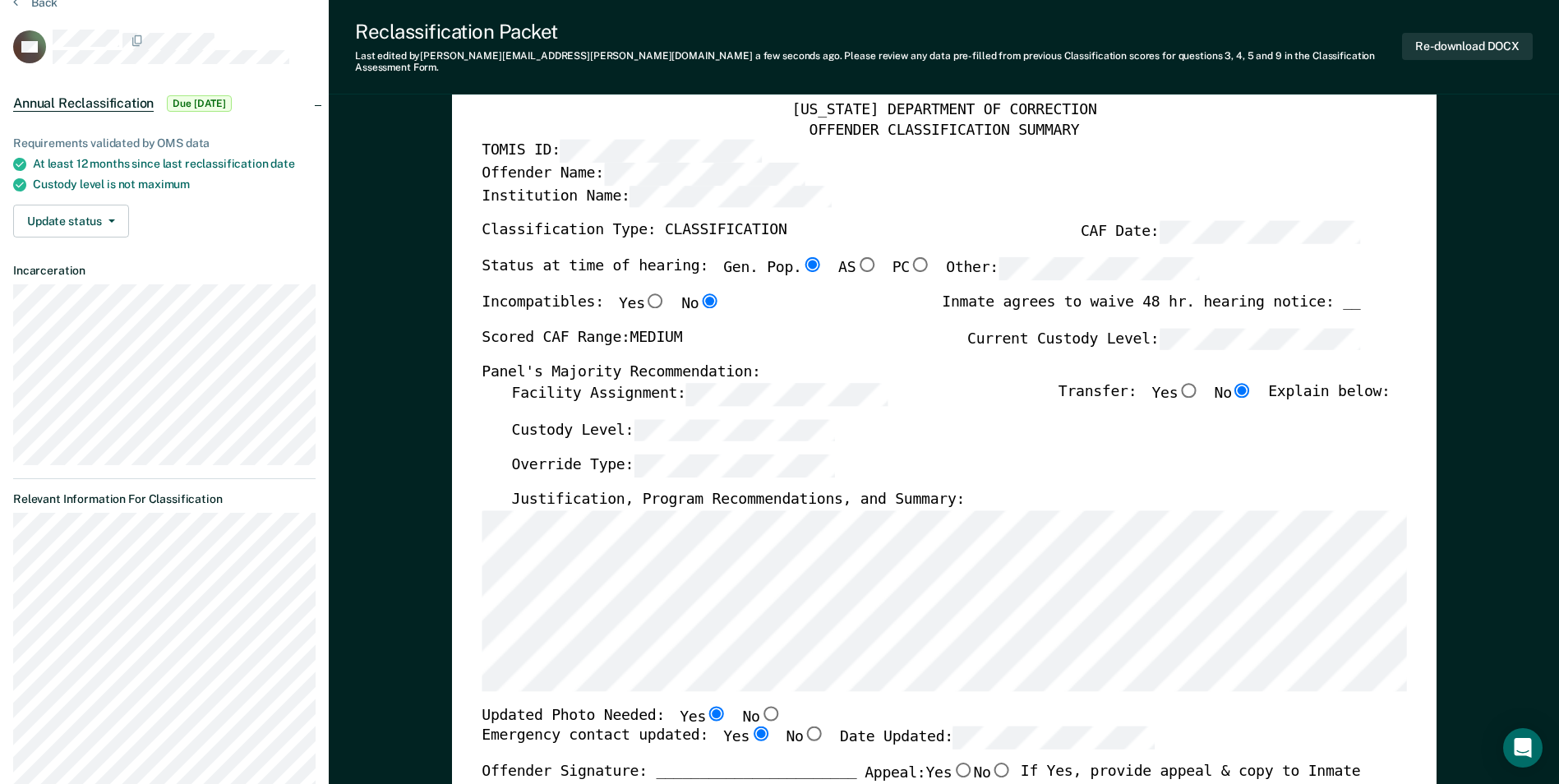
scroll to position [0, 0]
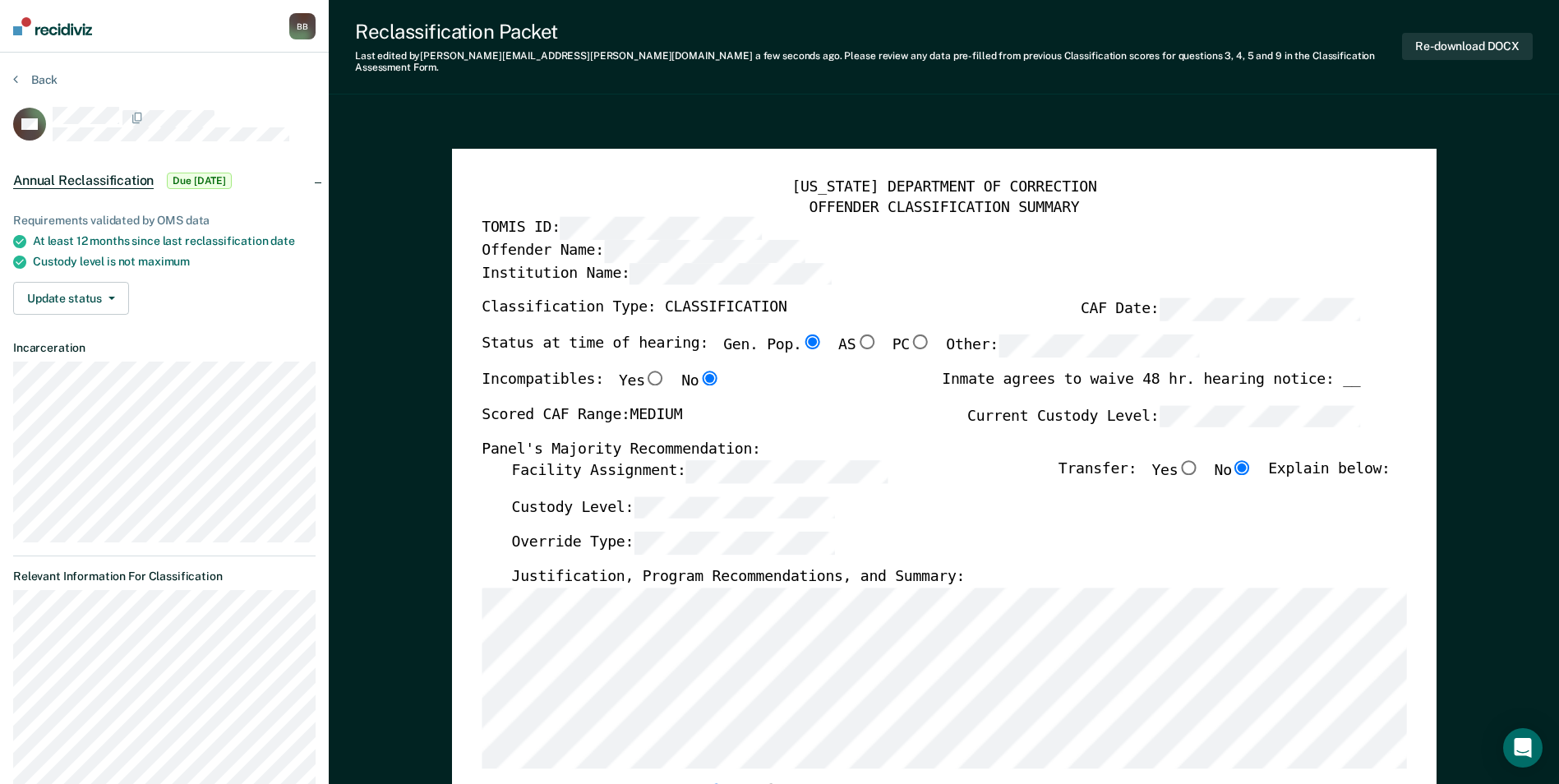
click at [537, 531] on label "Override Type:" at bounding box center [673, 542] width 324 height 23
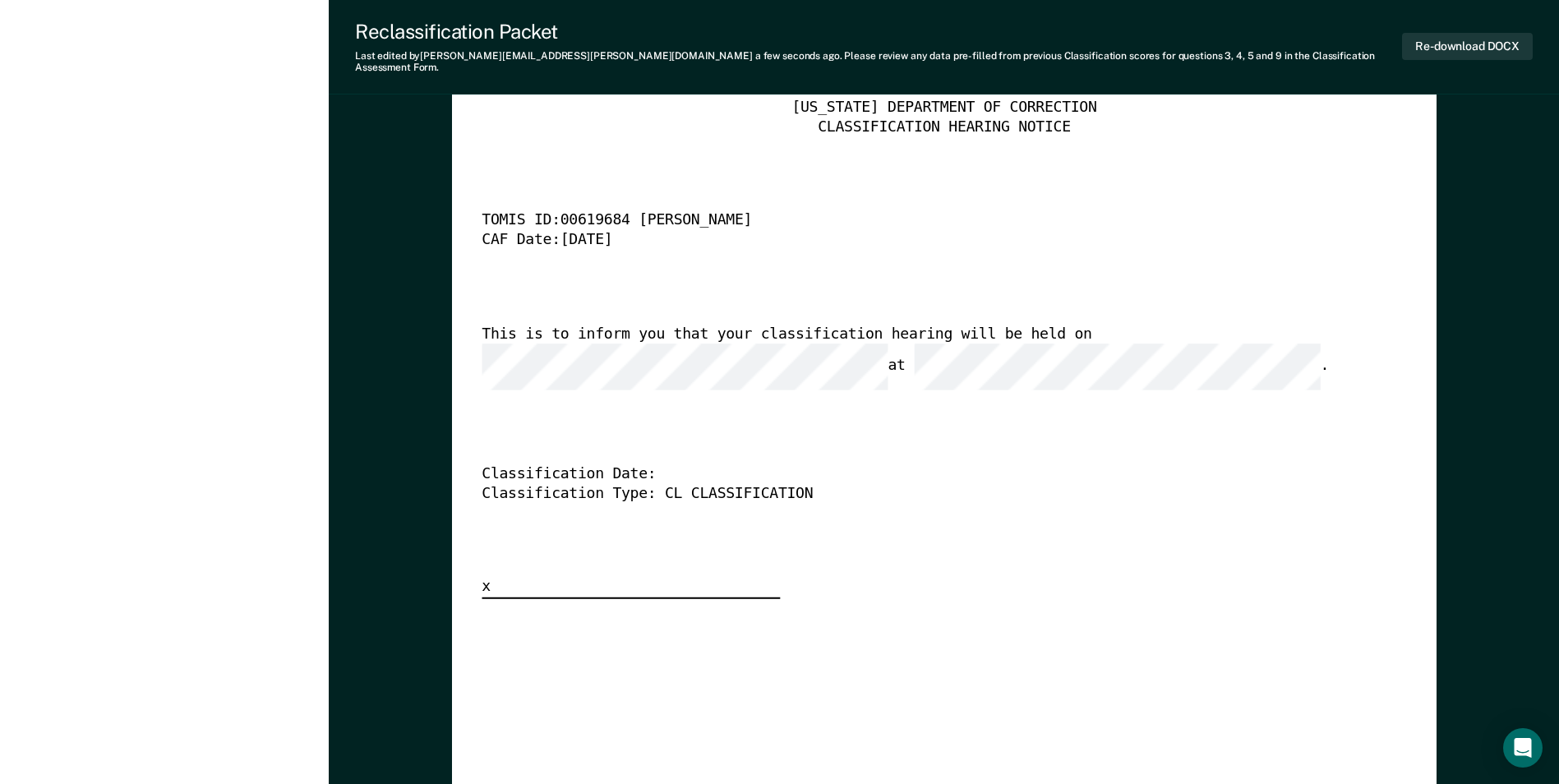
scroll to position [4065, 0]
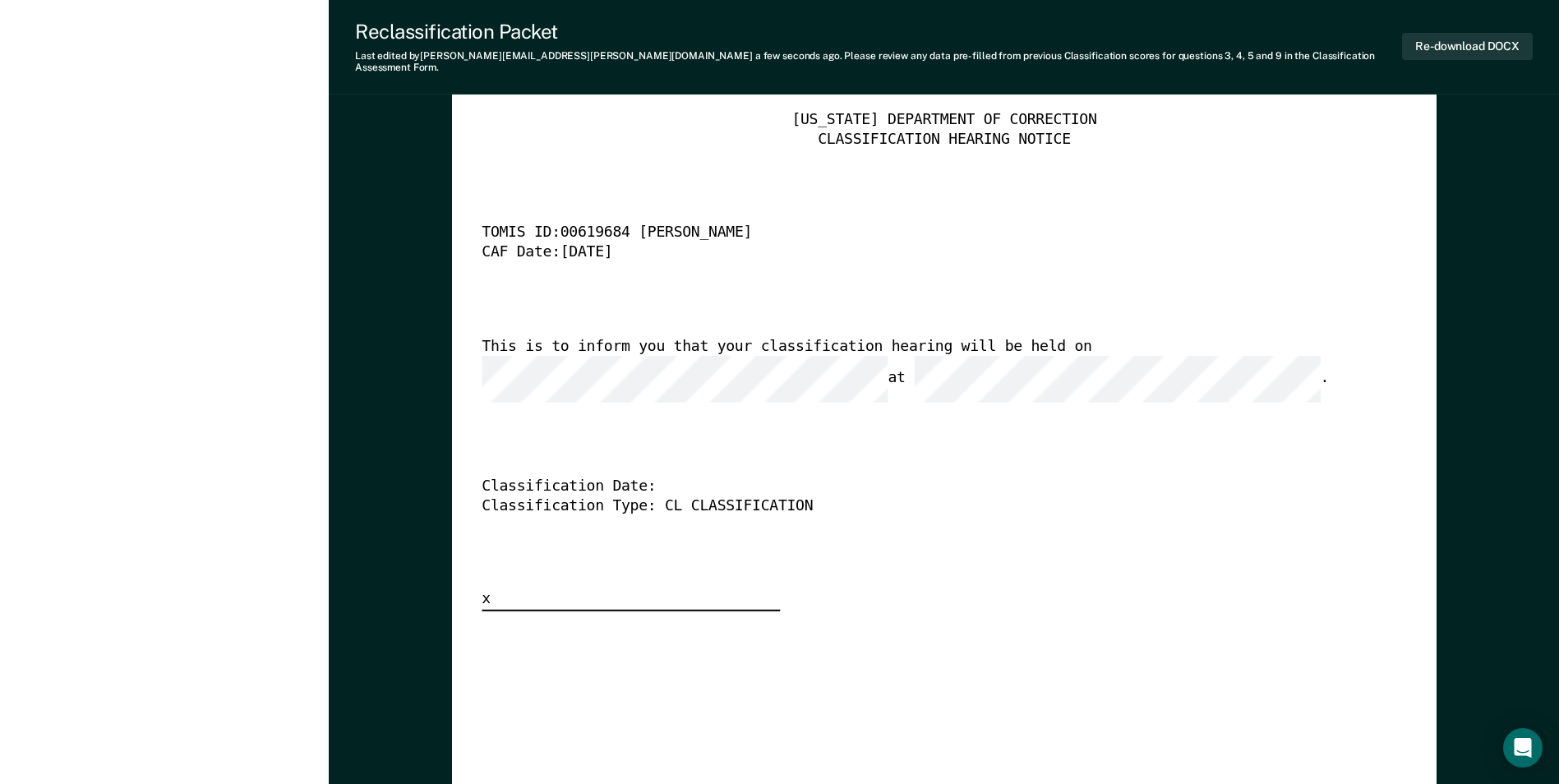
click at [889, 344] on div "This is to inform you that your classification hearing will be held on at ." at bounding box center [920, 370] width 879 height 65
click at [1474, 46] on button "Re-download DOCX" at bounding box center [1467, 46] width 131 height 27
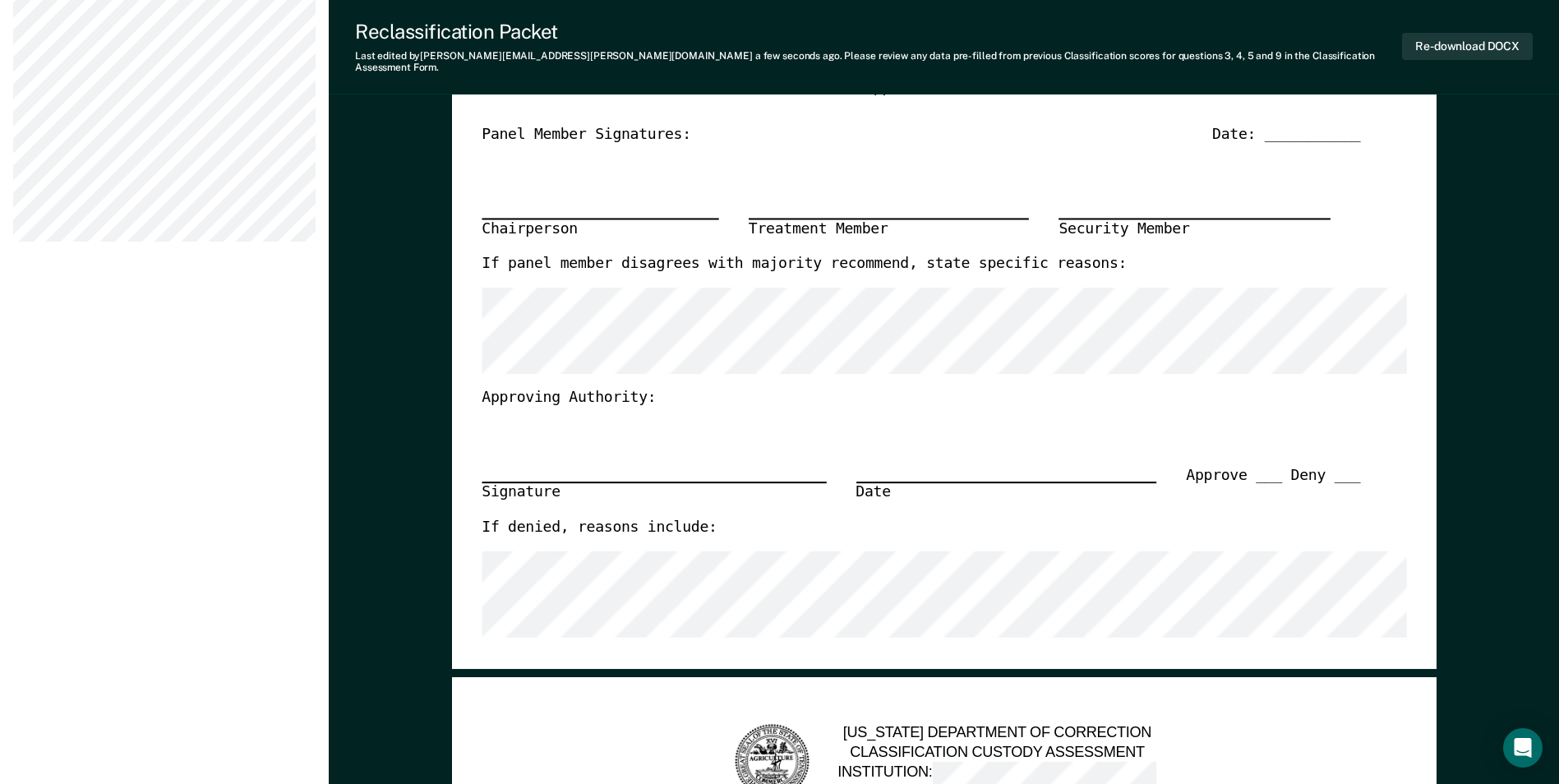
scroll to position [0, 0]
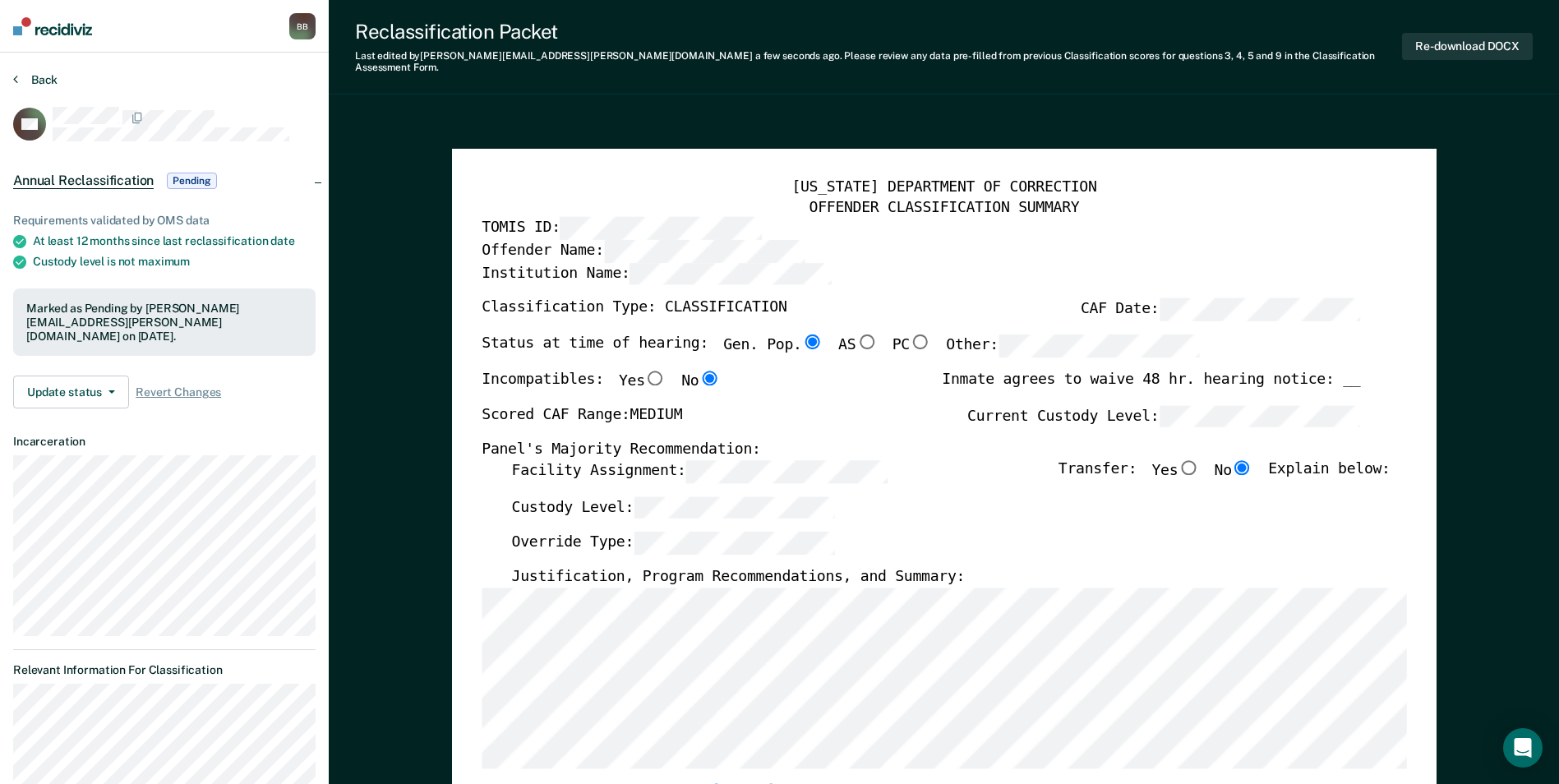
click at [41, 76] on button "Back" at bounding box center [35, 79] width 44 height 15
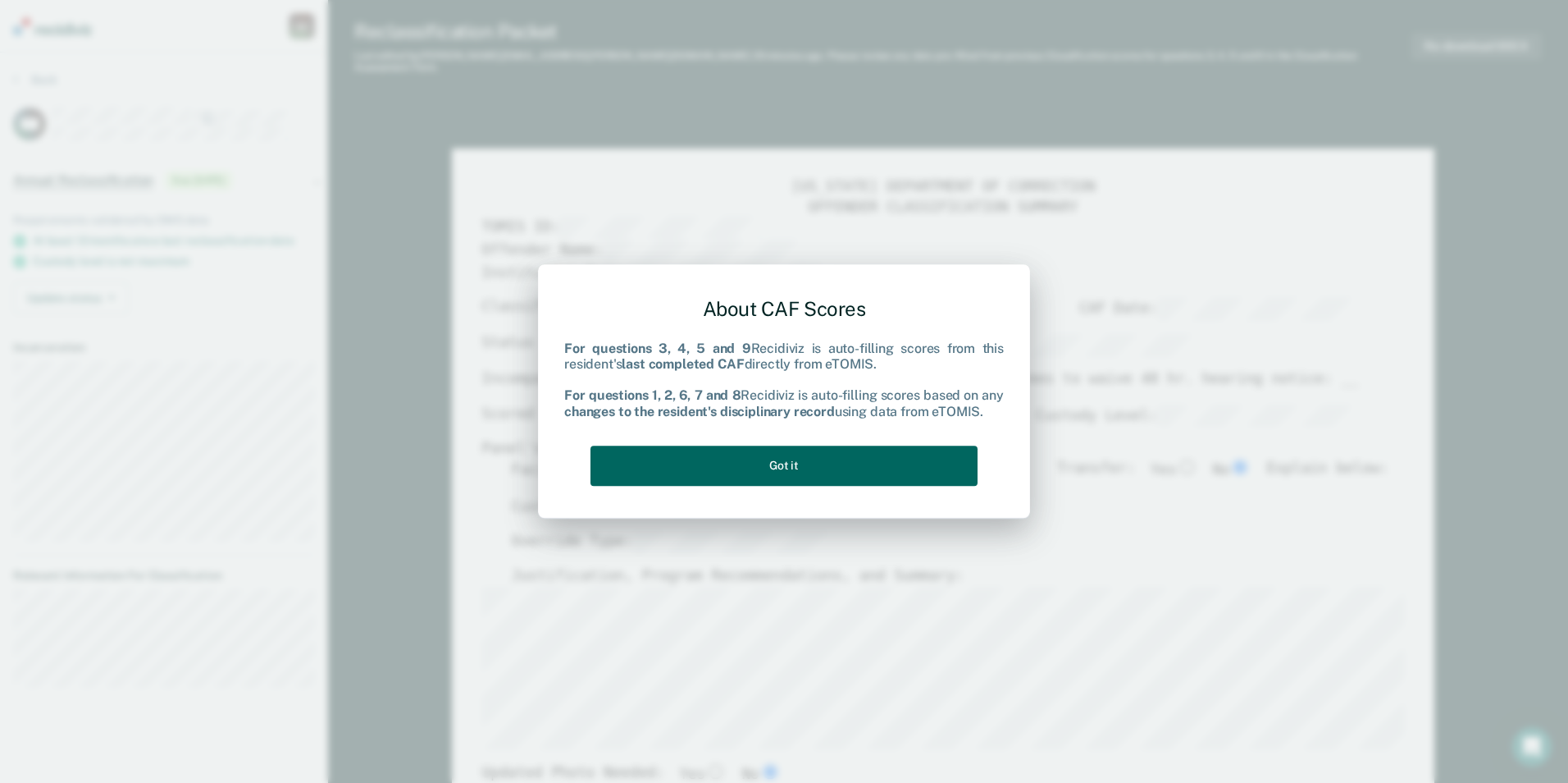
click at [838, 462] on button "Got it" at bounding box center [784, 466] width 387 height 40
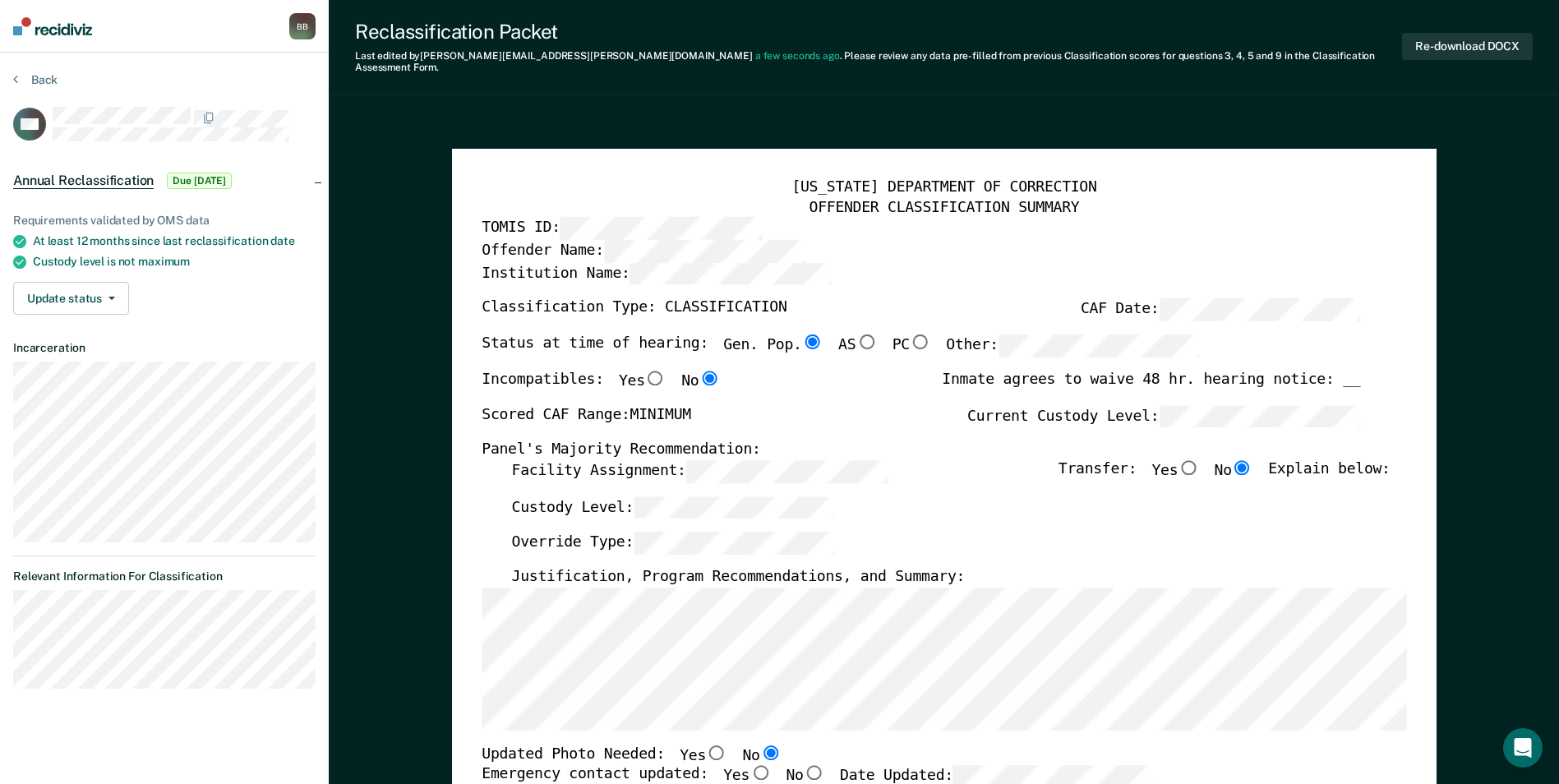
click at [749, 766] on input "Yes" at bounding box center [760, 772] width 21 height 15
type textarea "x"
radio input "true"
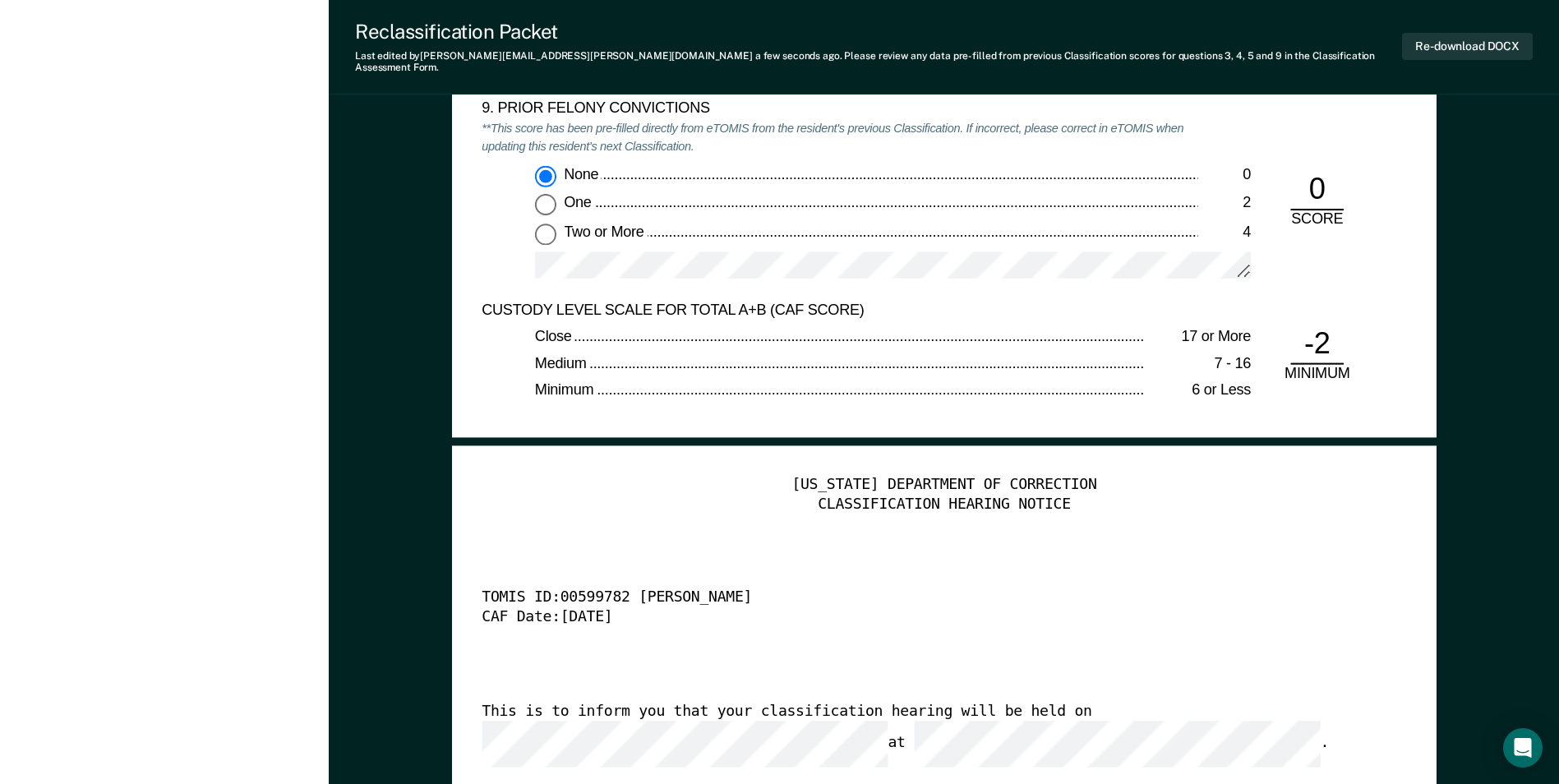
scroll to position [3779, 0]
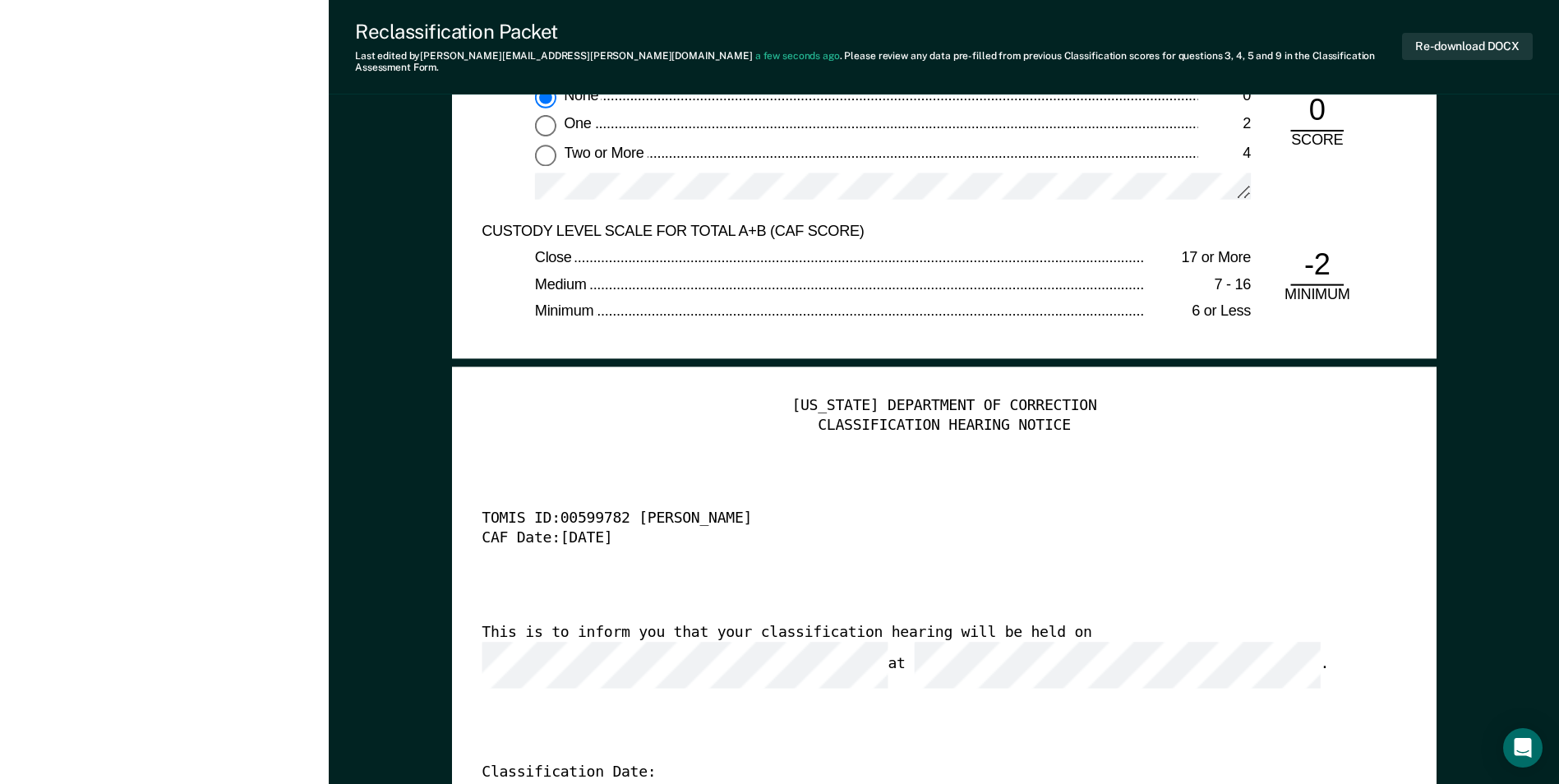
click at [942, 626] on div "This is to inform you that your classification hearing will be held on at ." at bounding box center [920, 656] width 879 height 65
click at [1474, 46] on button "Re-download DOCX" at bounding box center [1467, 46] width 131 height 27
type textarea "x"
